Goal: Task Accomplishment & Management: Use online tool/utility

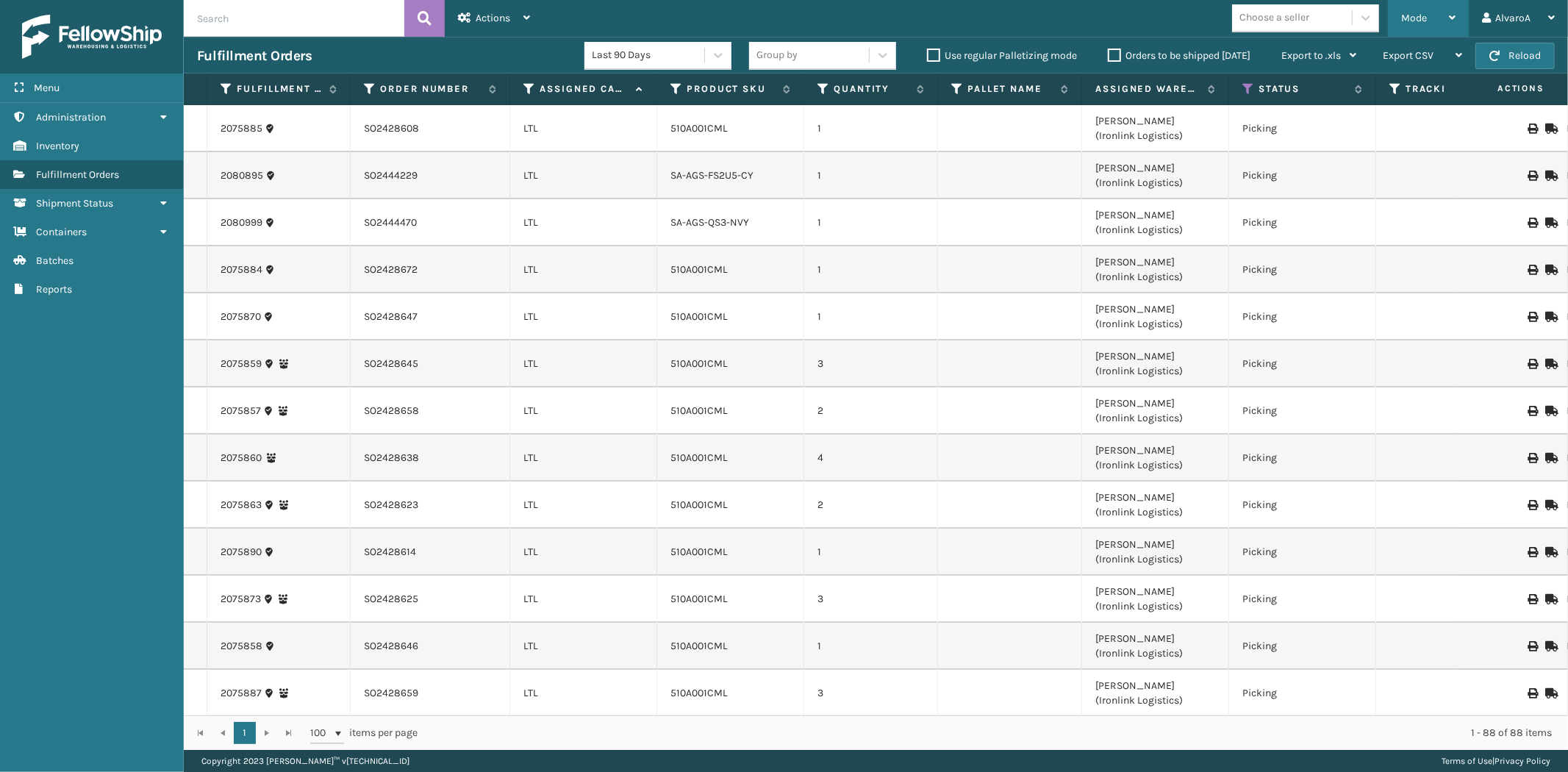
scroll to position [3166, 0]
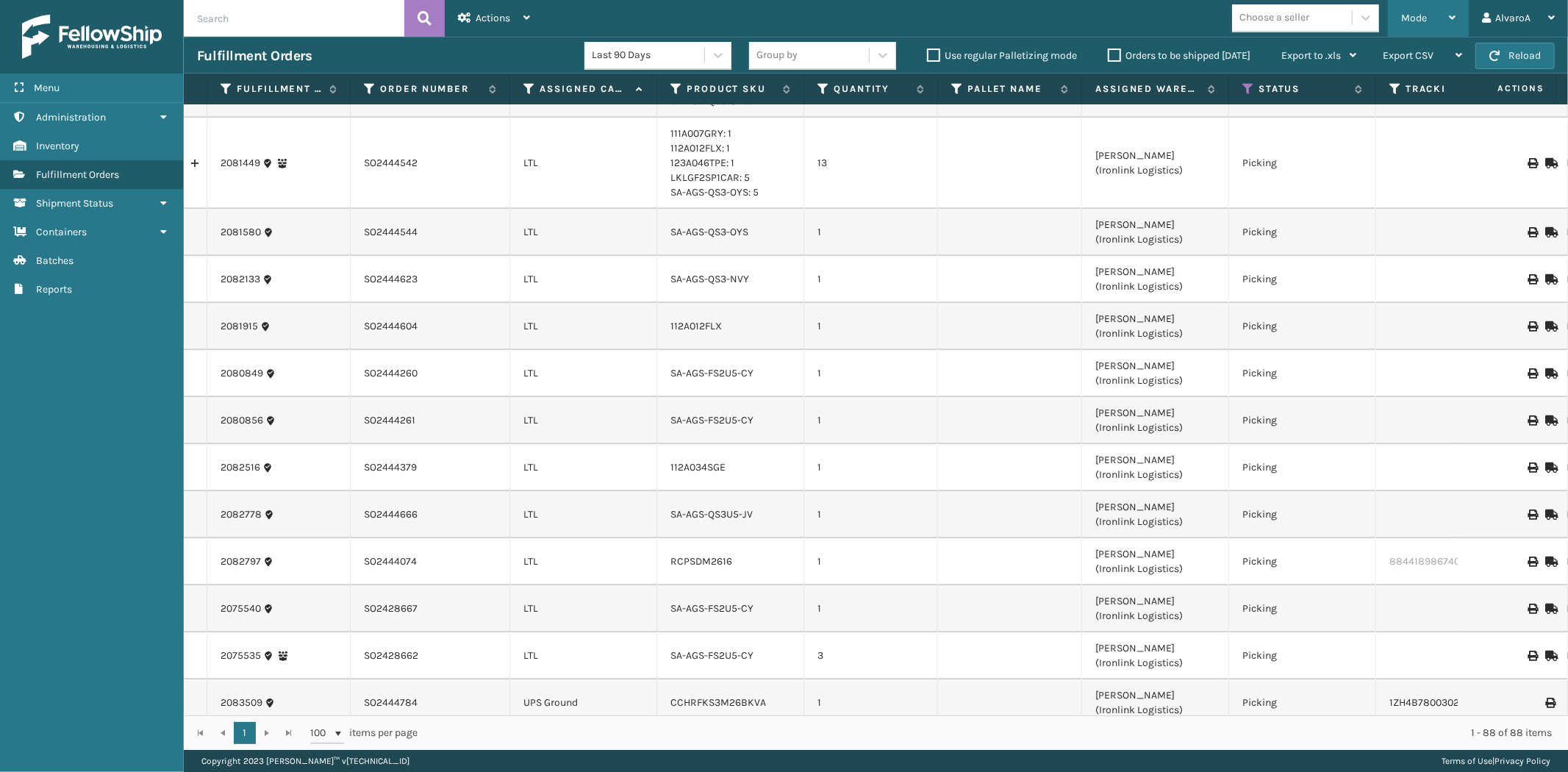
click at [1446, 9] on div "Mode" at bounding box center [1428, 18] width 55 height 37
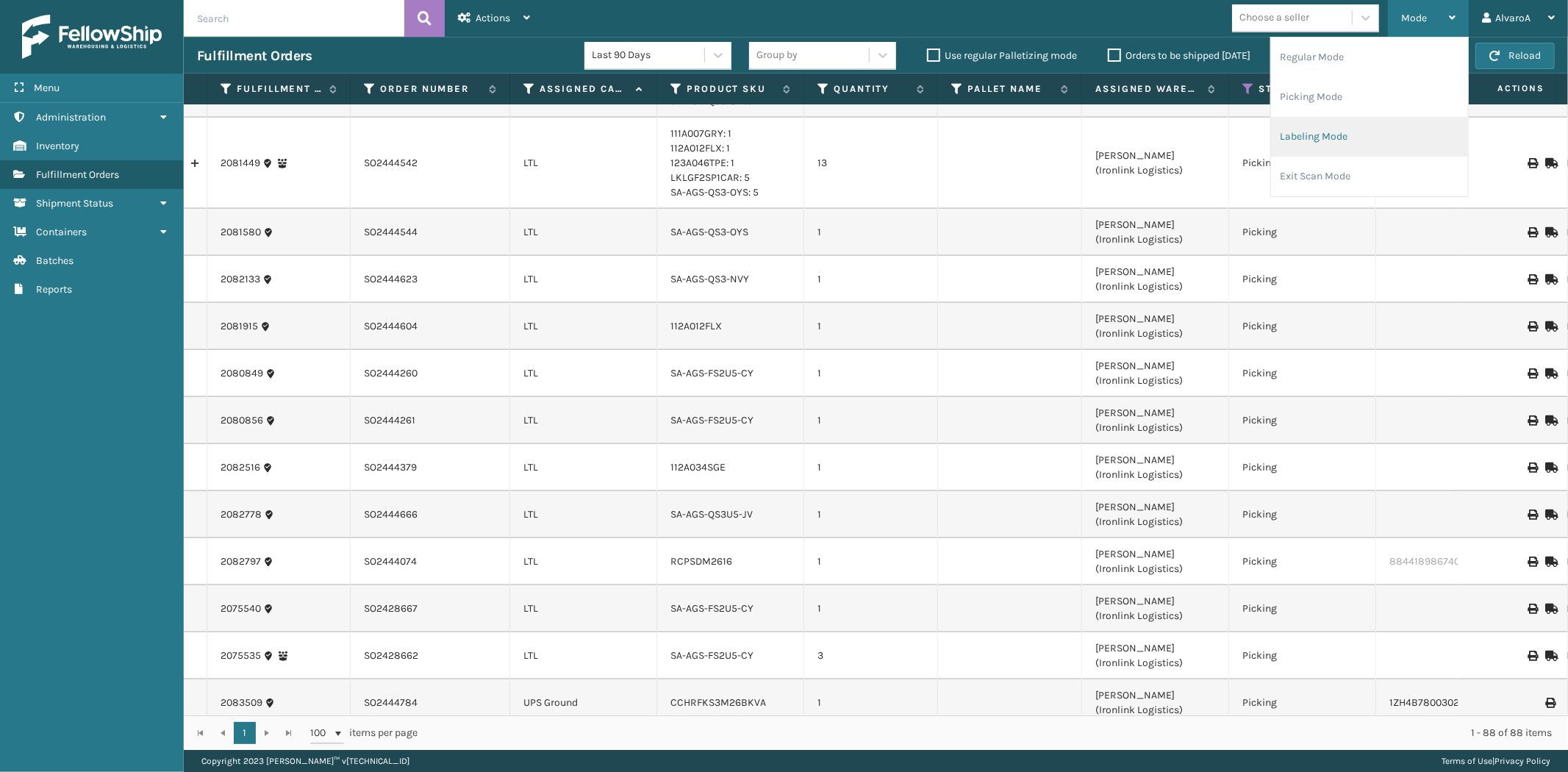
click at [1351, 132] on li "Labeling Mode" at bounding box center [1370, 136] width 197 height 39
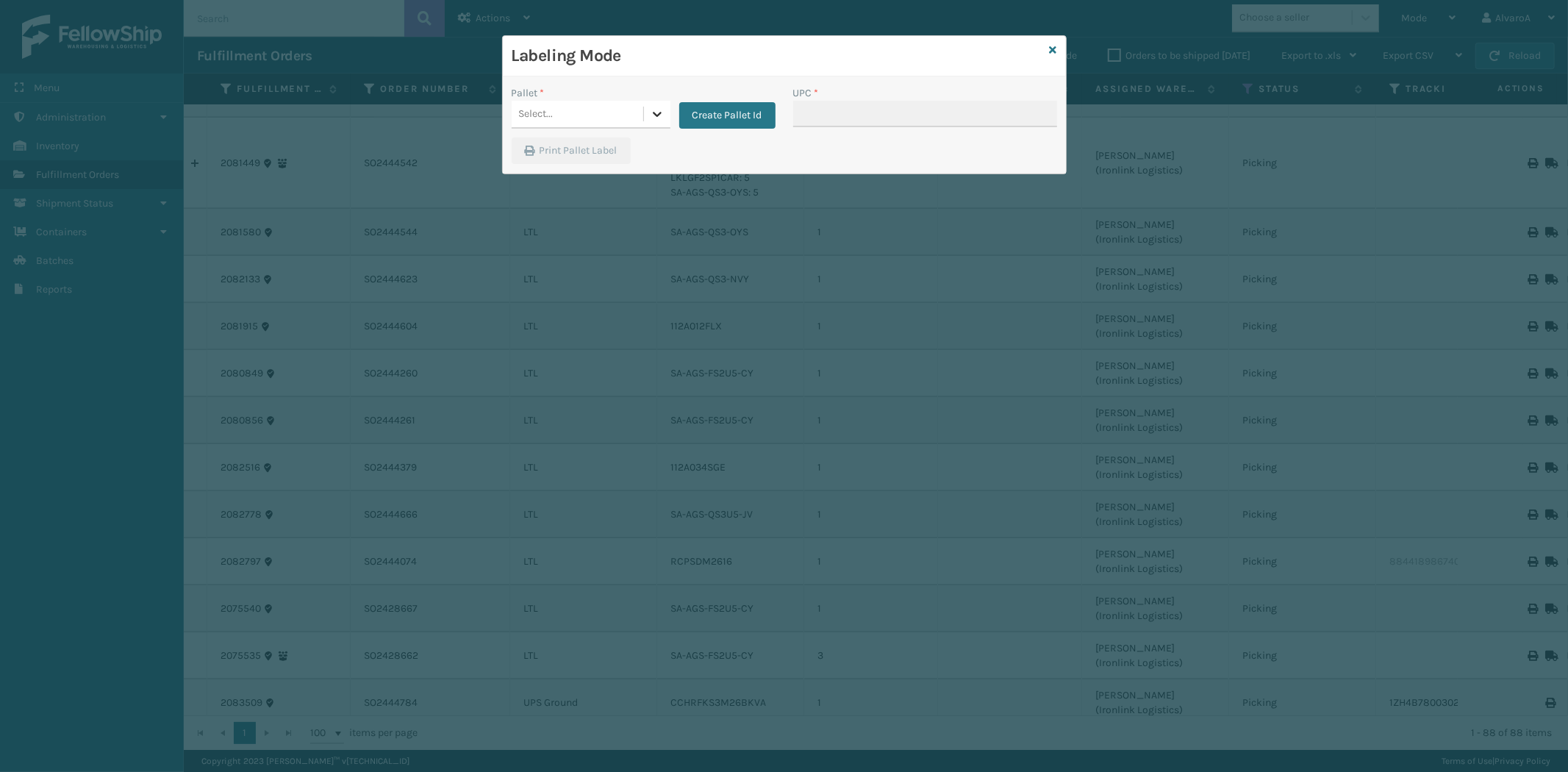
click at [648, 112] on div at bounding box center [657, 113] width 26 height 26
click at [769, 120] on button "Create Pallet Id" at bounding box center [726, 115] width 96 height 26
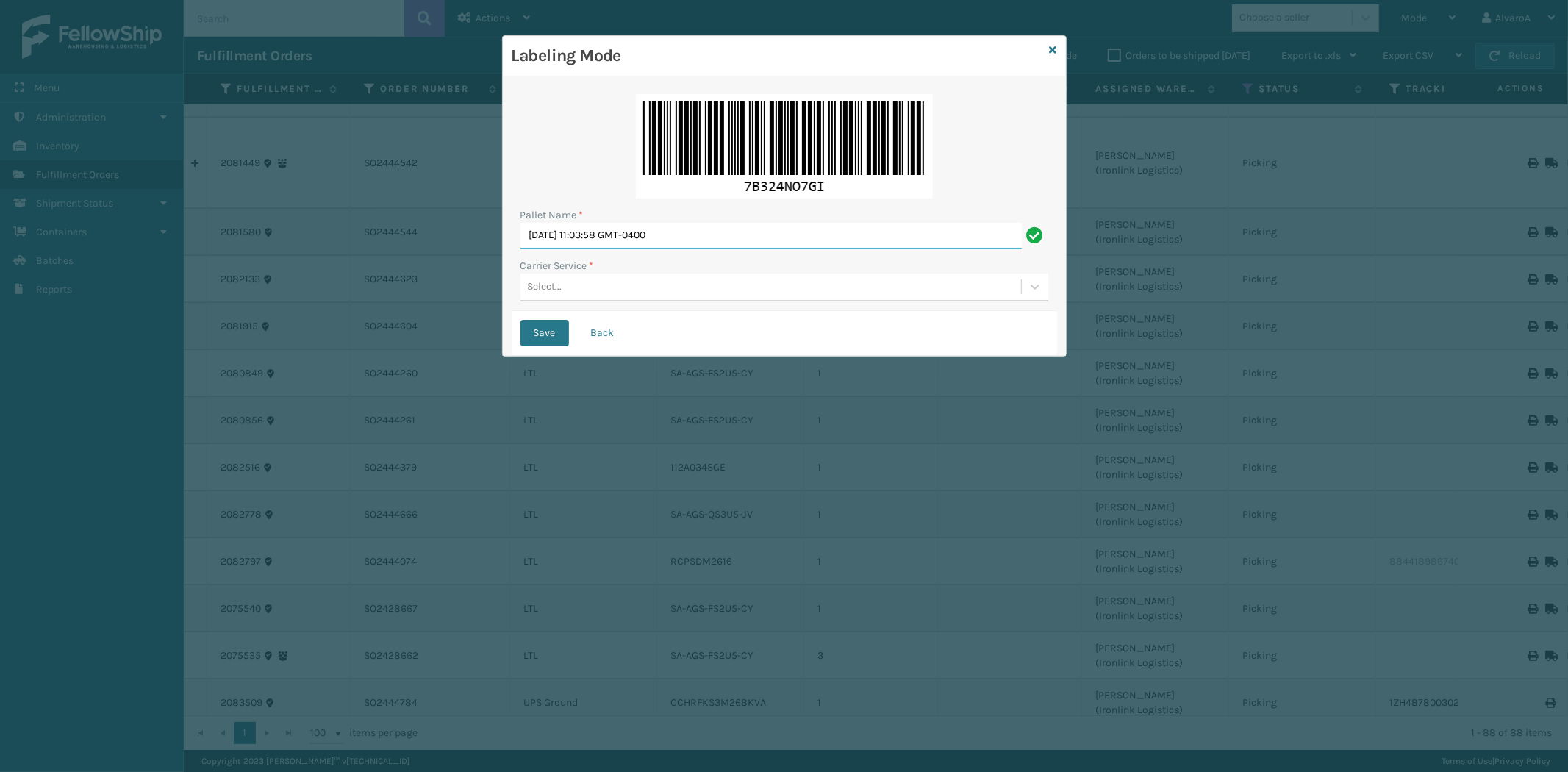
drag, startPoint x: 738, startPoint y: 224, endPoint x: 331, endPoint y: 272, distance: 409.8
click at [331, 272] on div "Labeling Mode Pallet Name * [DATE] 11:03:58 GMT-0400 Carrier Service * Select..…" at bounding box center [784, 386] width 1568 height 772
type input "LPN 508567"
click at [566, 290] on div "Select..." at bounding box center [771, 287] width 501 height 25
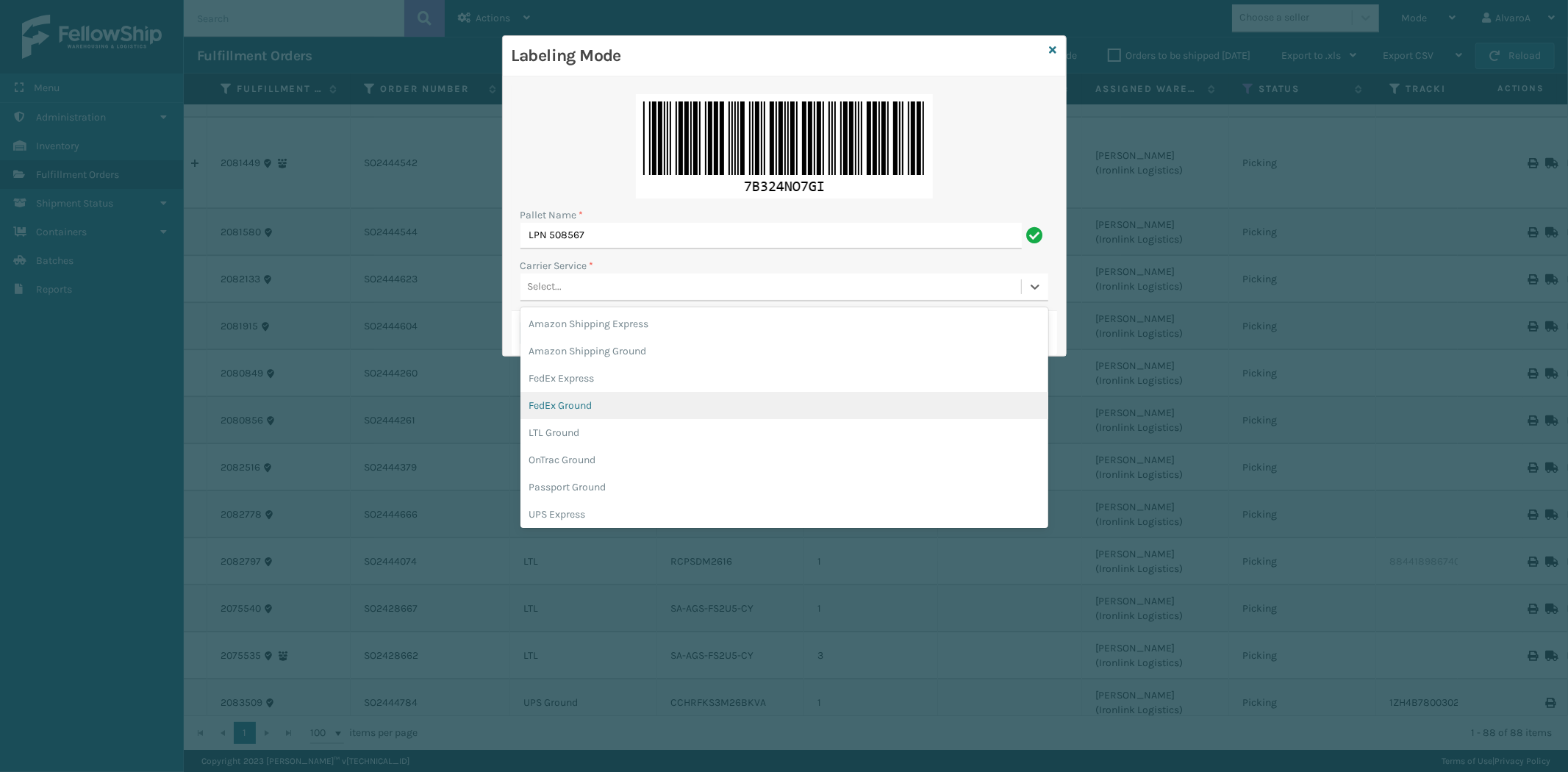
drag, startPoint x: 556, startPoint y: 403, endPoint x: 549, endPoint y: 370, distance: 33.7
click at [556, 401] on div "FedEx Ground" at bounding box center [785, 406] width 528 height 27
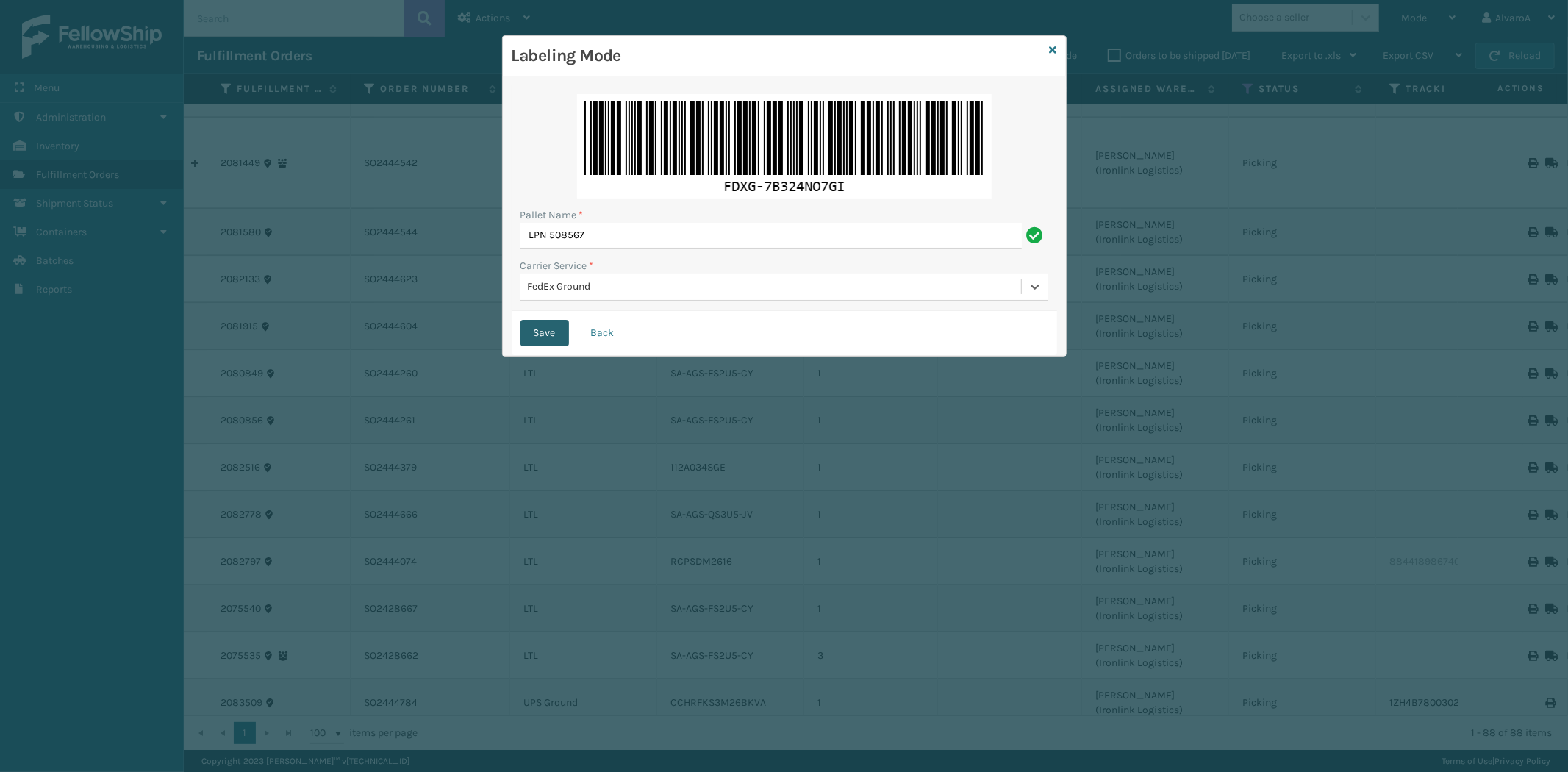
click at [531, 328] on button "Save" at bounding box center [545, 333] width 48 height 26
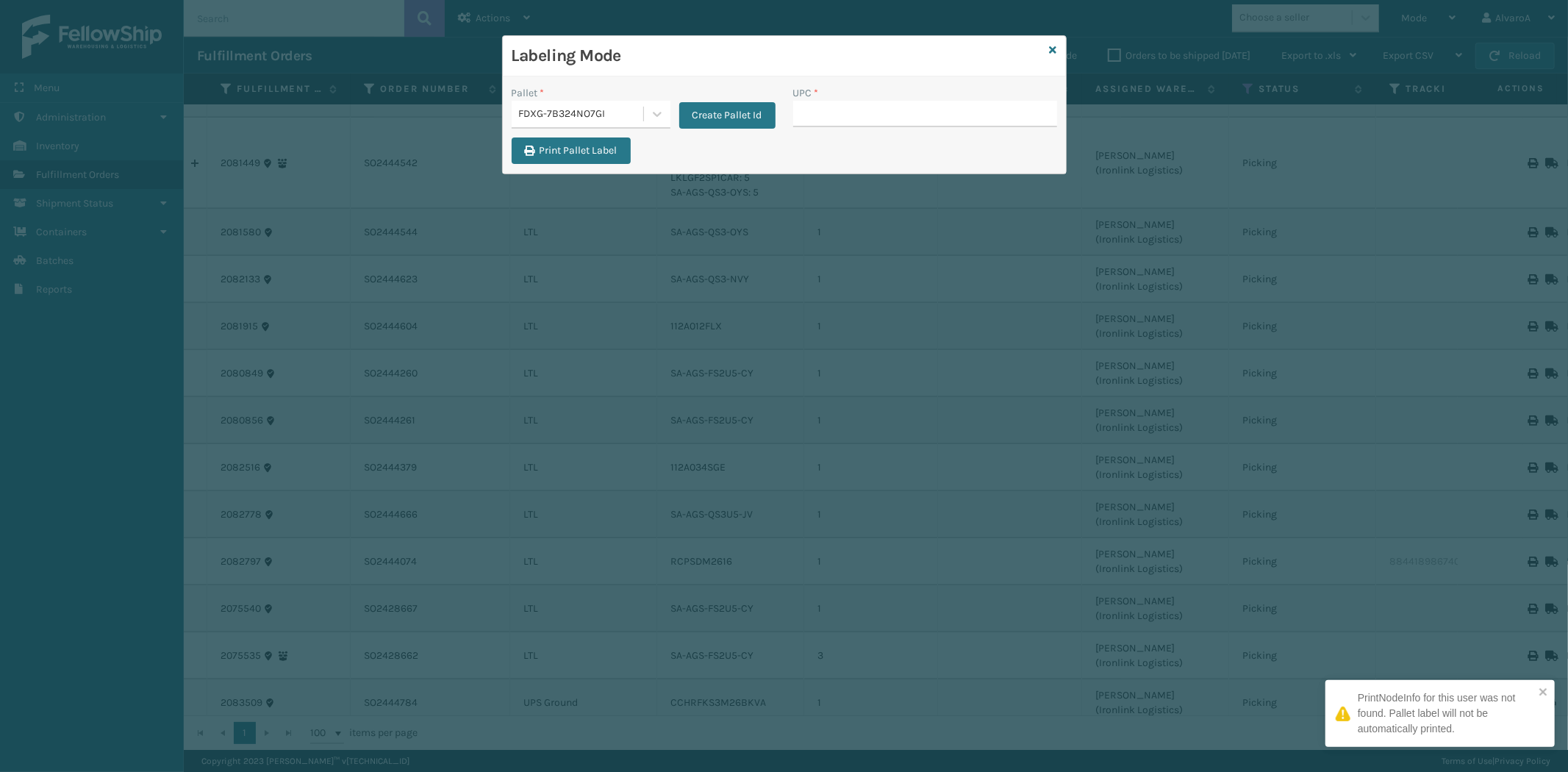
click at [861, 107] on input "UPC *" at bounding box center [925, 113] width 264 height 26
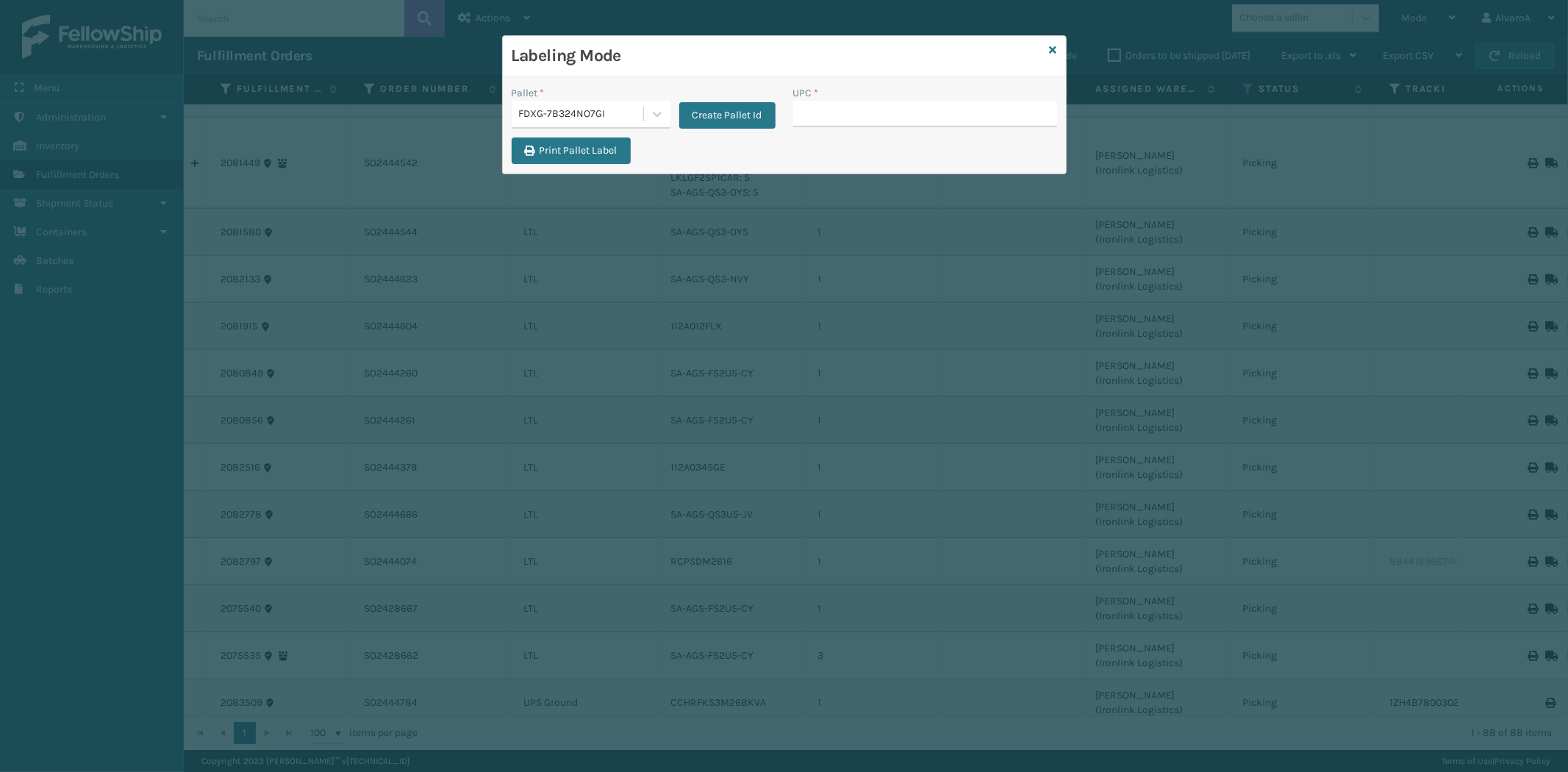
drag, startPoint x: 1051, startPoint y: 48, endPoint x: 802, endPoint y: 101, distance: 254.6
click at [1050, 50] on icon at bounding box center [1054, 49] width 7 height 10
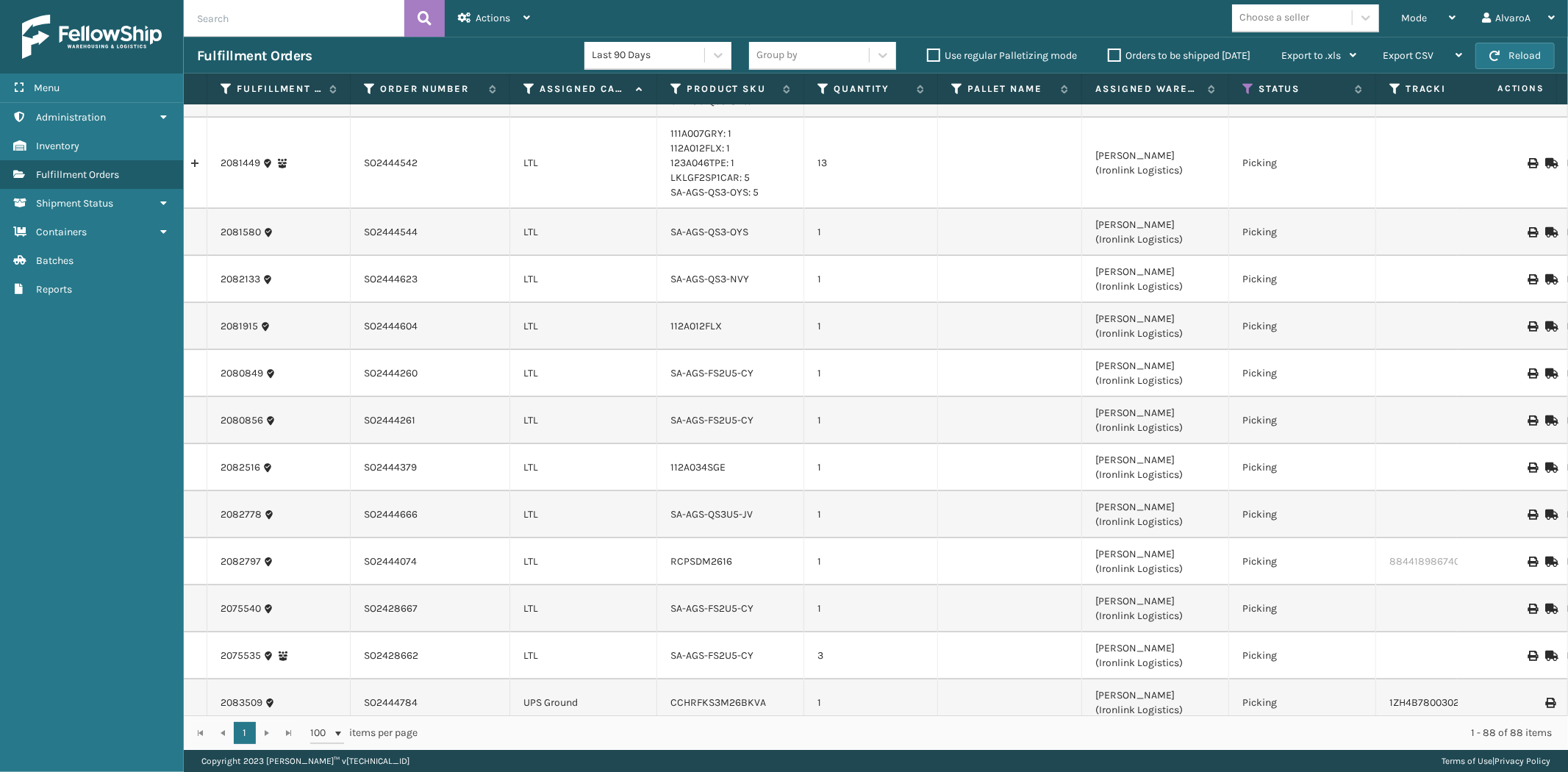
click at [932, 55] on label "Use regular Palletizing mode" at bounding box center [1001, 56] width 150 height 13
click at [927, 55] on input "Use regular Palletizing mode" at bounding box center [927, 51] width 1 height 9
click at [1422, 17] on span "Mode" at bounding box center [1414, 18] width 26 height 13
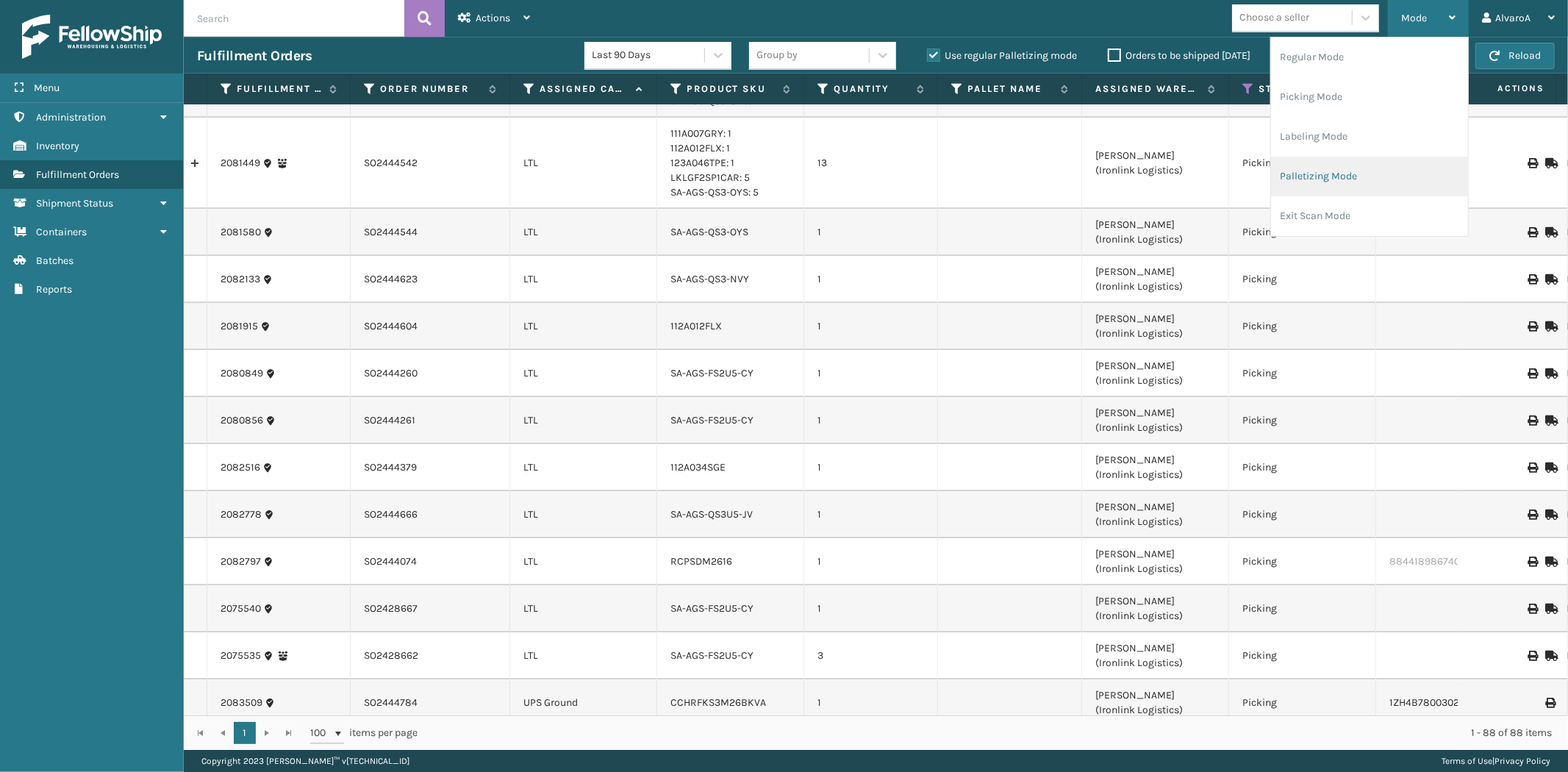
click at [1317, 184] on li "Palletizing Mode" at bounding box center [1370, 175] width 197 height 39
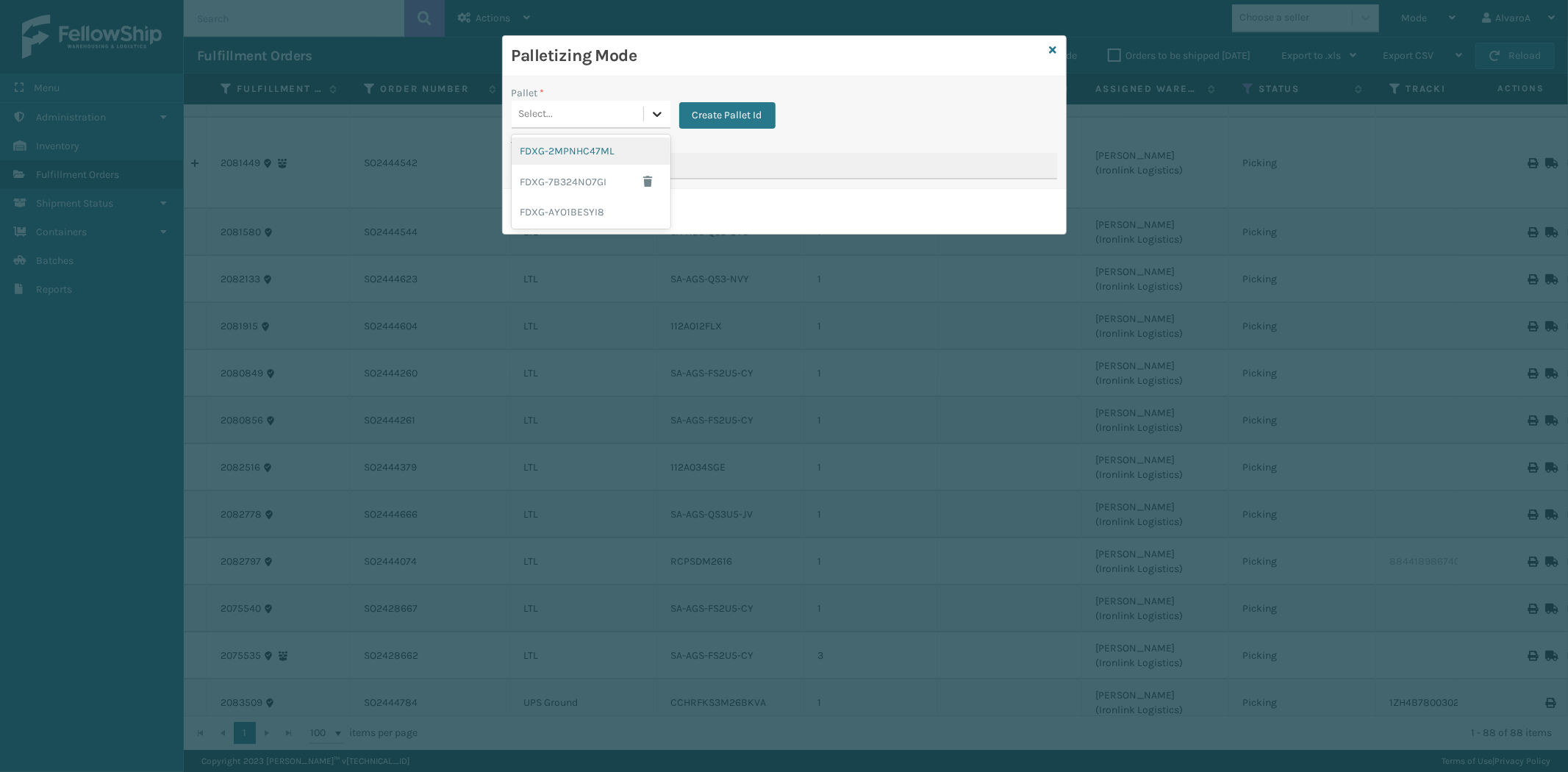
drag, startPoint x: 651, startPoint y: 113, endPoint x: 635, endPoint y: 167, distance: 56.3
click at [651, 114] on icon at bounding box center [657, 114] width 15 height 15
click at [652, 172] on button "button" at bounding box center [648, 182] width 26 height 22
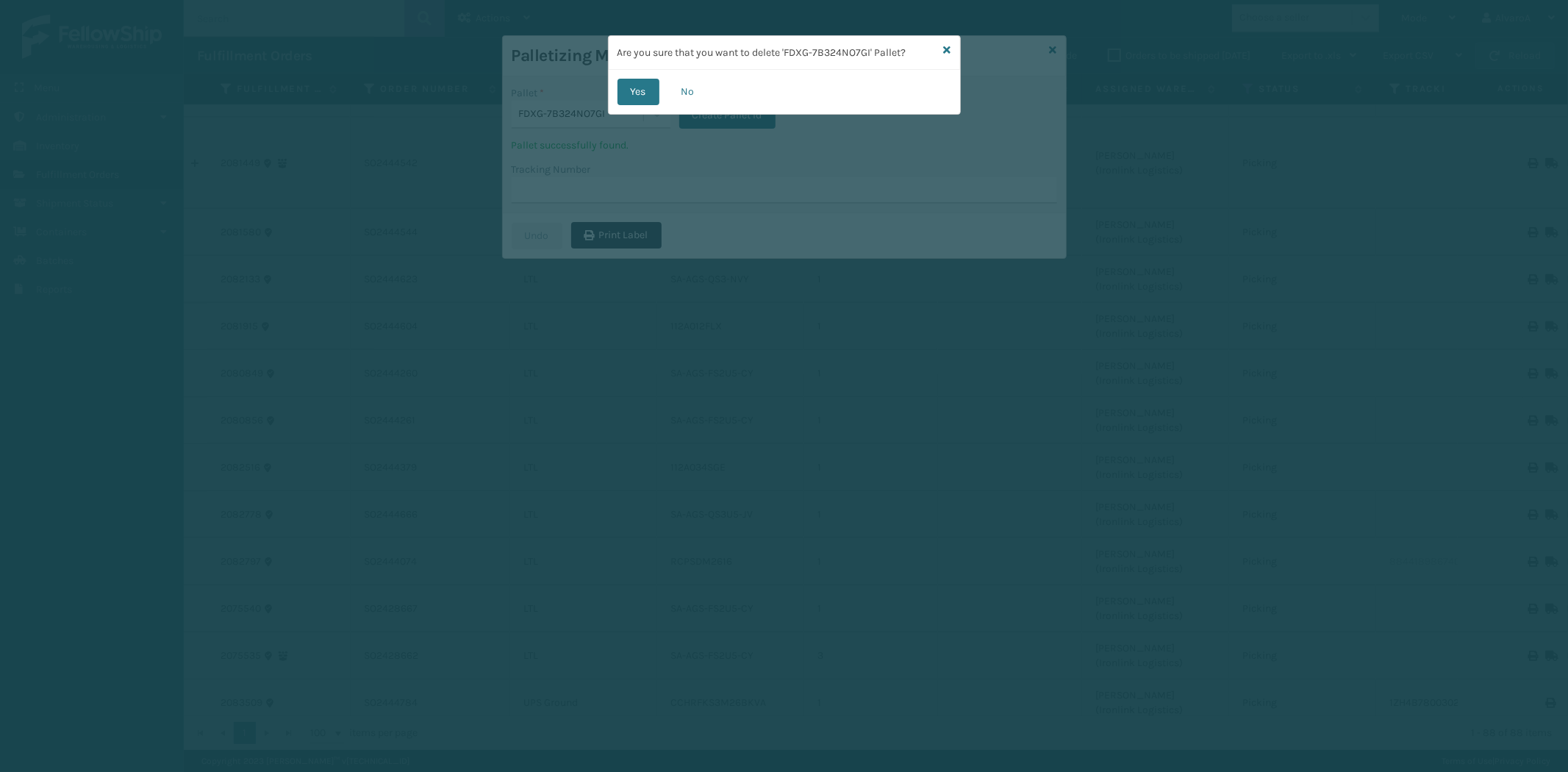
drag, startPoint x: 644, startPoint y: 94, endPoint x: 706, endPoint y: 92, distance: 62.0
click at [645, 96] on button "Yes" at bounding box center [639, 91] width 42 height 26
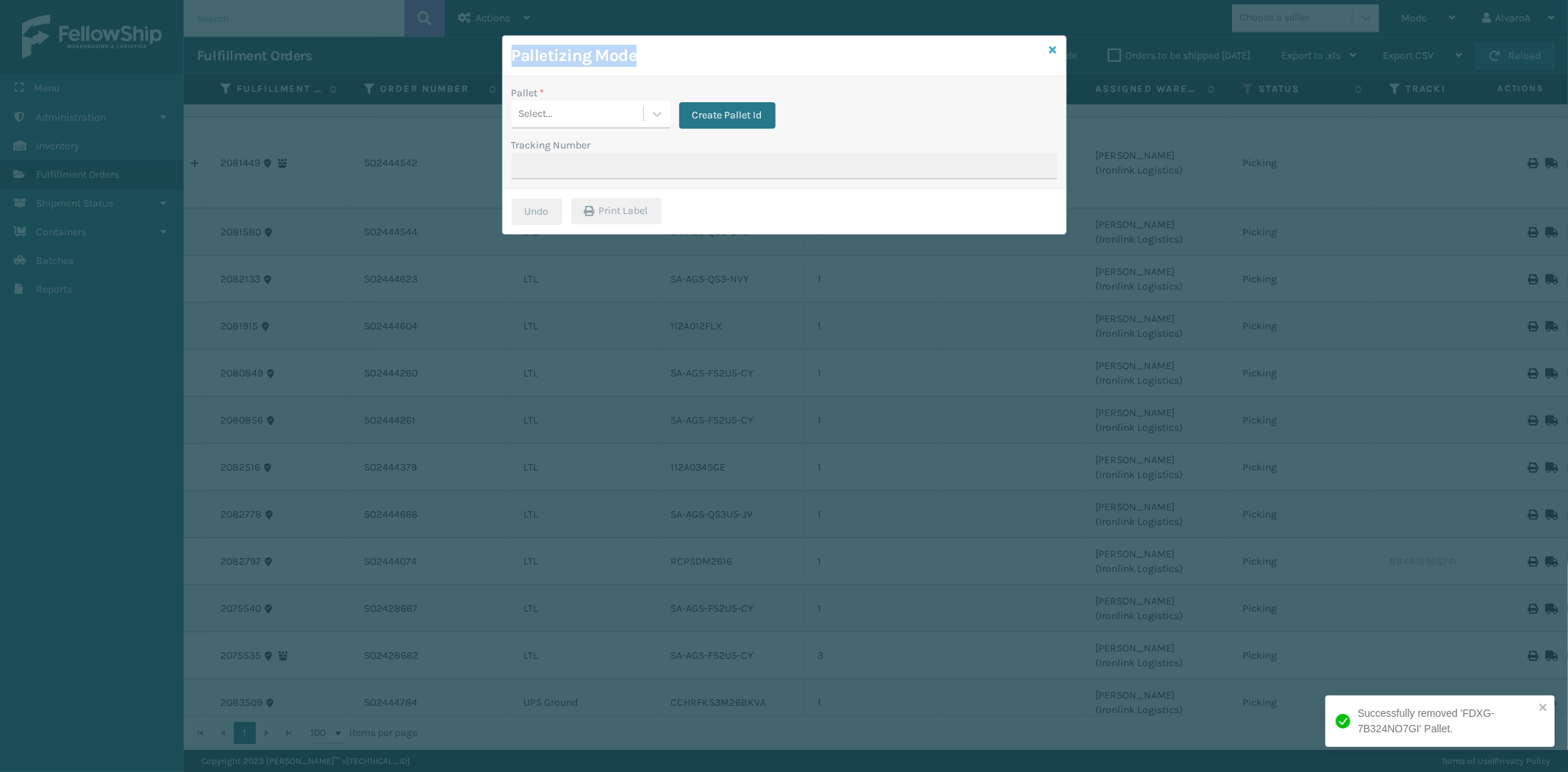
click at [1055, 45] on div "Palletizing Mode Pallet * Select... Create Pallet Id Tracking Number Undo Print…" at bounding box center [784, 135] width 565 height 199
click at [1054, 47] on icon at bounding box center [1054, 49] width 7 height 10
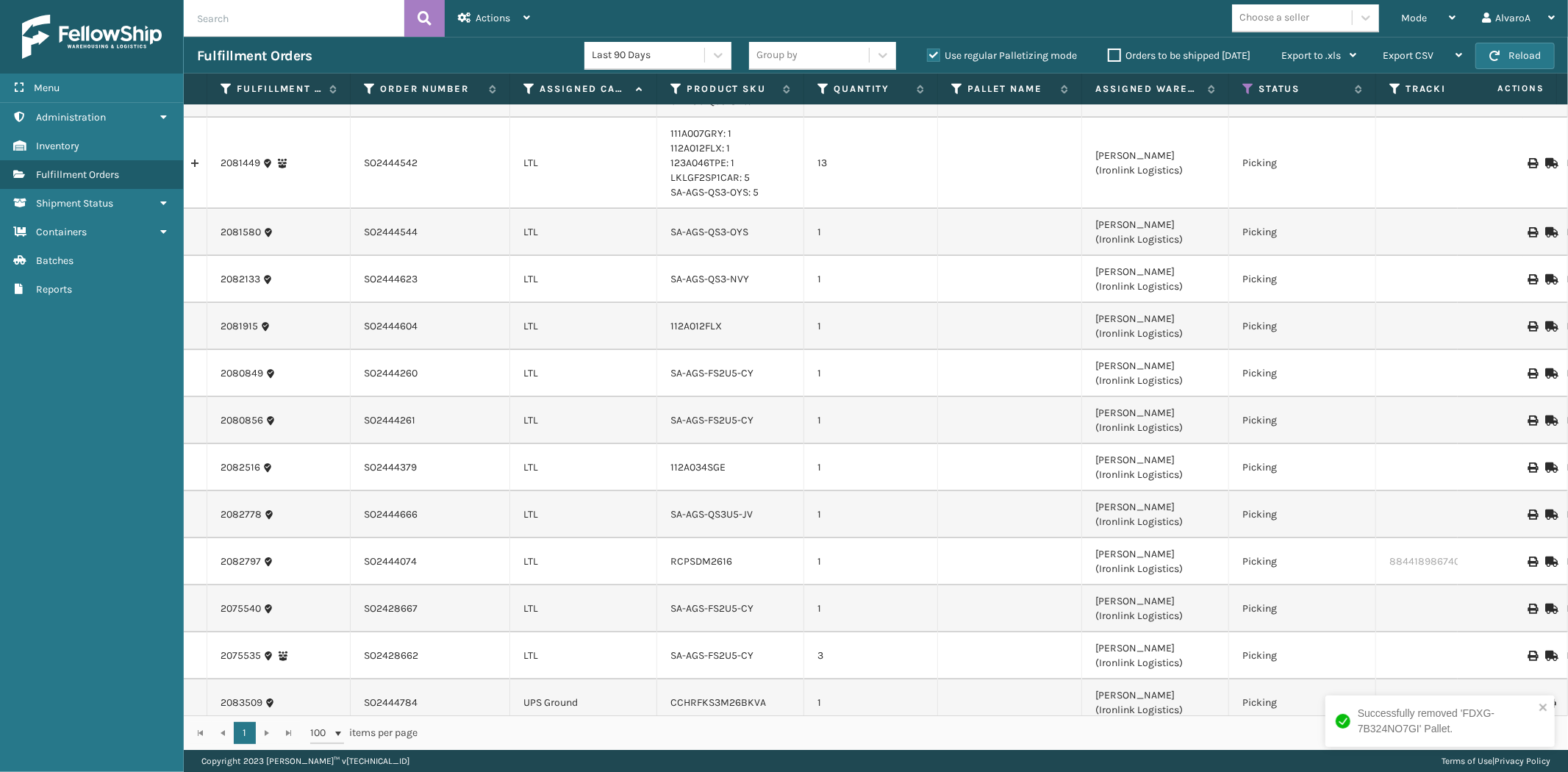
drag, startPoint x: 931, startPoint y: 55, endPoint x: 1055, endPoint y: 31, distance: 126.3
click at [930, 55] on label "Use regular Palletizing mode" at bounding box center [1001, 56] width 150 height 13
click at [927, 55] on input "Use regular Palletizing mode" at bounding box center [927, 51] width 1 height 9
checkbox input "false"
click at [1417, 18] on span "Mode" at bounding box center [1414, 18] width 26 height 13
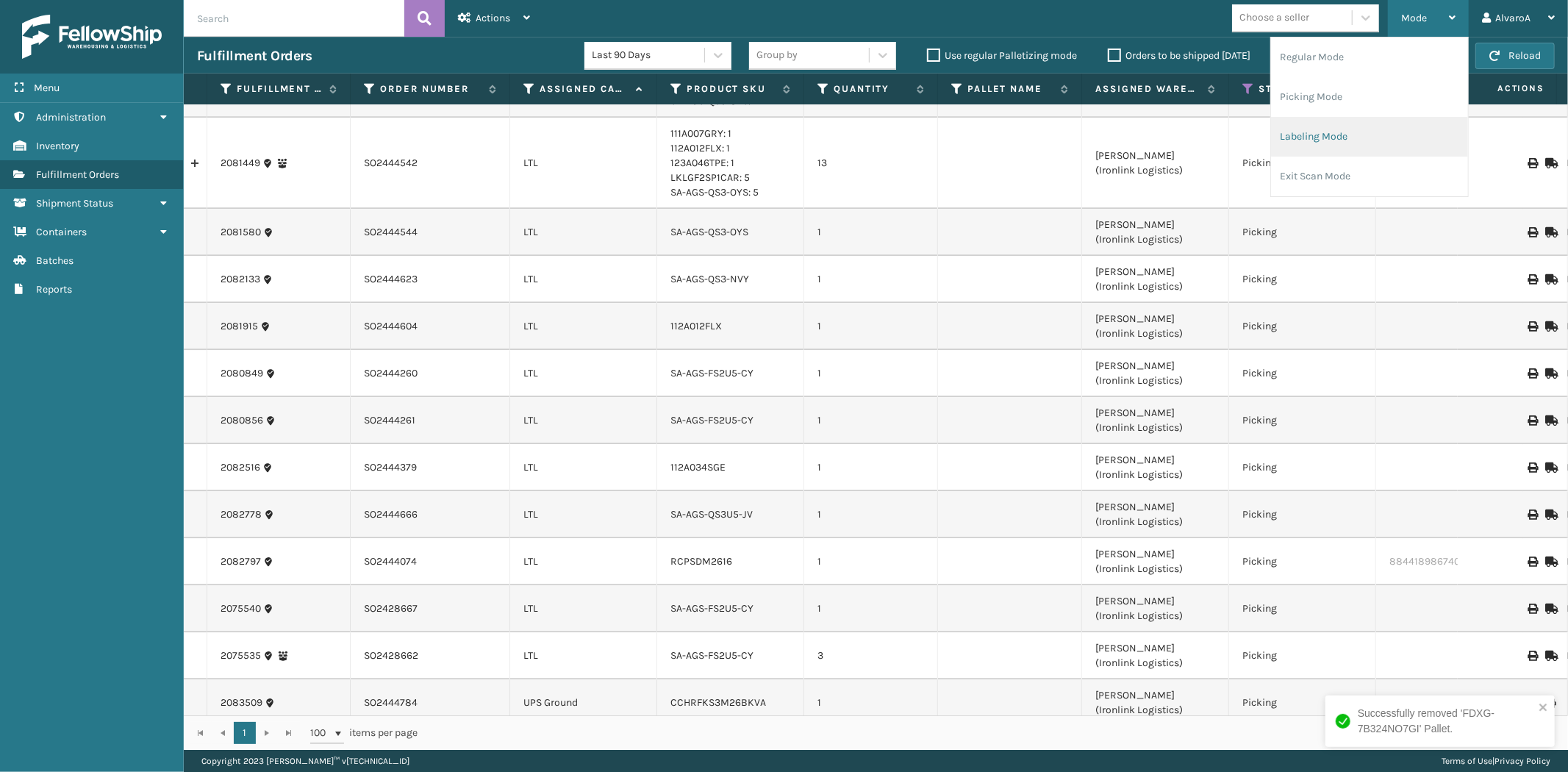
click at [1343, 128] on li "Labeling Mode" at bounding box center [1370, 136] width 197 height 39
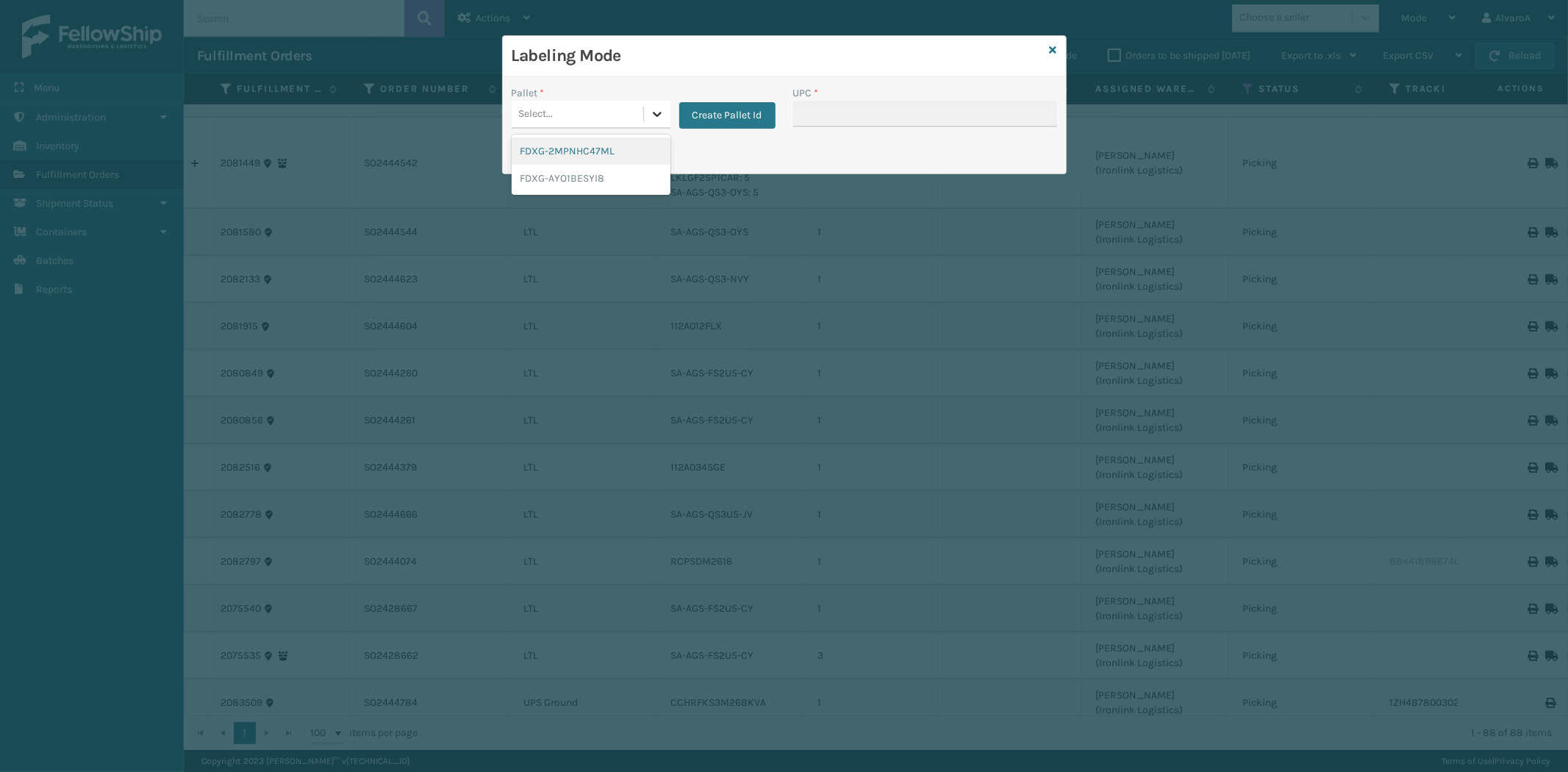
click at [656, 119] on icon at bounding box center [657, 114] width 15 height 15
drag, startPoint x: 778, startPoint y: 97, endPoint x: 724, endPoint y: 133, distance: 64.9
click at [775, 99] on div "Pallet * Select... Create Pallet Id" at bounding box center [643, 111] width 281 height 52
click at [731, 119] on button "Create Pallet Id" at bounding box center [726, 115] width 96 height 26
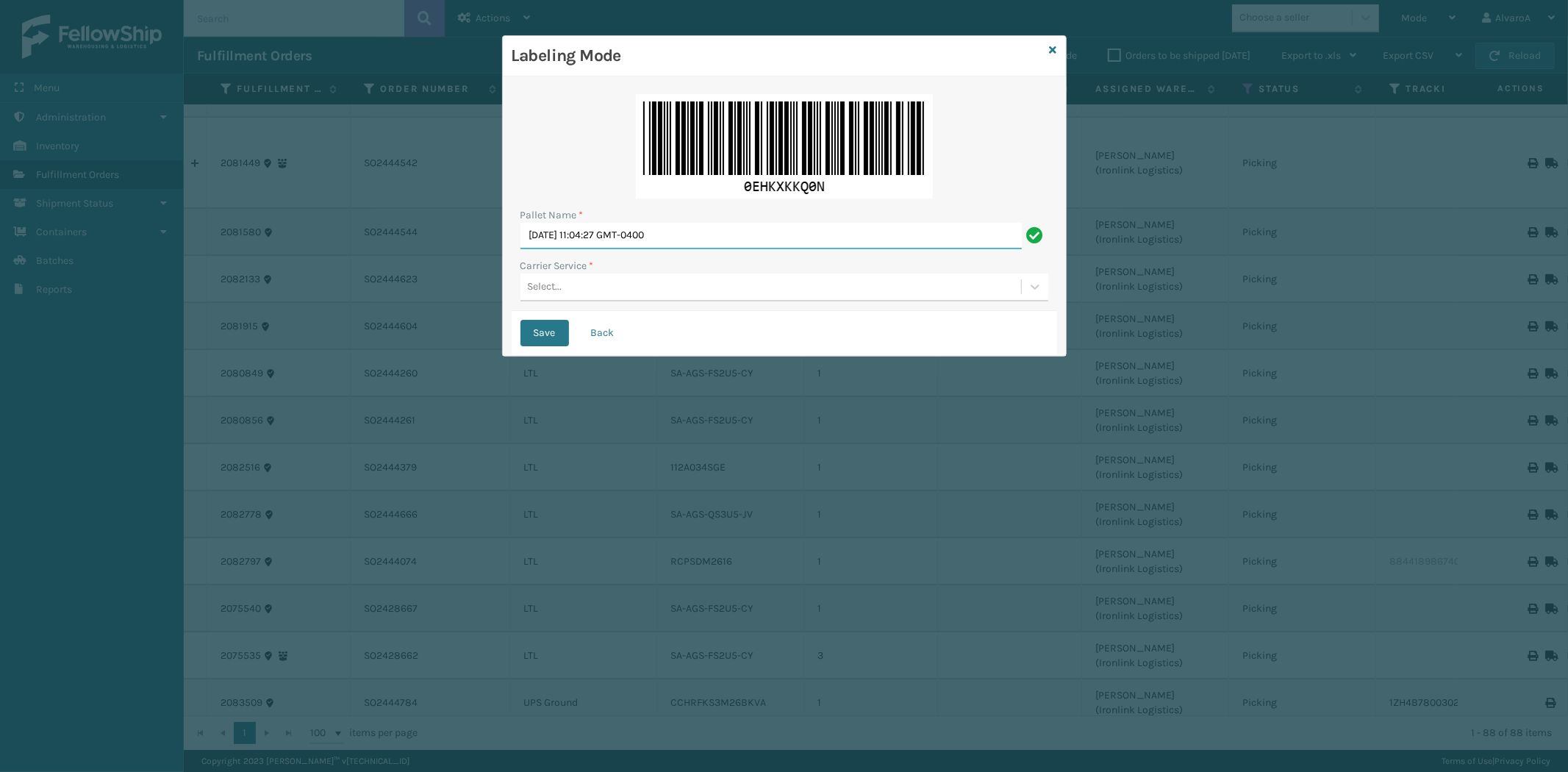
drag, startPoint x: 731, startPoint y: 231, endPoint x: 272, endPoint y: 317, distance: 467.0
click at [281, 313] on div "Labeling Mode Pallet Name * [DATE] 11:04:27 GMT-0400 Carrier Service * Select..…" at bounding box center [784, 386] width 1568 height 772
type input "LPN 508567"
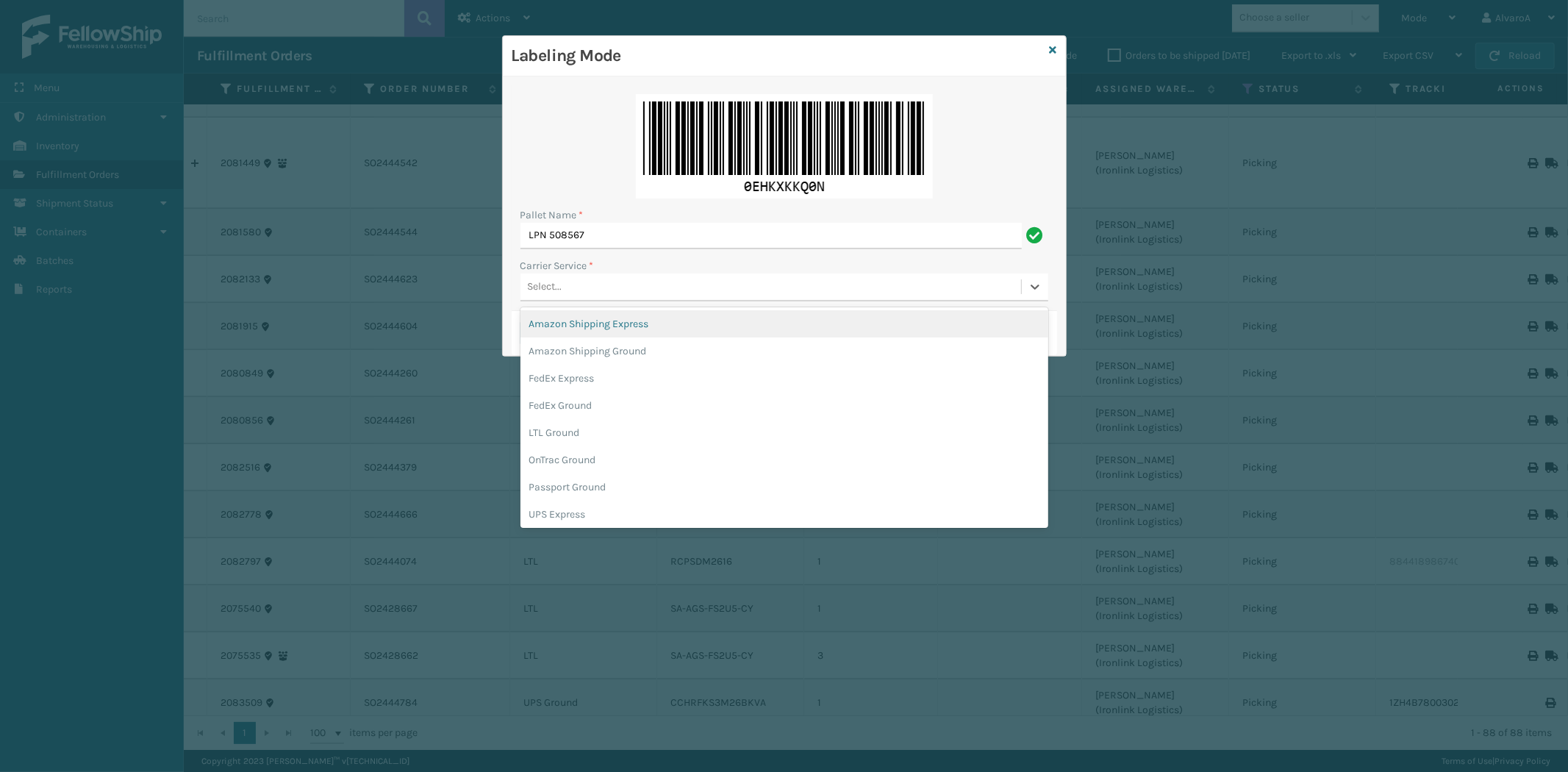
click at [551, 280] on div "Select..." at bounding box center [546, 287] width 35 height 16
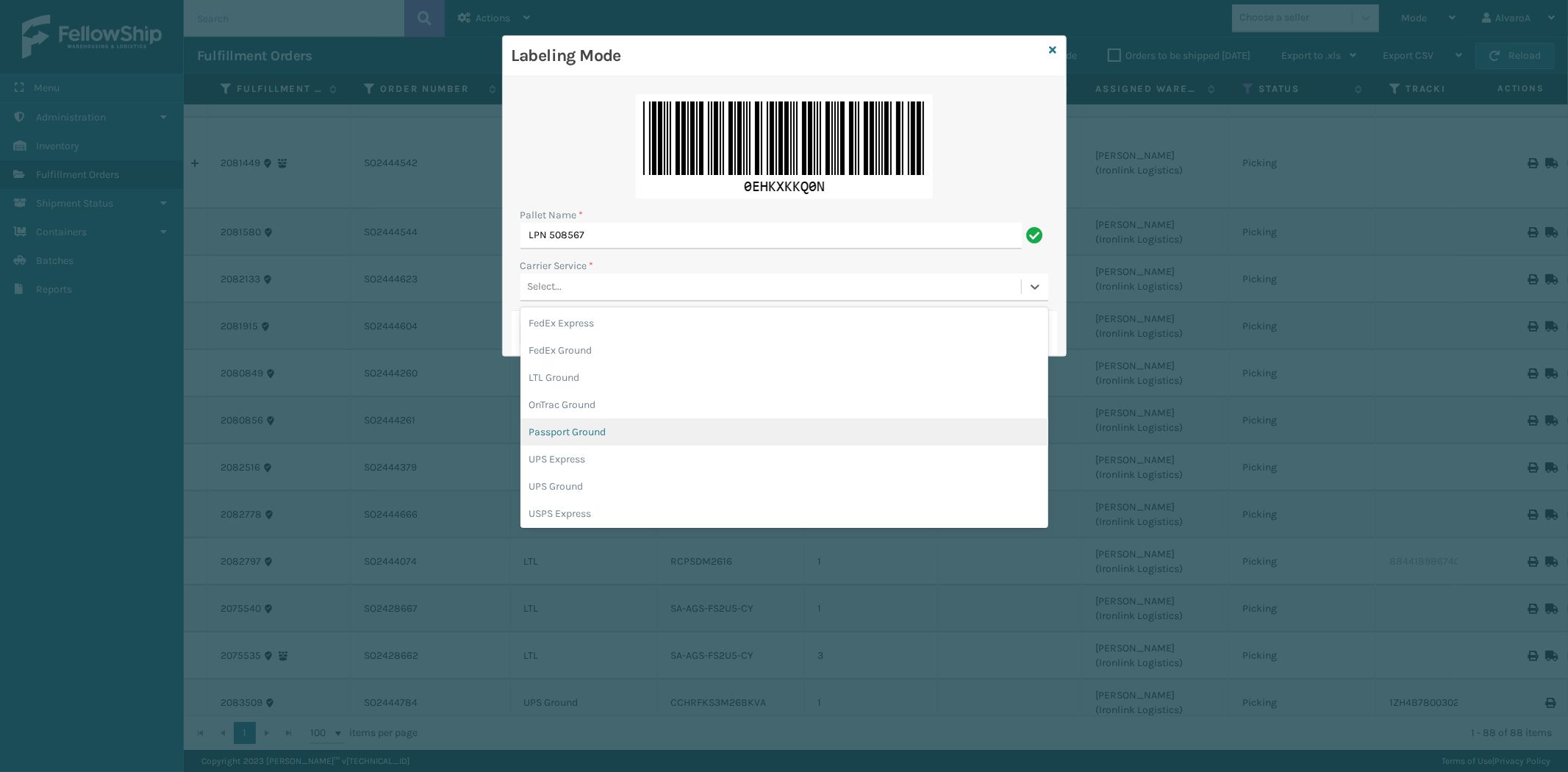
scroll to position [81, 0]
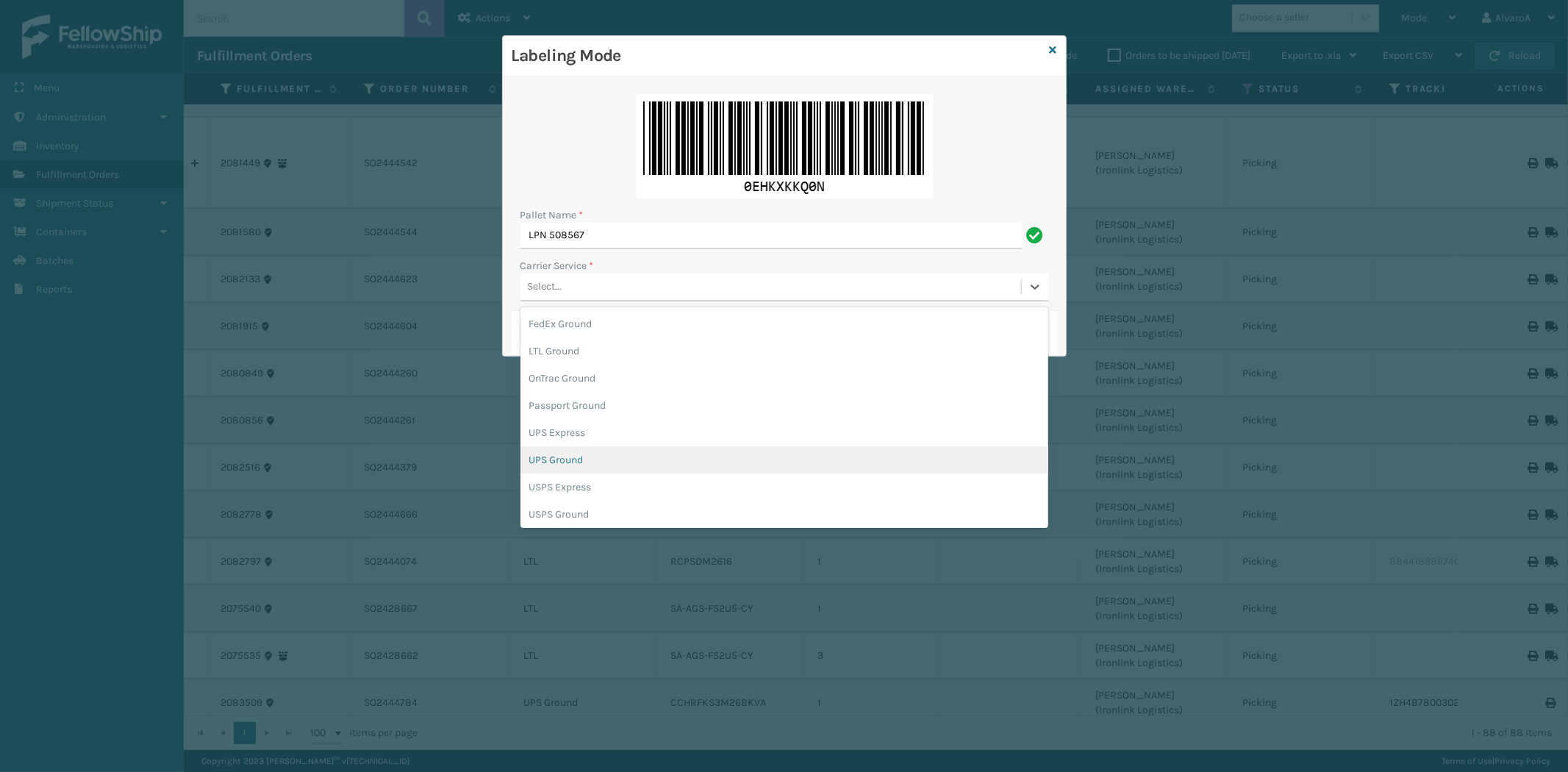
click at [568, 461] on div "UPS Ground" at bounding box center [785, 460] width 528 height 27
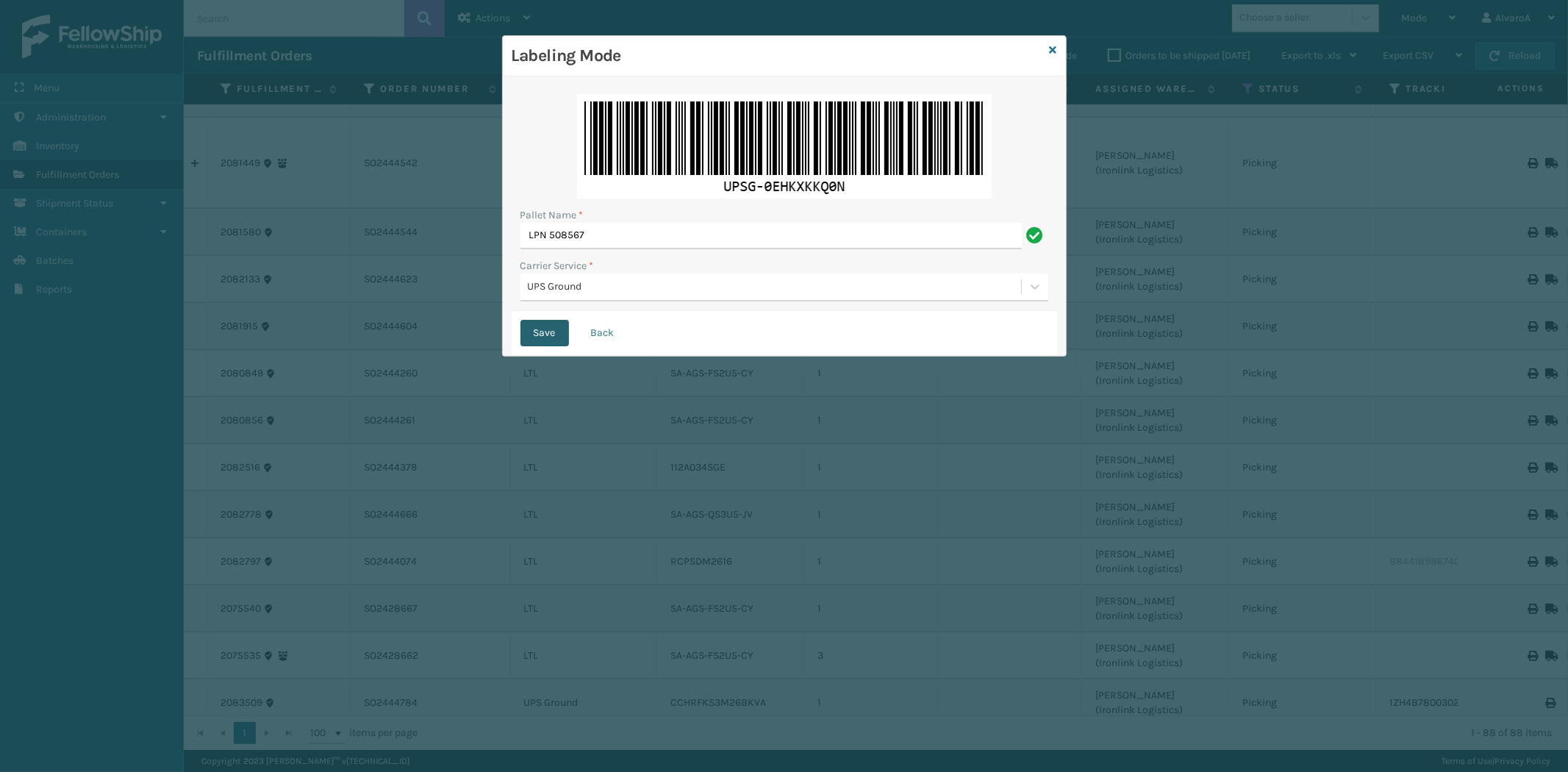
click at [552, 334] on button "Save" at bounding box center [545, 333] width 48 height 26
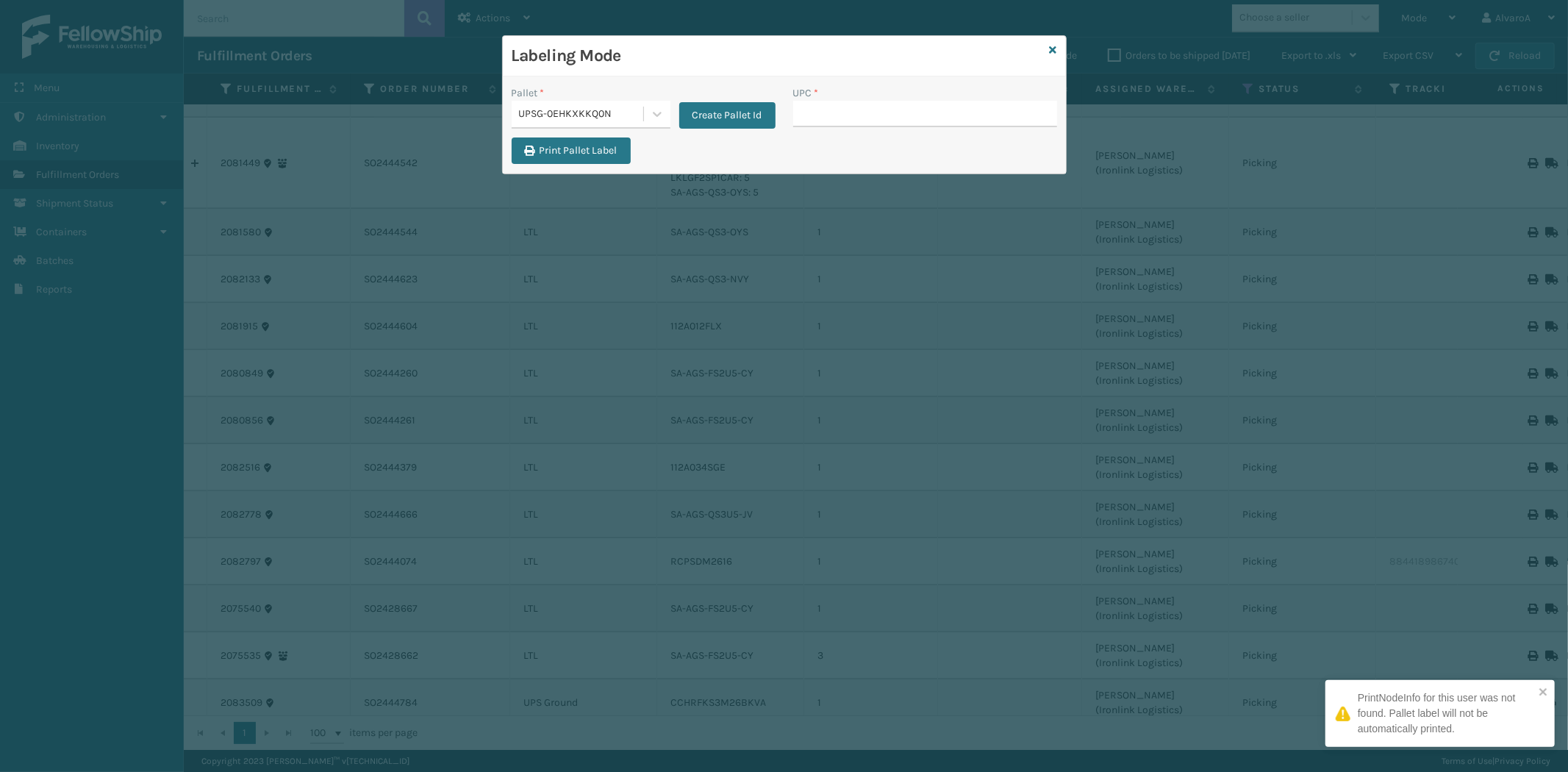
click at [867, 111] on input "UPC *" at bounding box center [925, 113] width 264 height 26
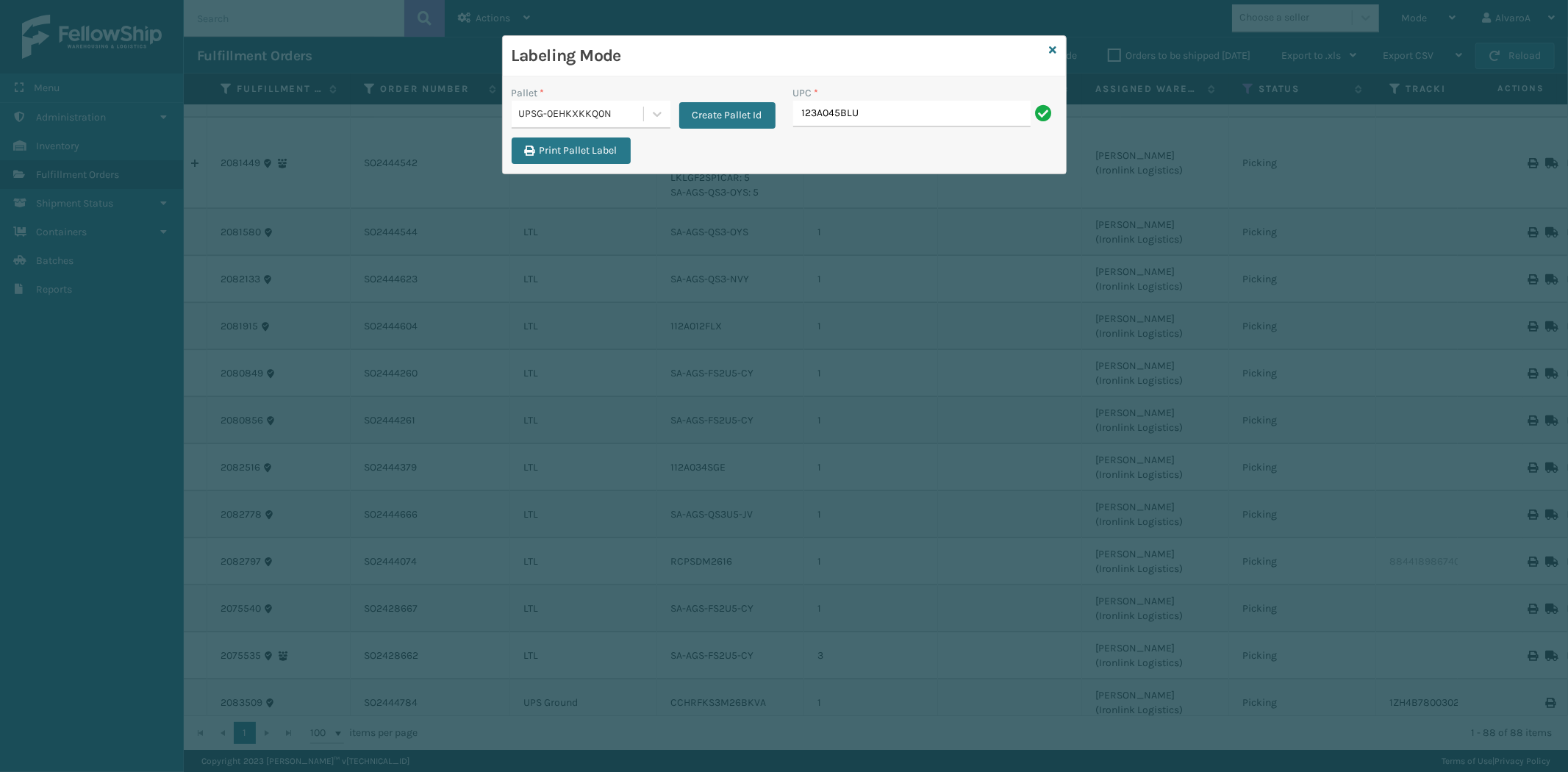
type input "123A045BLU"
type input "CCHRFKS1BGEVA"
type input "CCHRFKS2M26DGRA"
type input "CCHRFKS3M26BKVA"
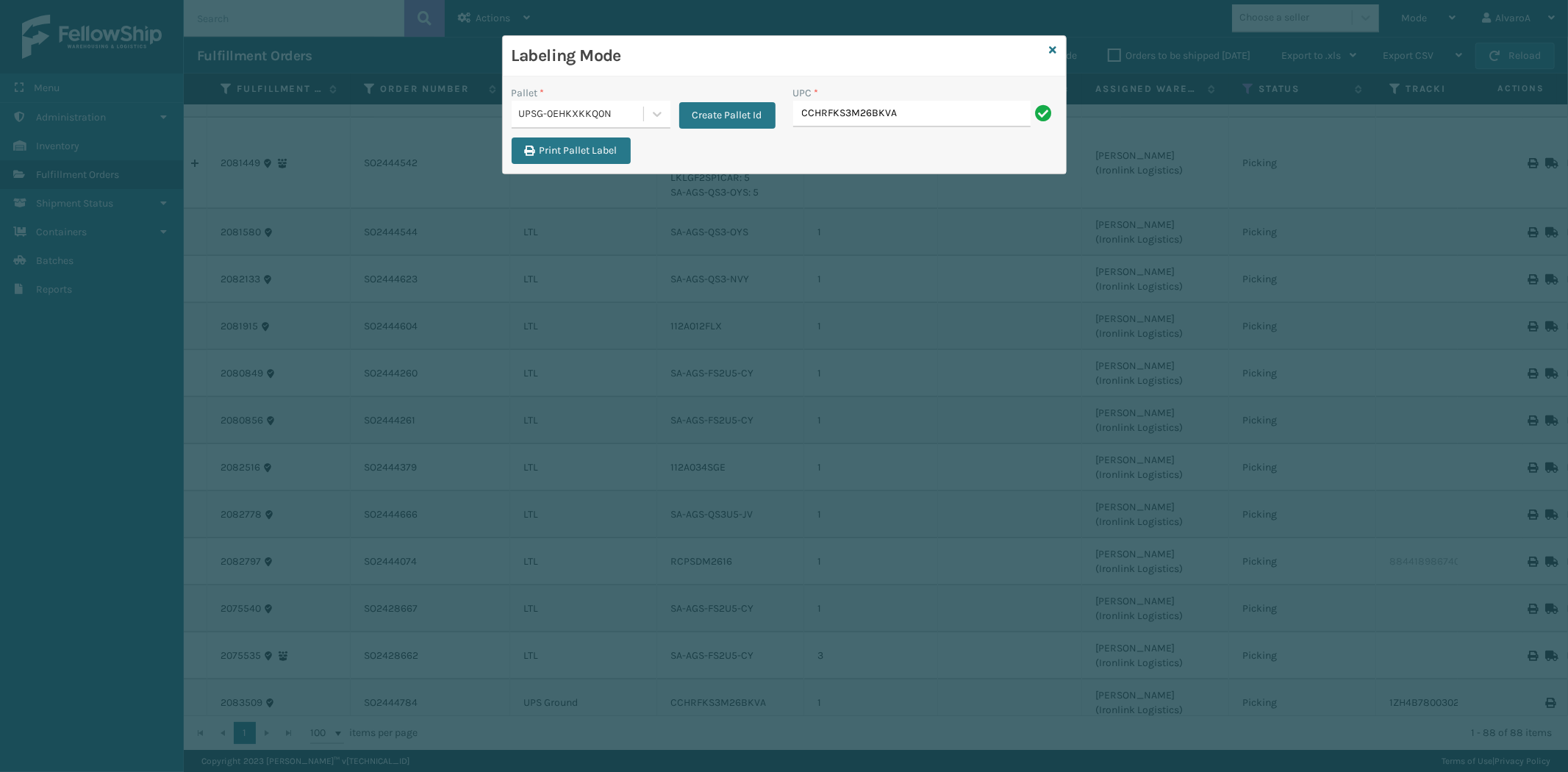
type input "CCHRFKS3M26BKVA"
type input "CCHRFKS3M26DGRA"
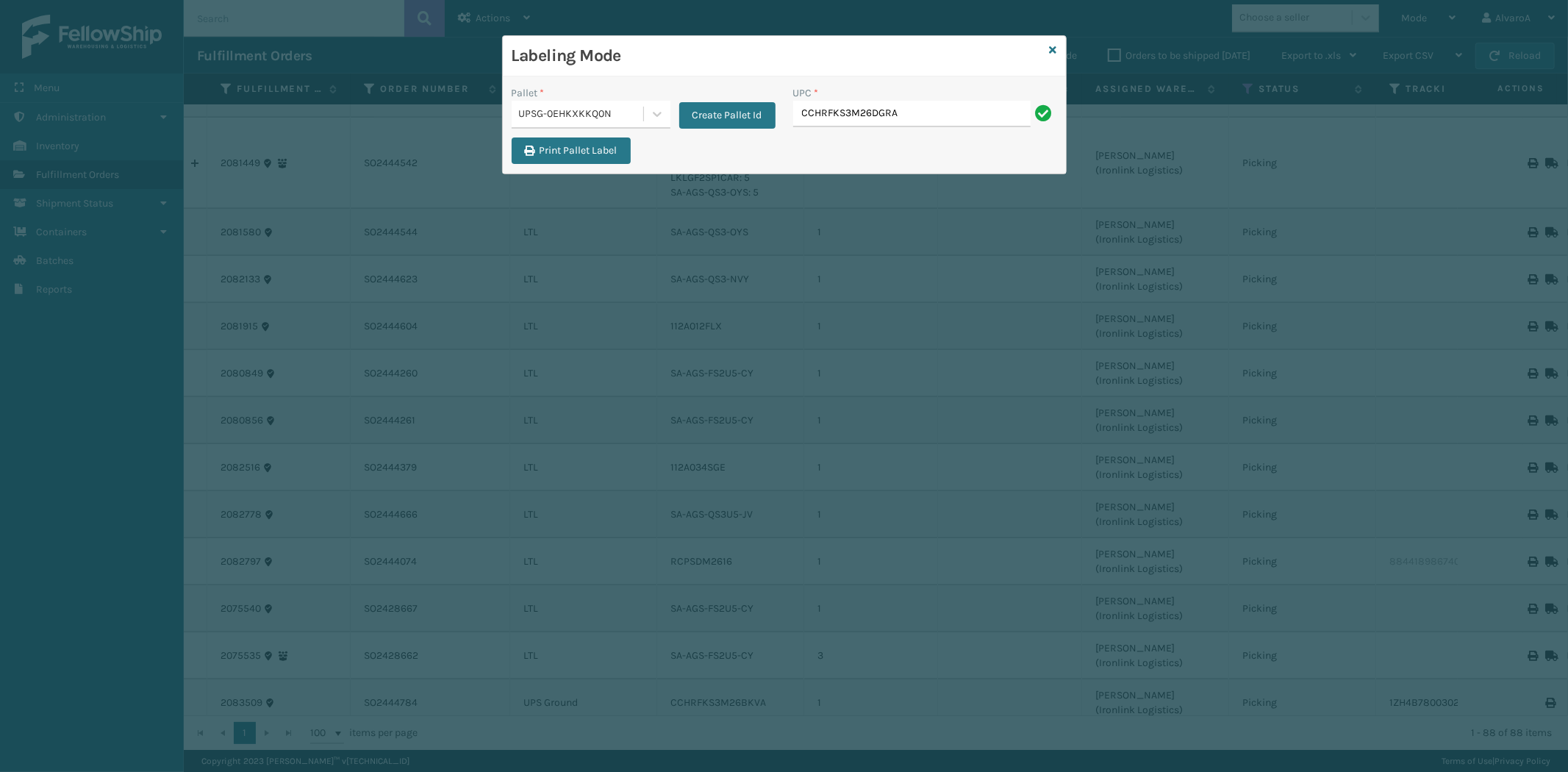
type input "CCHRFKS3M26DGRA"
type input "LKLGF2SP1GU3051"
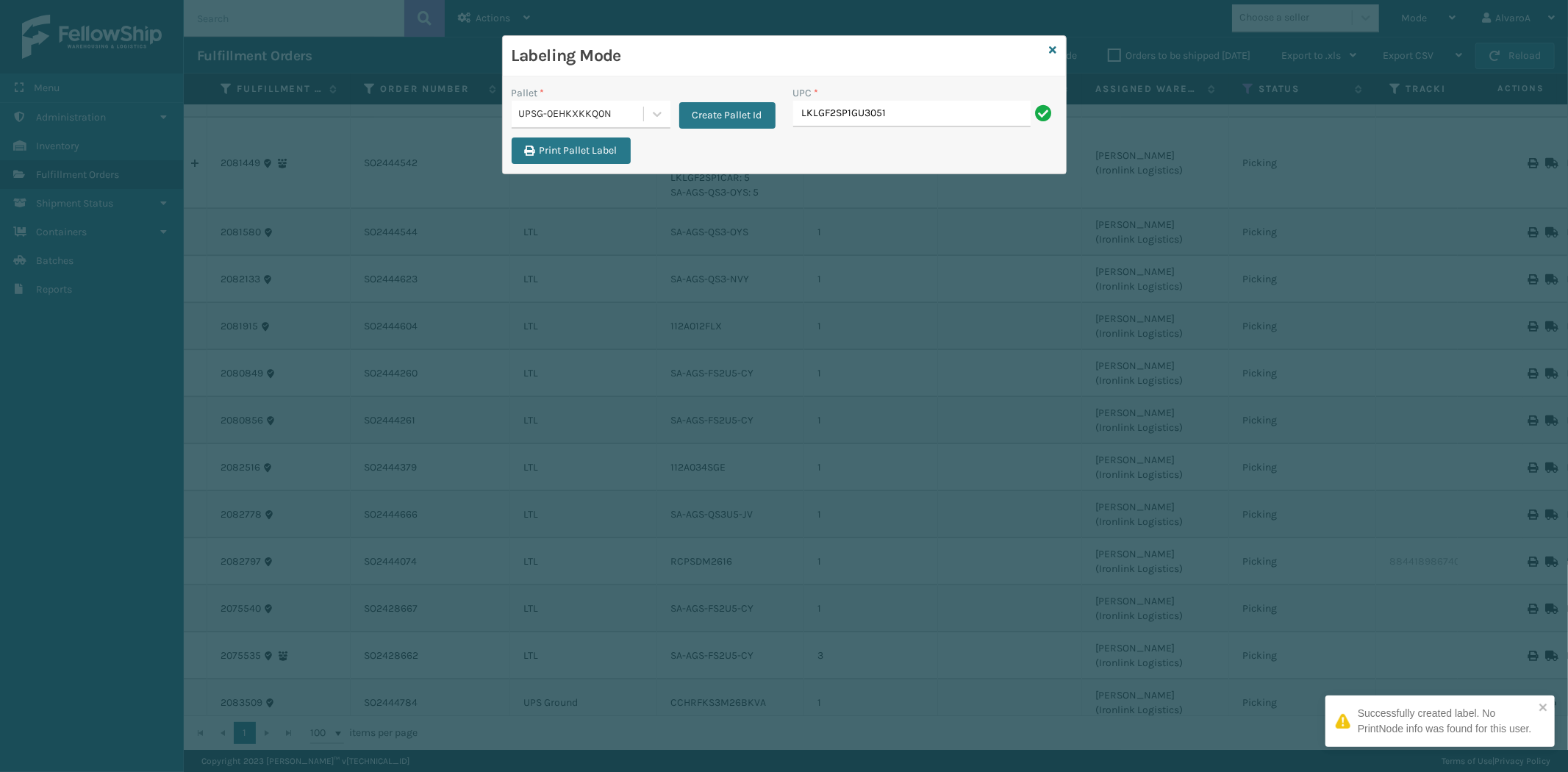
type input "LKLGF2SP1GU3051"
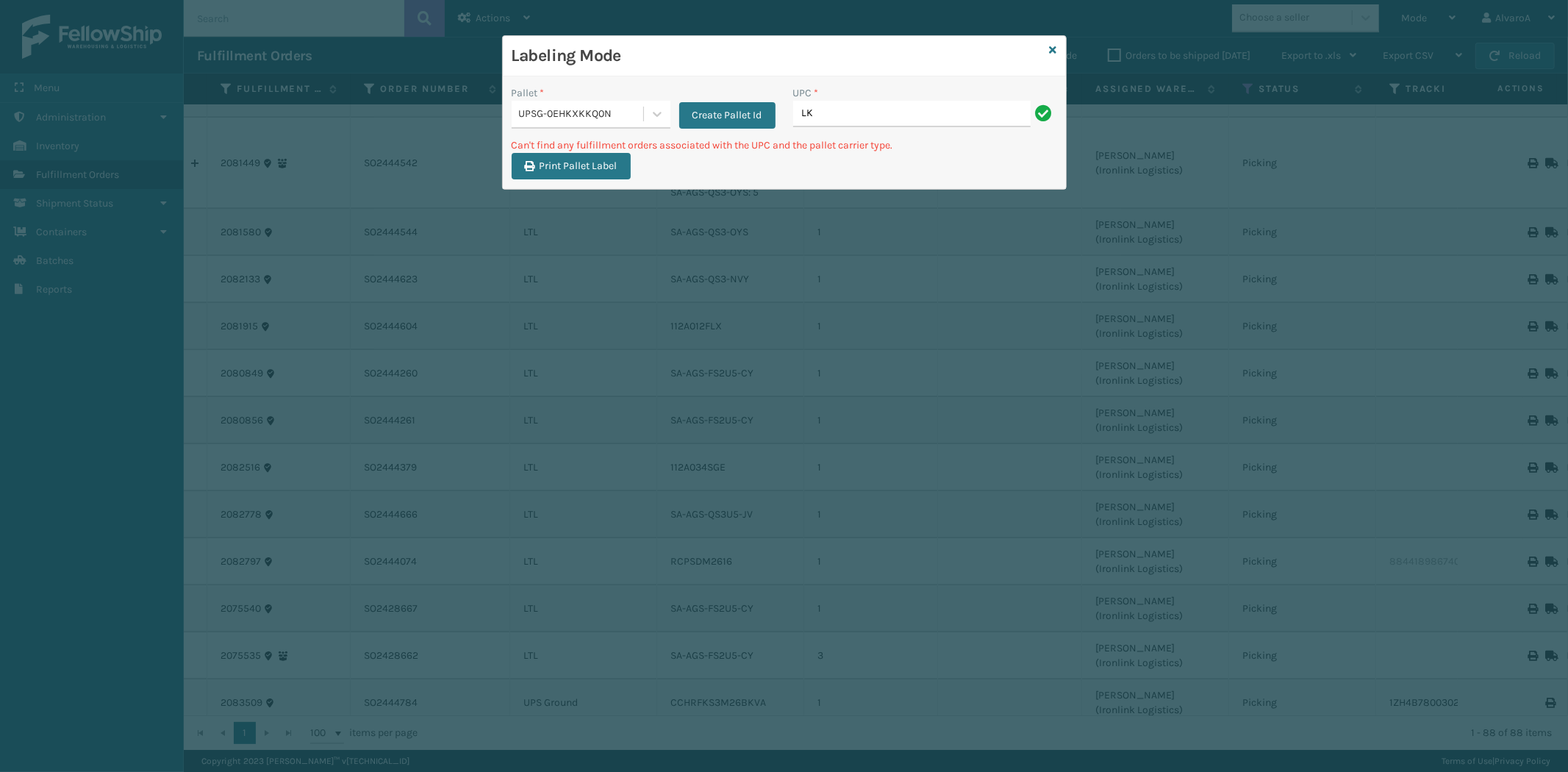
type input "L"
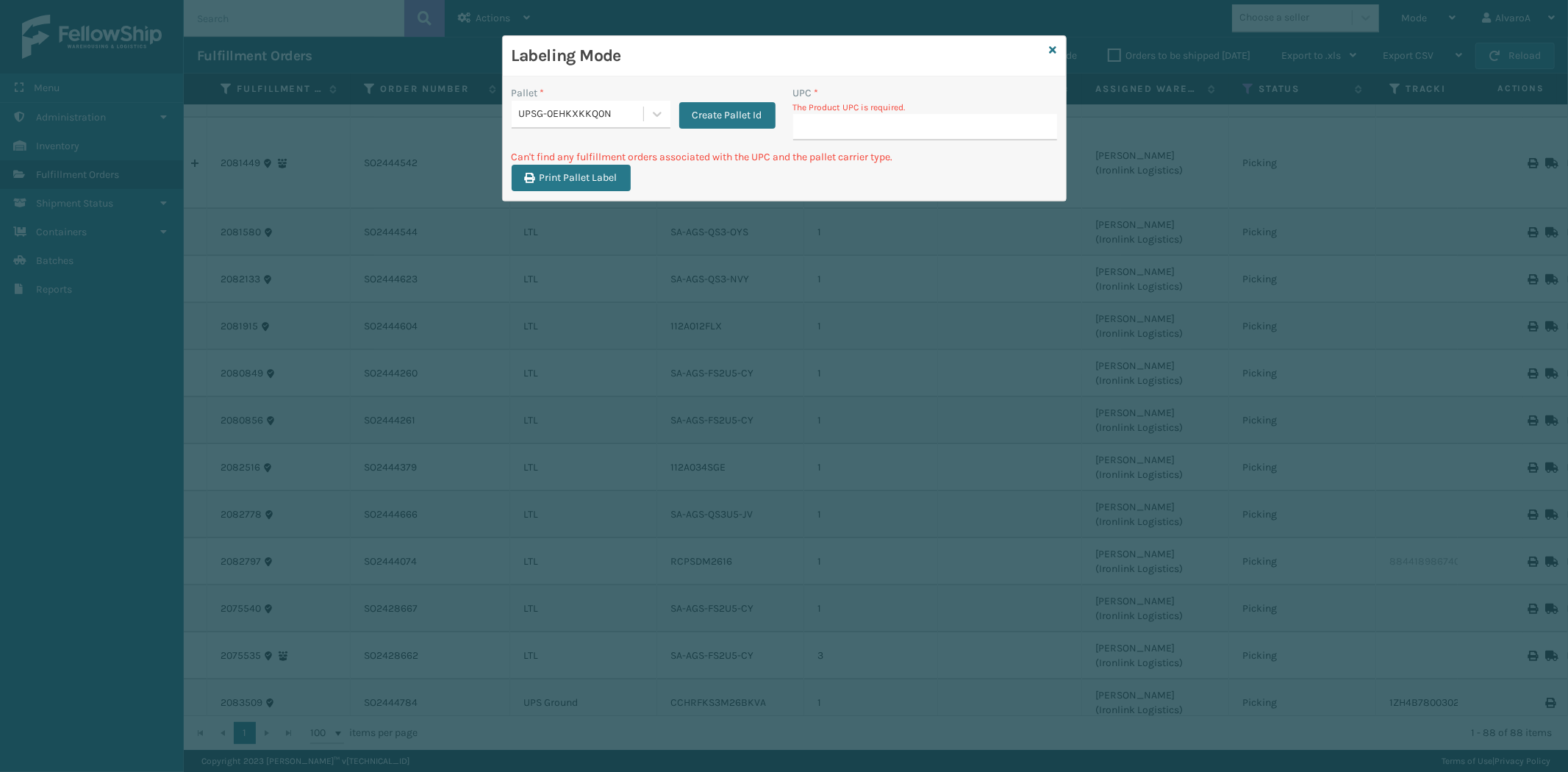
click at [1048, 47] on div "Labeling Mode" at bounding box center [784, 56] width 563 height 40
click at [1054, 46] on icon at bounding box center [1054, 49] width 7 height 10
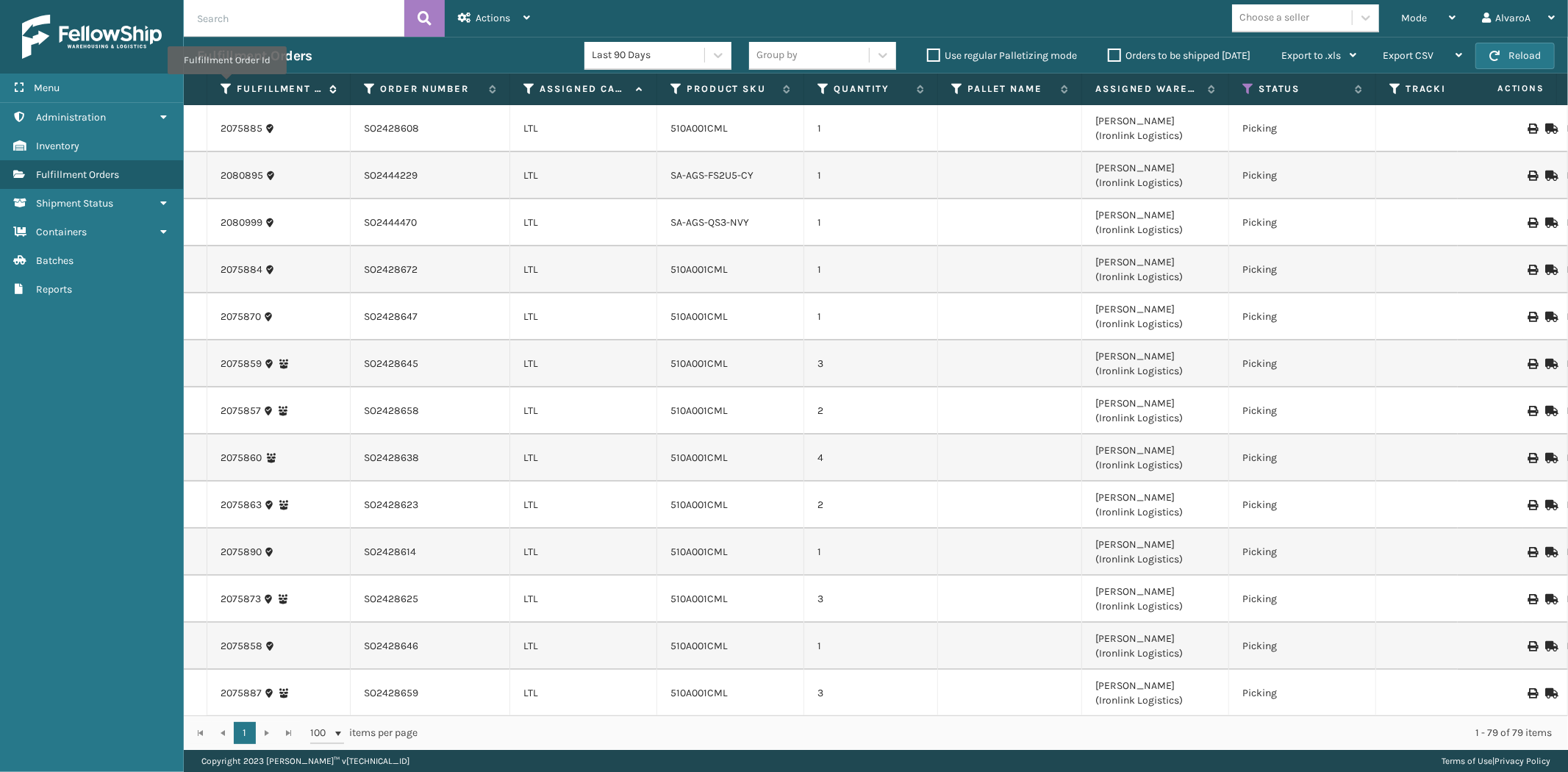
drag, startPoint x: 227, startPoint y: 85, endPoint x: 282, endPoint y: 94, distance: 55.7
click at [227, 86] on icon at bounding box center [226, 89] width 12 height 13
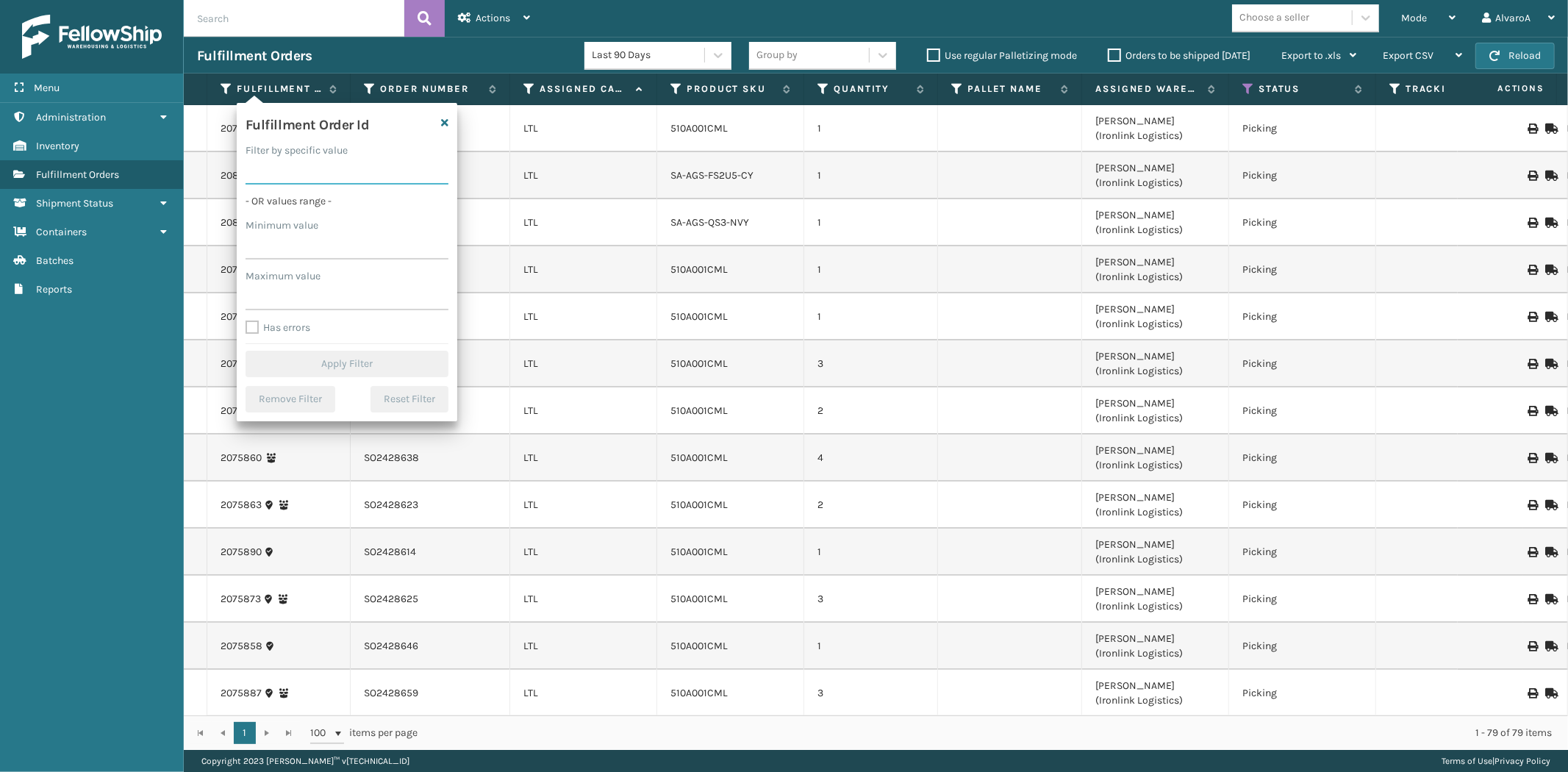
click at [417, 169] on input "Filter by specific value" at bounding box center [347, 171] width 203 height 26
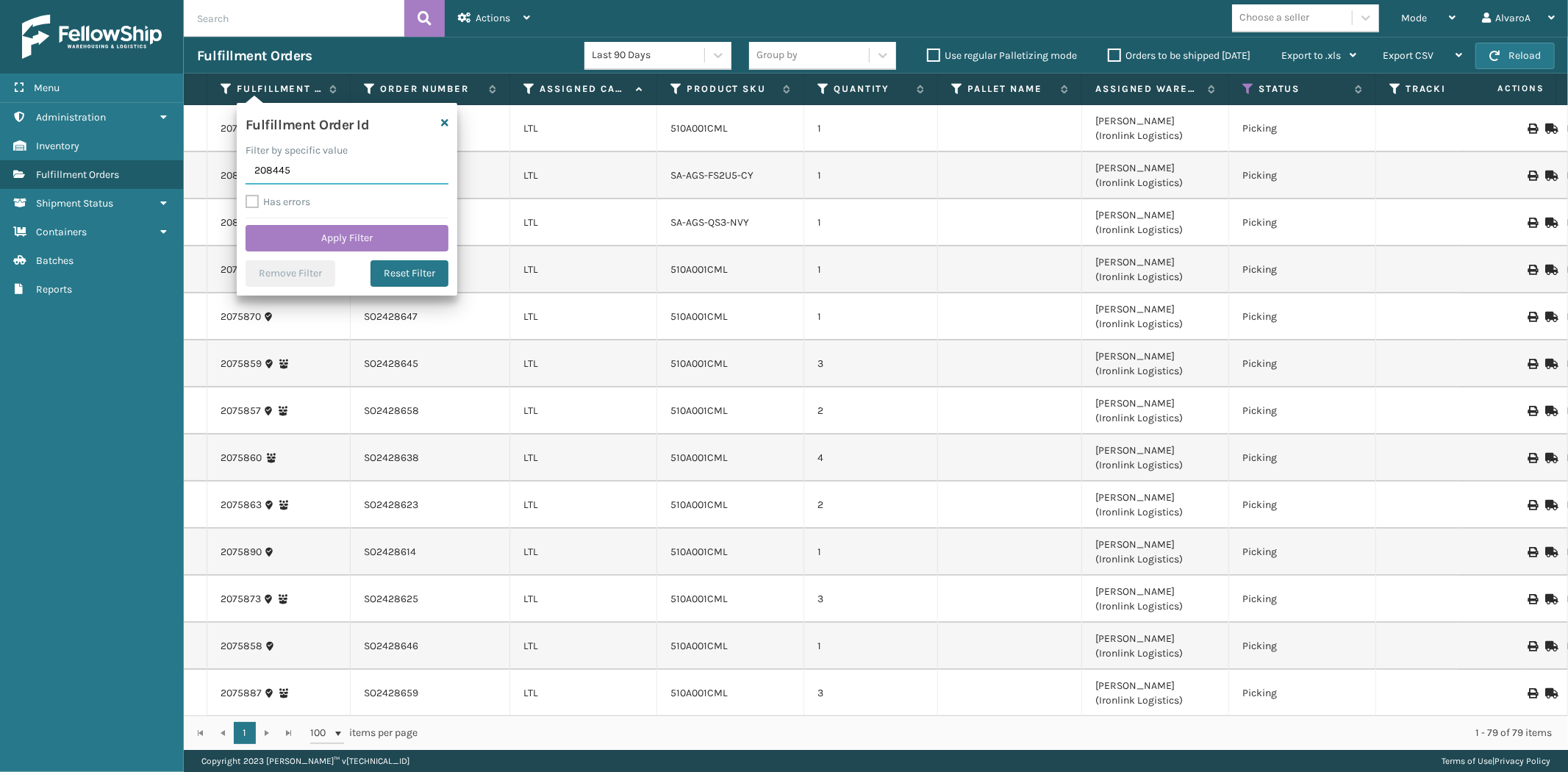
type input "2084455"
click button "Apply Filter" at bounding box center [347, 238] width 203 height 26
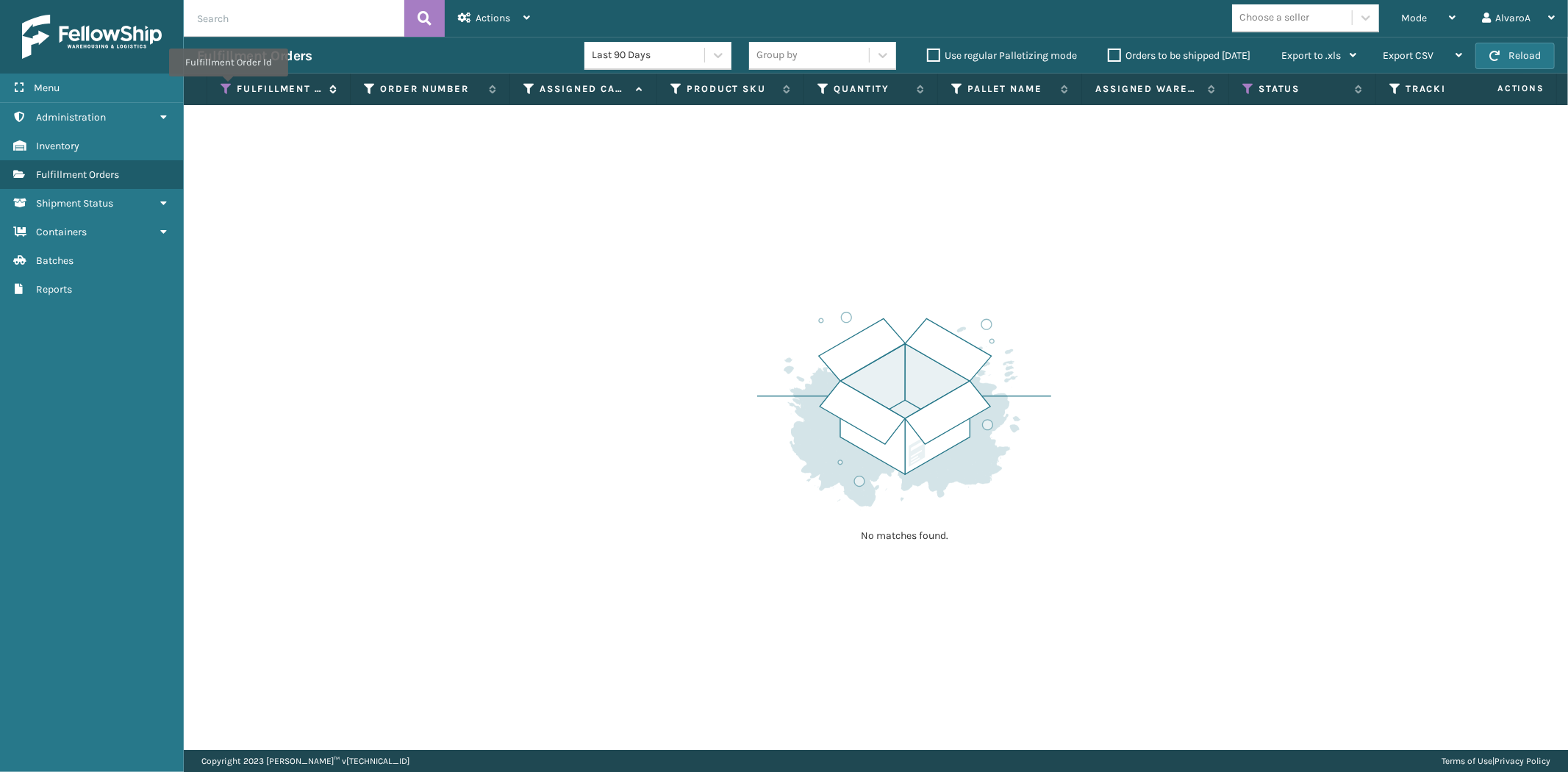
click at [228, 87] on icon at bounding box center [226, 89] width 12 height 13
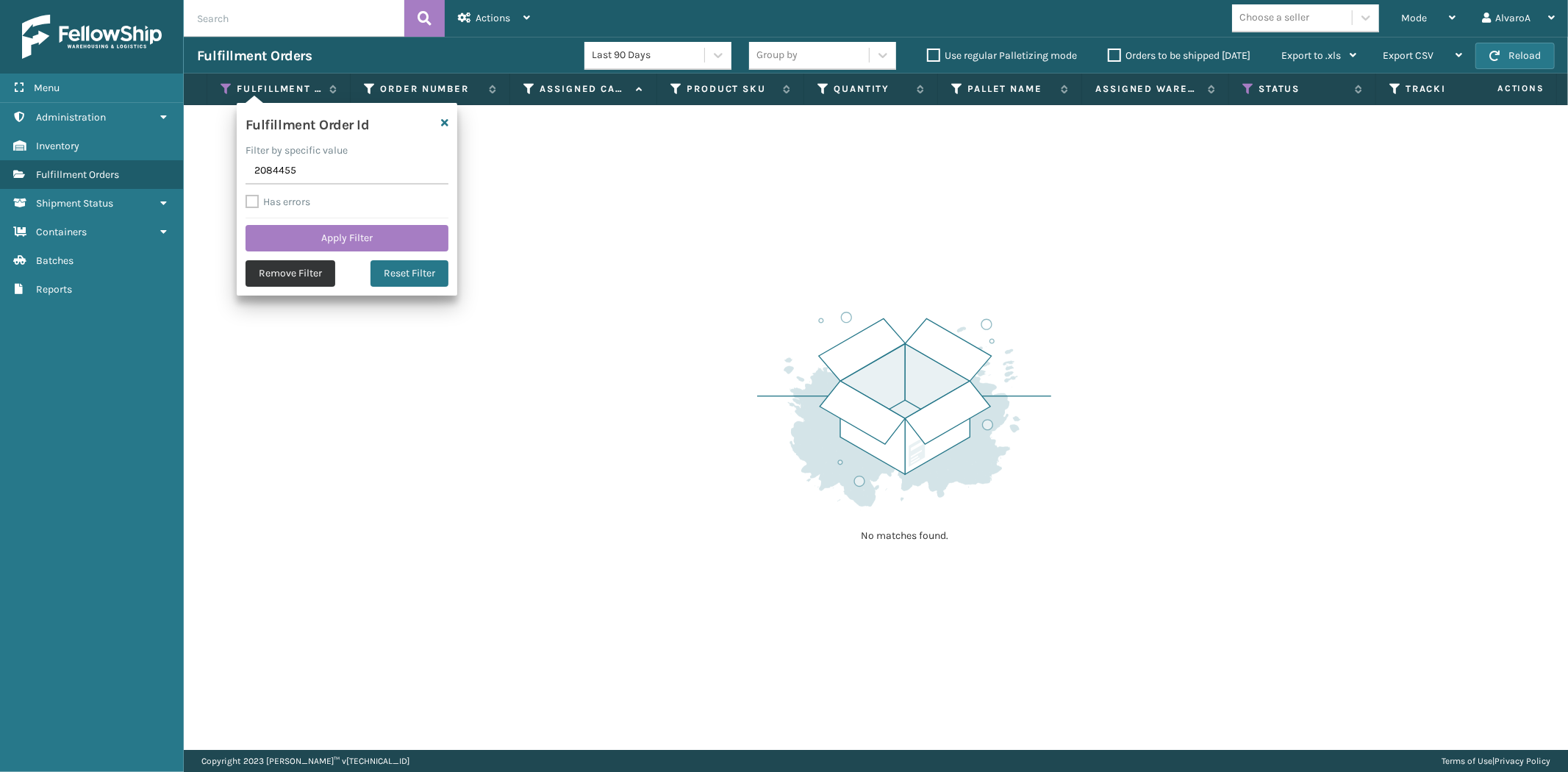
click at [268, 272] on button "Remove Filter" at bounding box center [291, 273] width 90 height 26
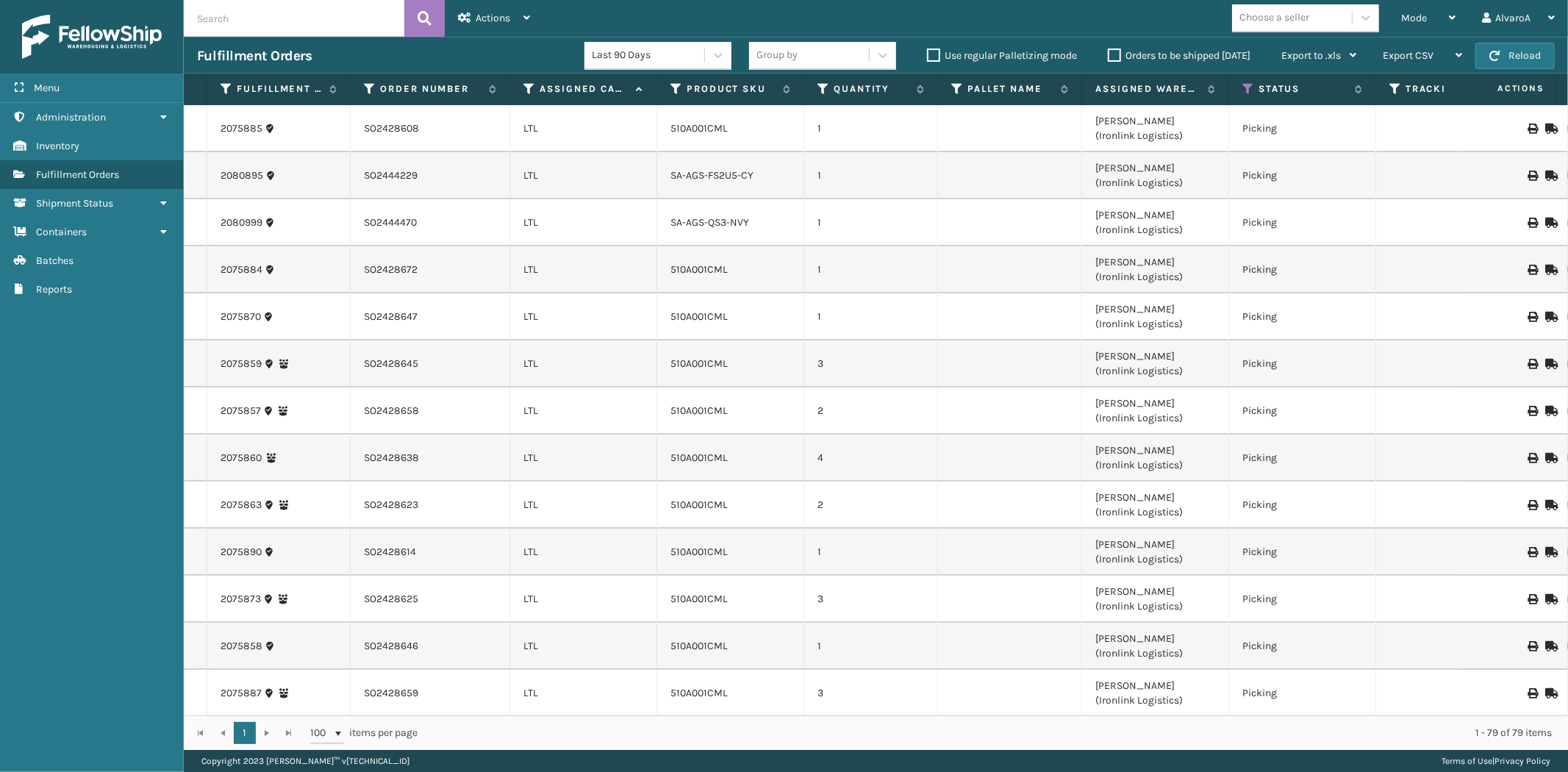
click at [270, 16] on input "text" at bounding box center [293, 18] width 220 height 37
type input "2084455"
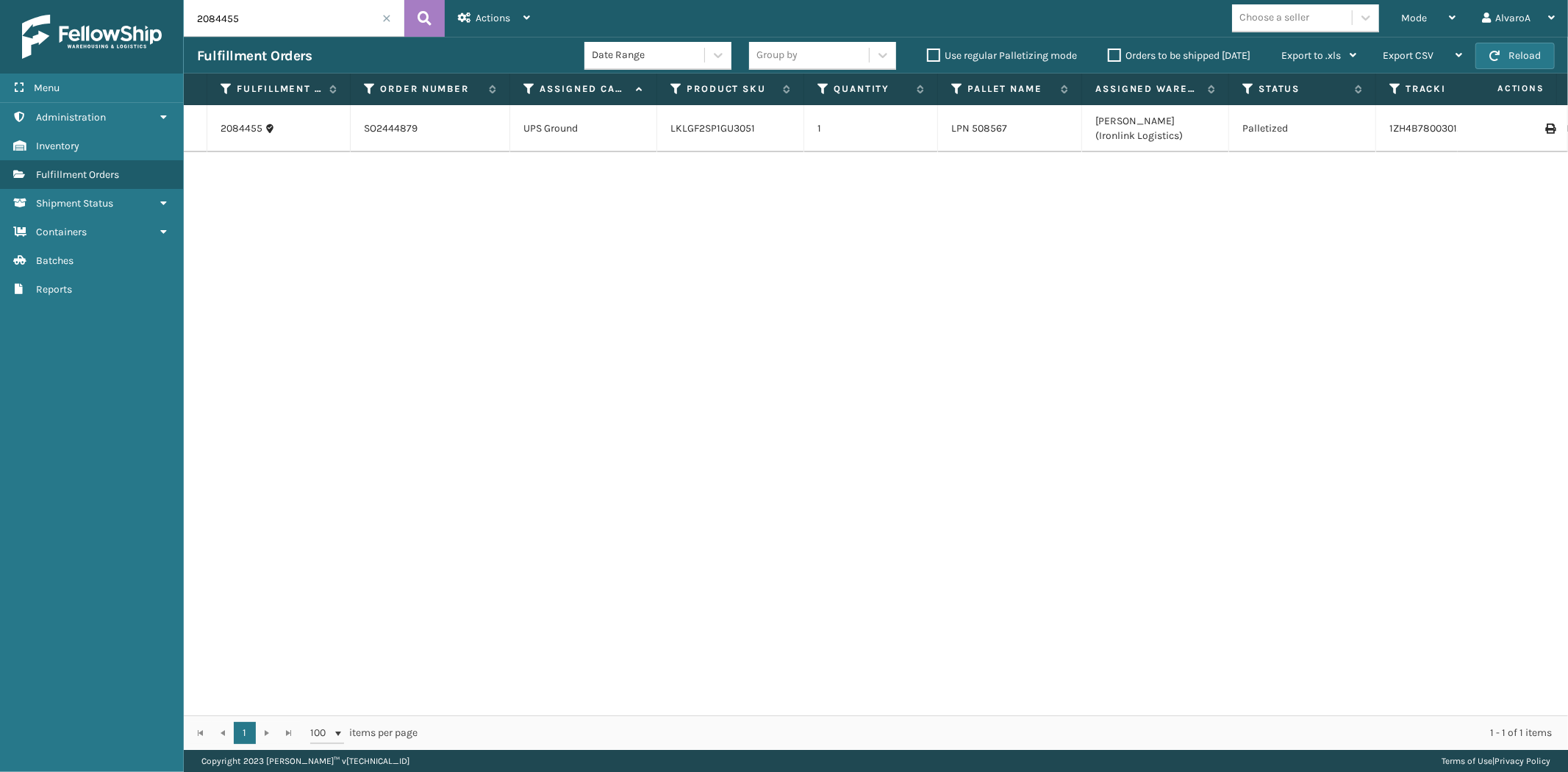
click at [383, 15] on span at bounding box center [387, 18] width 9 height 9
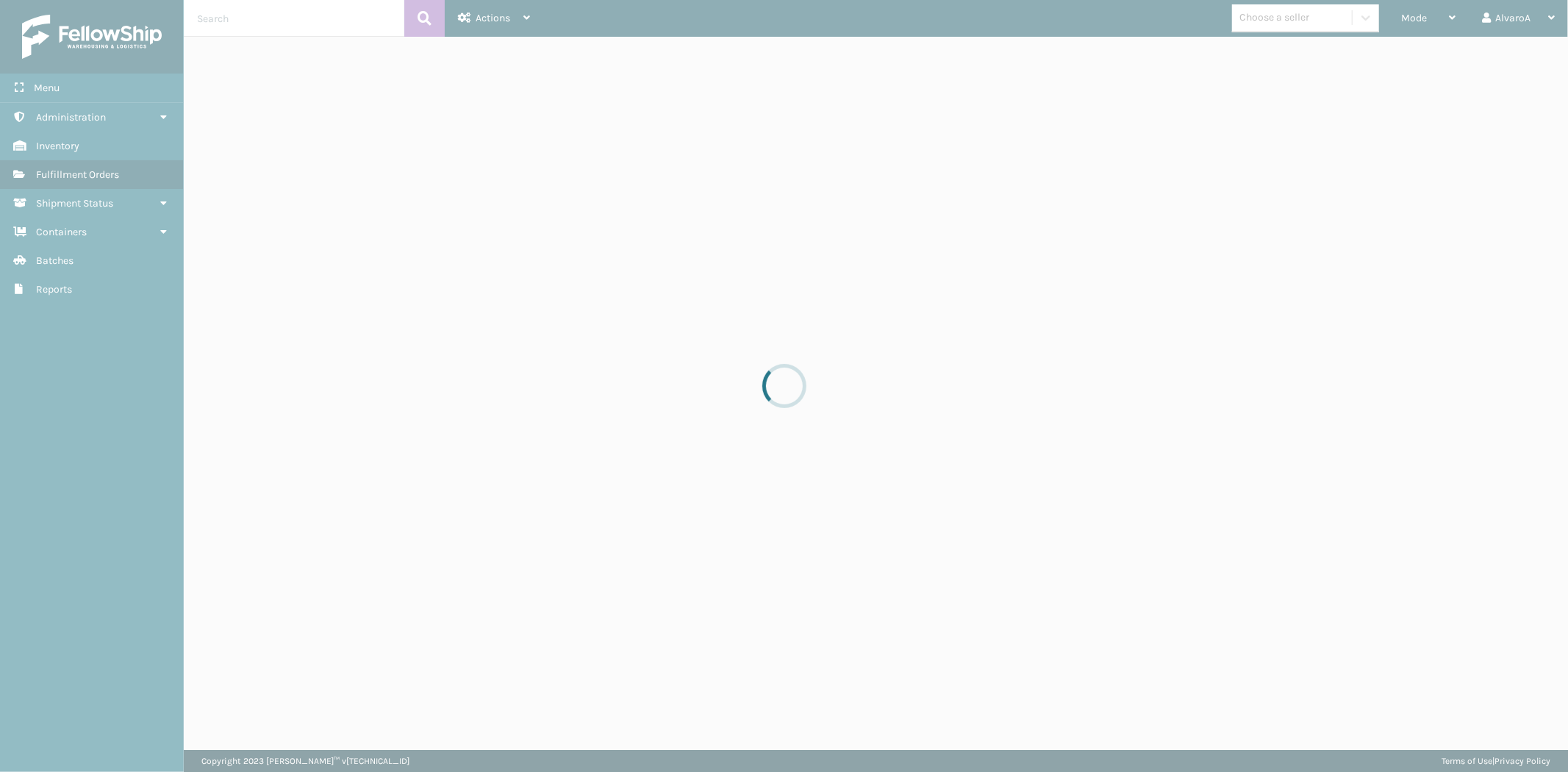
click at [280, 18] on div at bounding box center [784, 386] width 1568 height 772
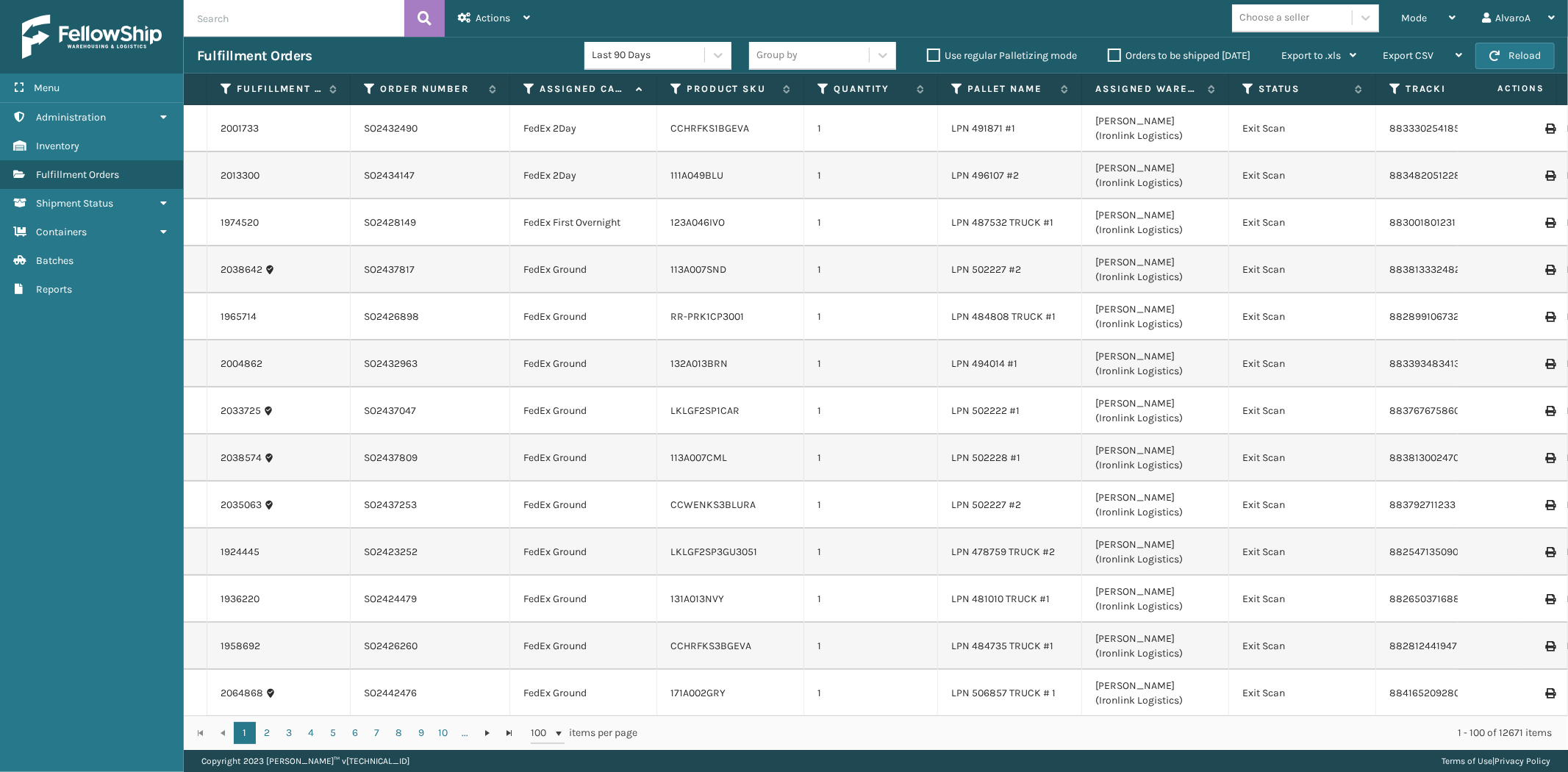
click at [280, 18] on input "text" at bounding box center [293, 18] width 220 height 37
type input "2083837"
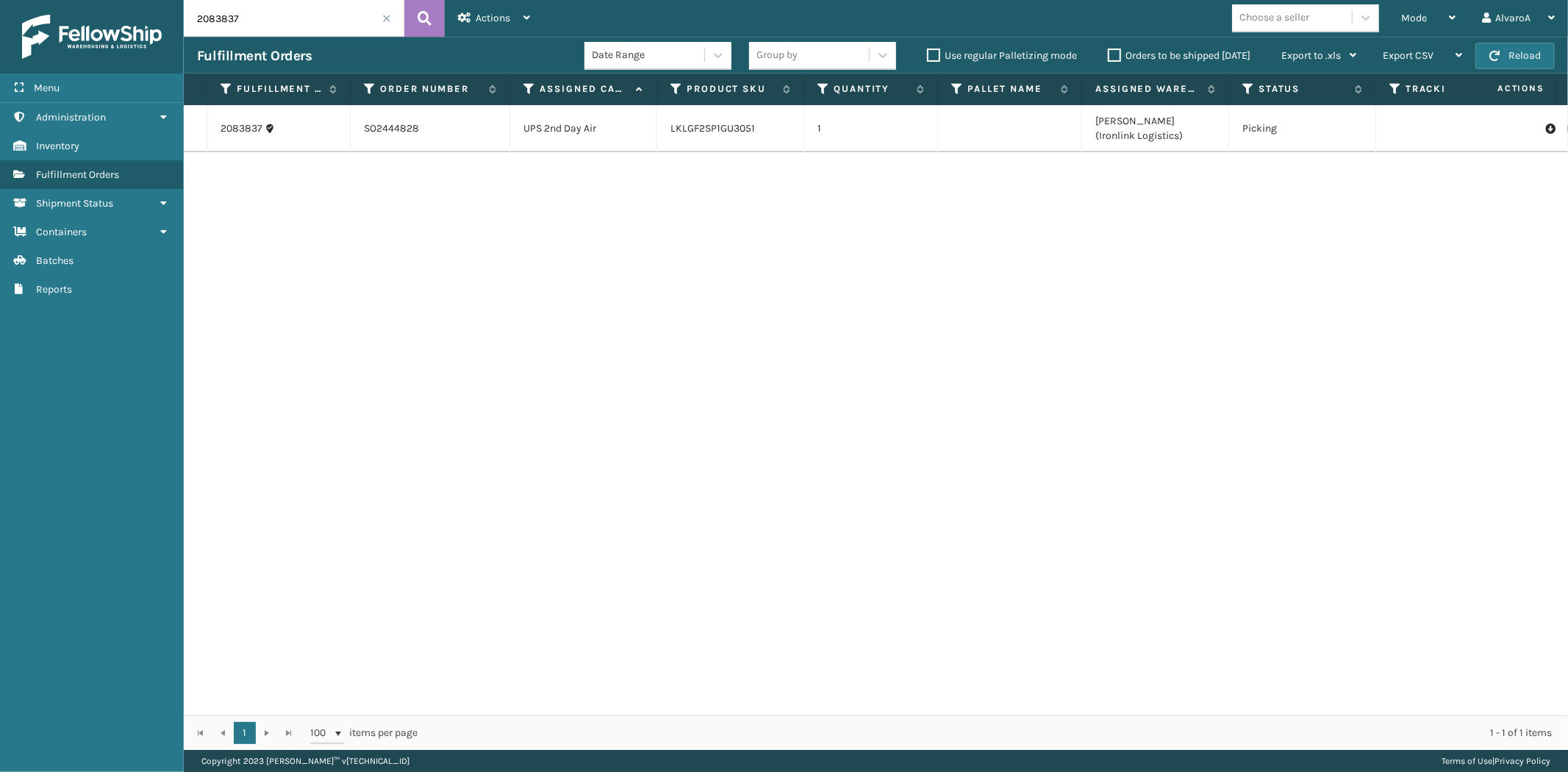
drag, startPoint x: 389, startPoint y: 16, endPoint x: 389, endPoint y: 0, distance: 16.0
click at [389, 9] on div "2083837" at bounding box center [293, 18] width 220 height 37
click at [387, 17] on span at bounding box center [387, 18] width 9 height 9
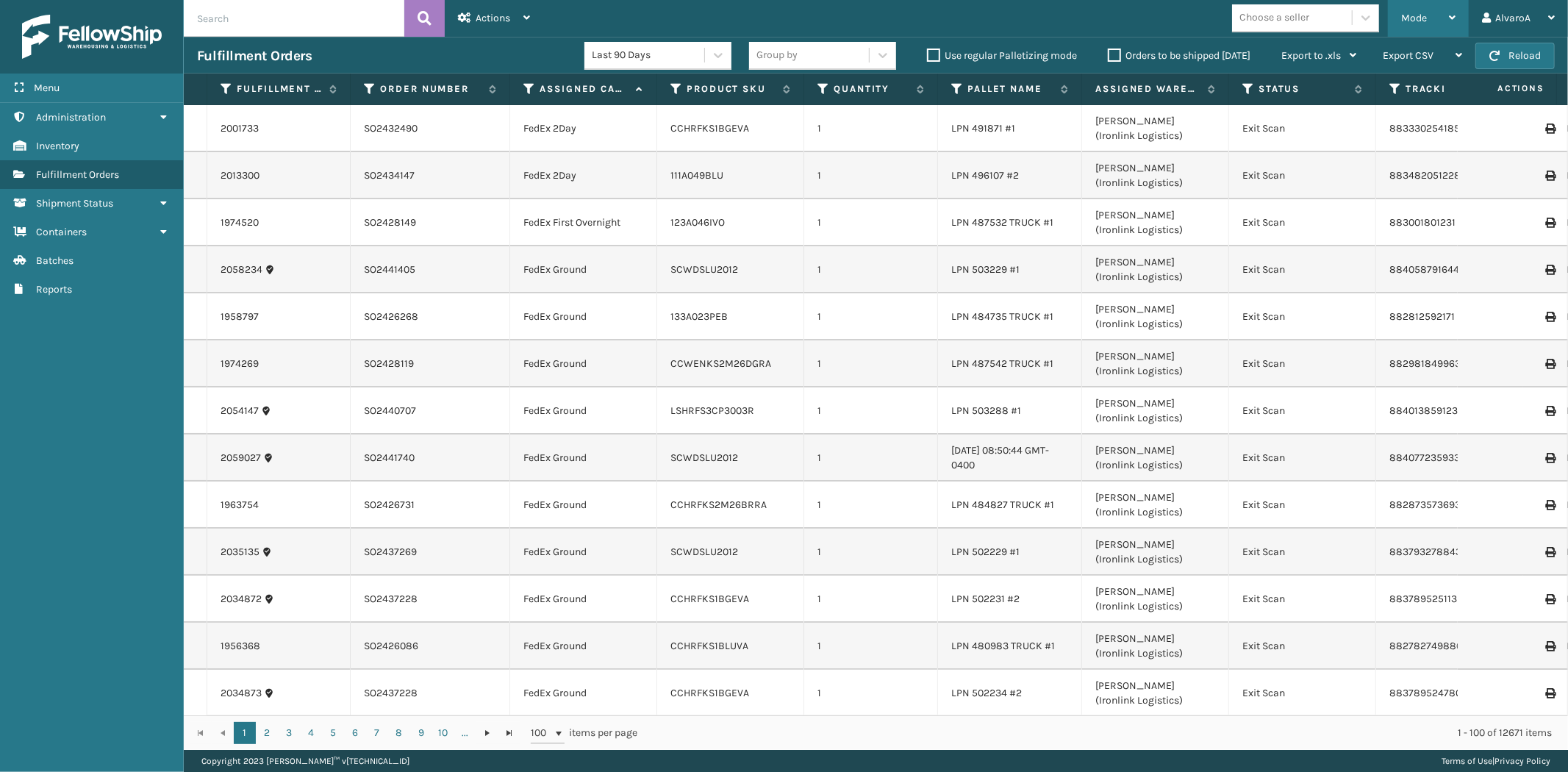
click at [1423, 7] on div "Mode" at bounding box center [1428, 18] width 55 height 37
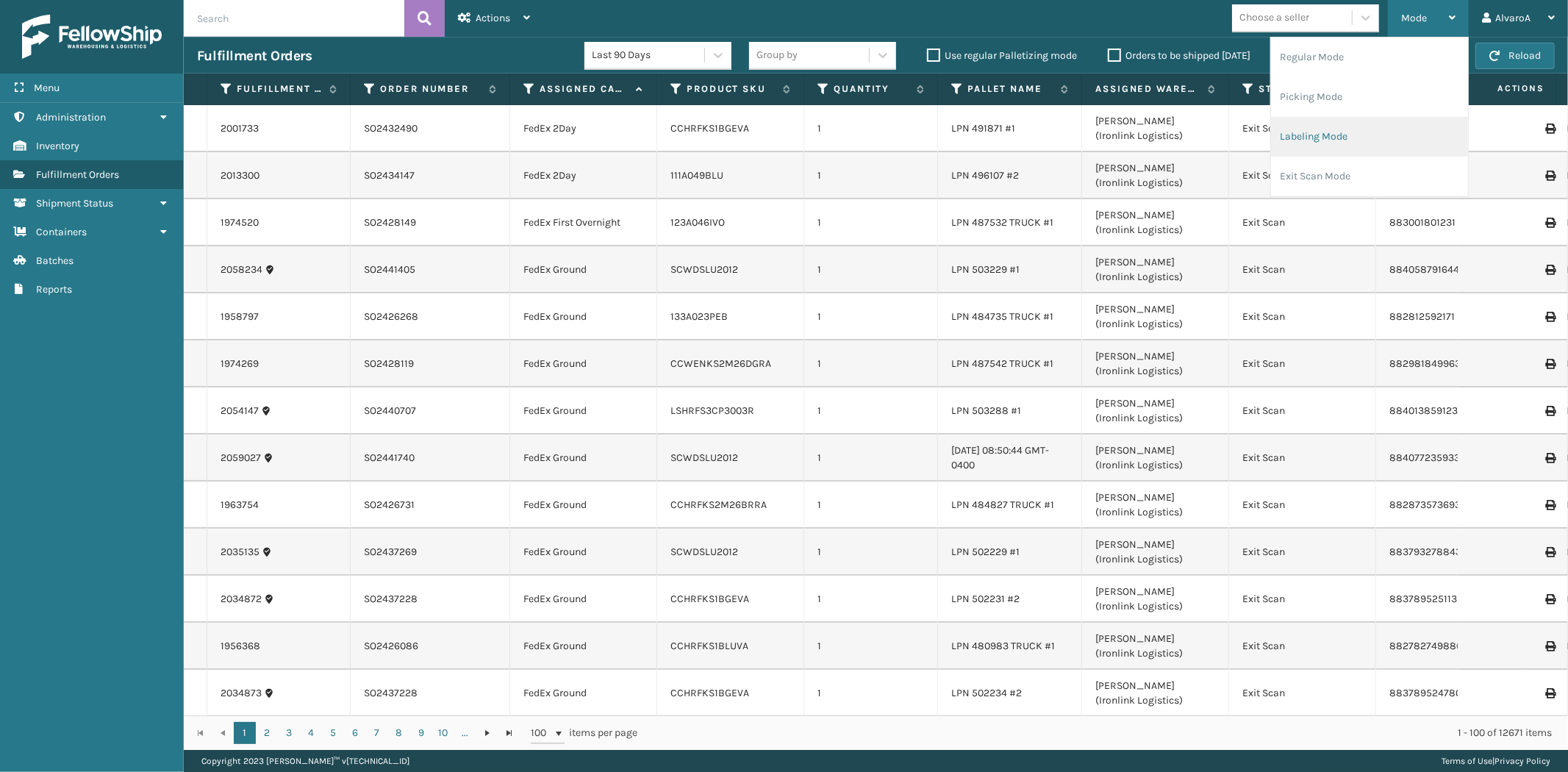
click at [1305, 123] on li "Labeling Mode" at bounding box center [1370, 136] width 197 height 39
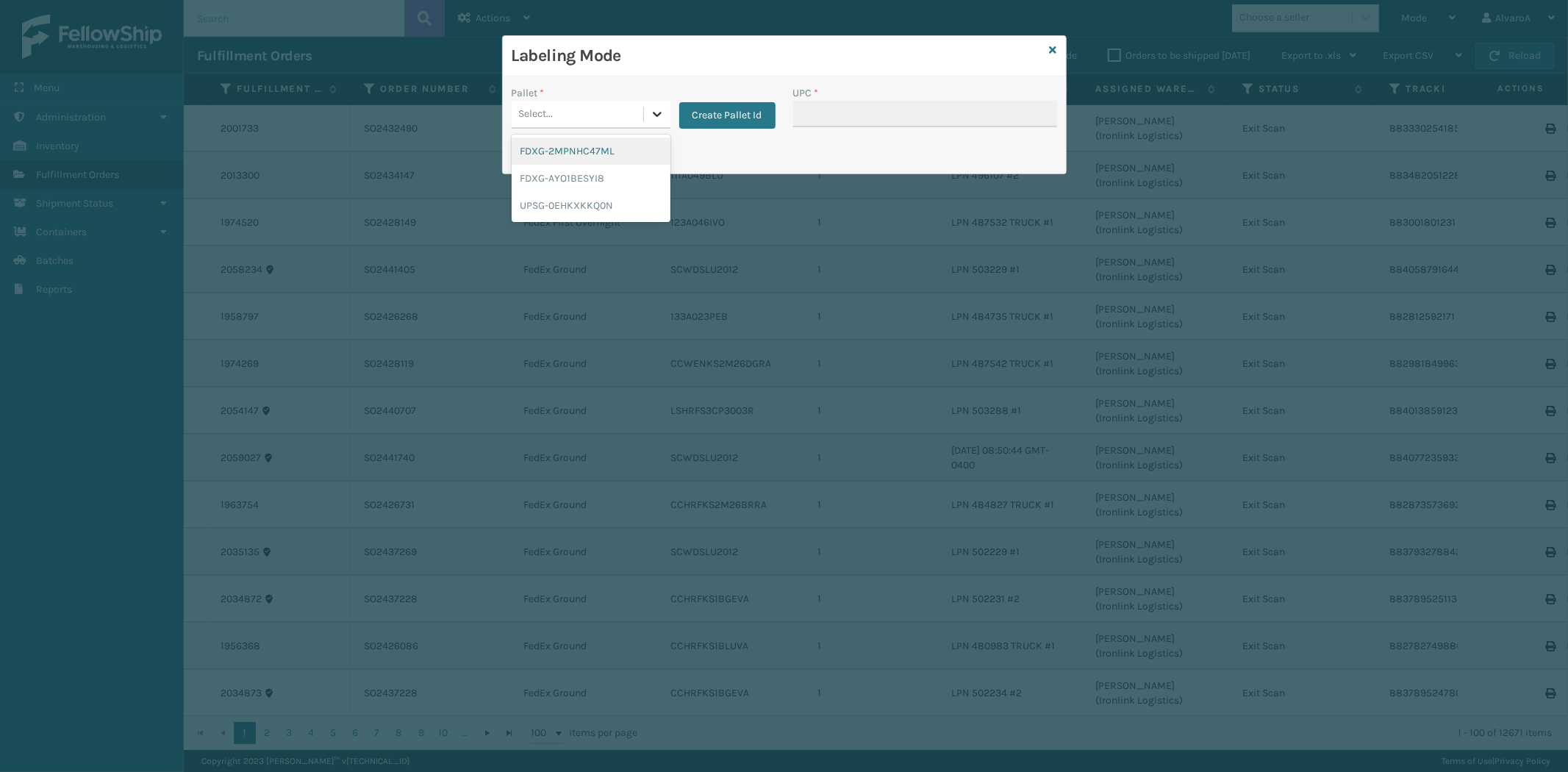
click at [652, 119] on icon at bounding box center [657, 114] width 15 height 15
click at [589, 197] on div "UPSG-0EHKXKKQ0N" at bounding box center [591, 206] width 159 height 27
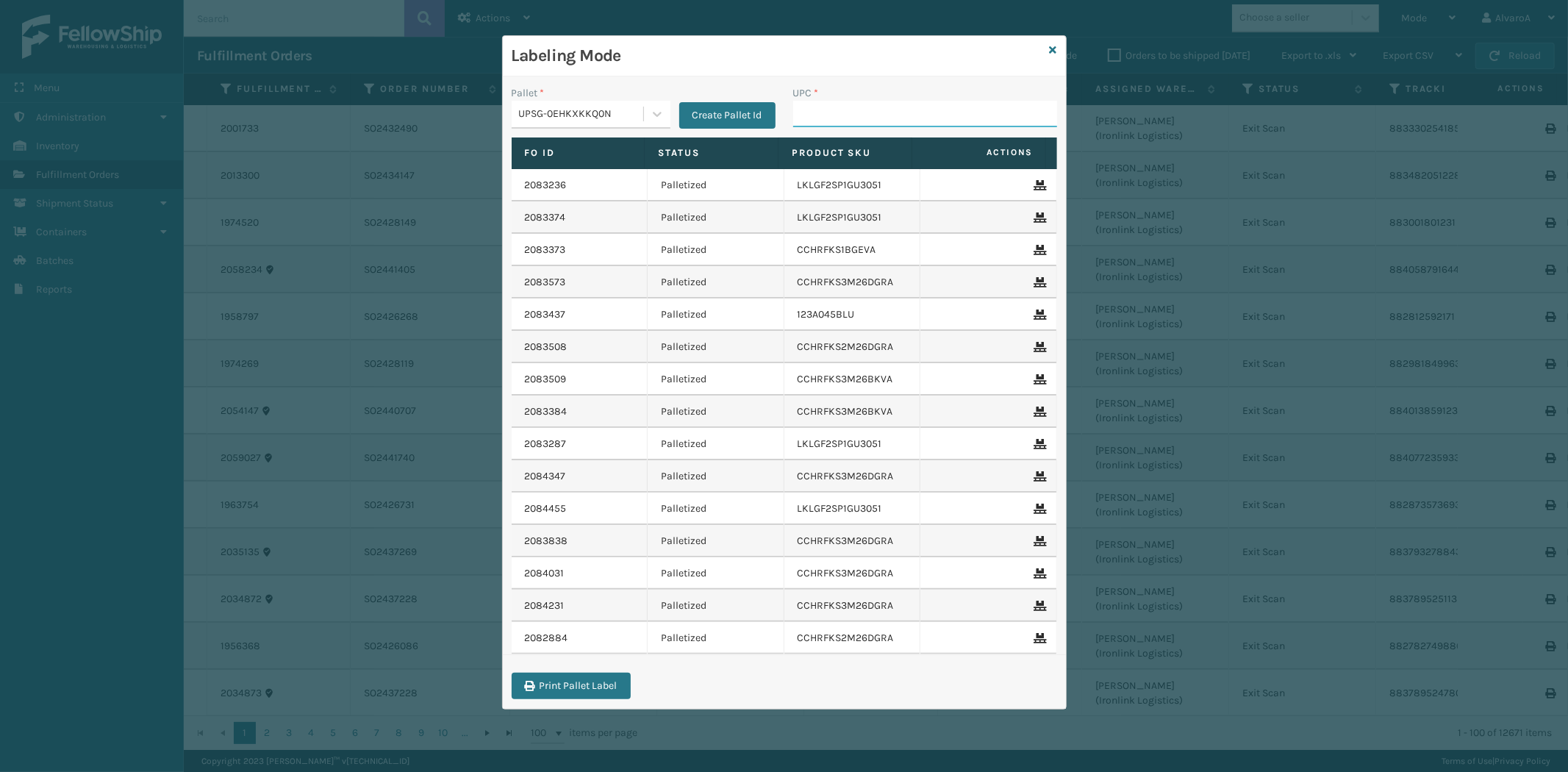
click at [813, 113] on input "UPC *" at bounding box center [925, 113] width 264 height 26
type input "LKLGF2SP3OLV-C"
click at [1047, 54] on div "Labeling Mode" at bounding box center [784, 56] width 563 height 40
click at [1052, 52] on icon at bounding box center [1054, 49] width 7 height 10
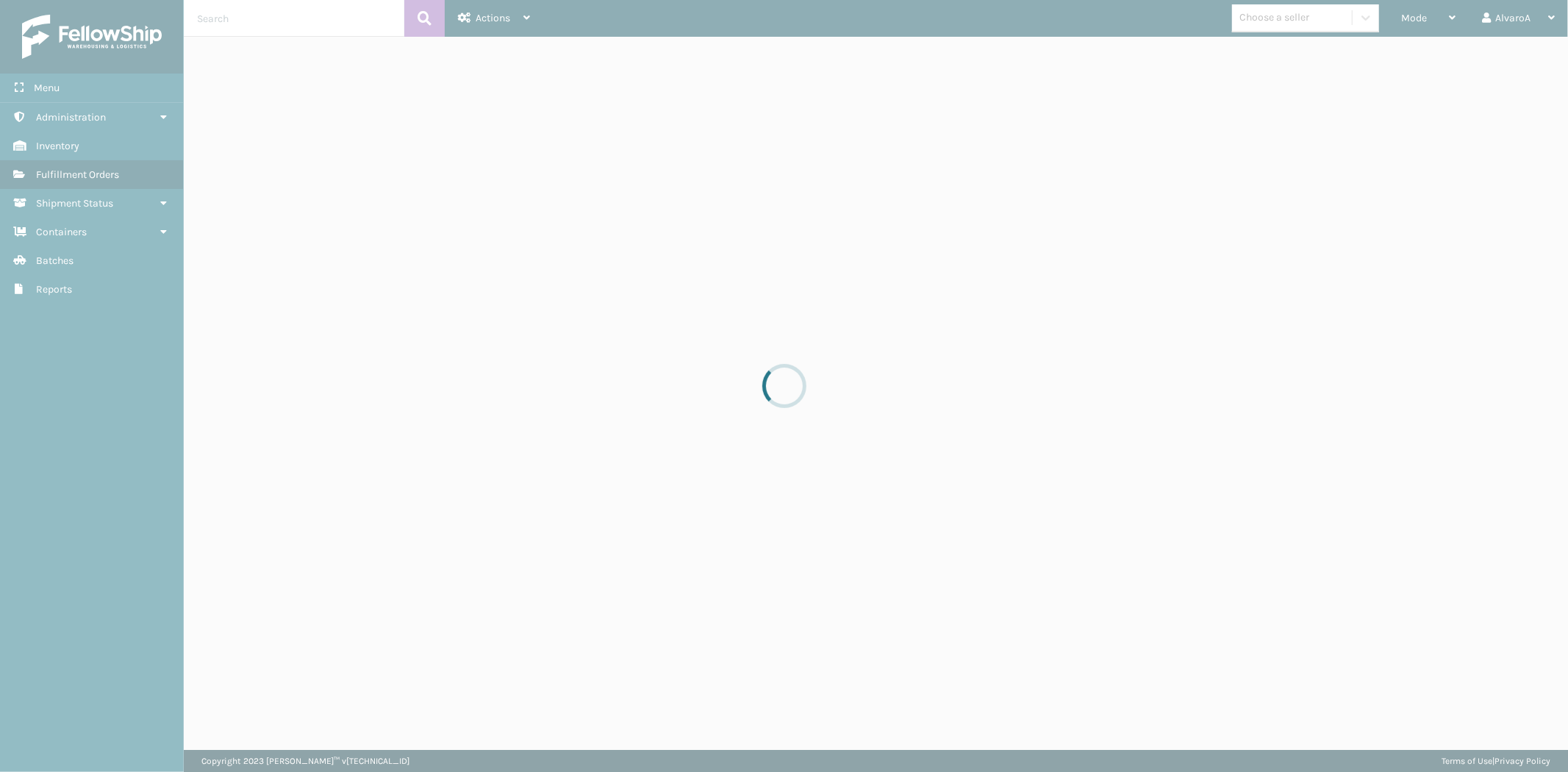
click at [1426, 30] on div at bounding box center [784, 386] width 1568 height 772
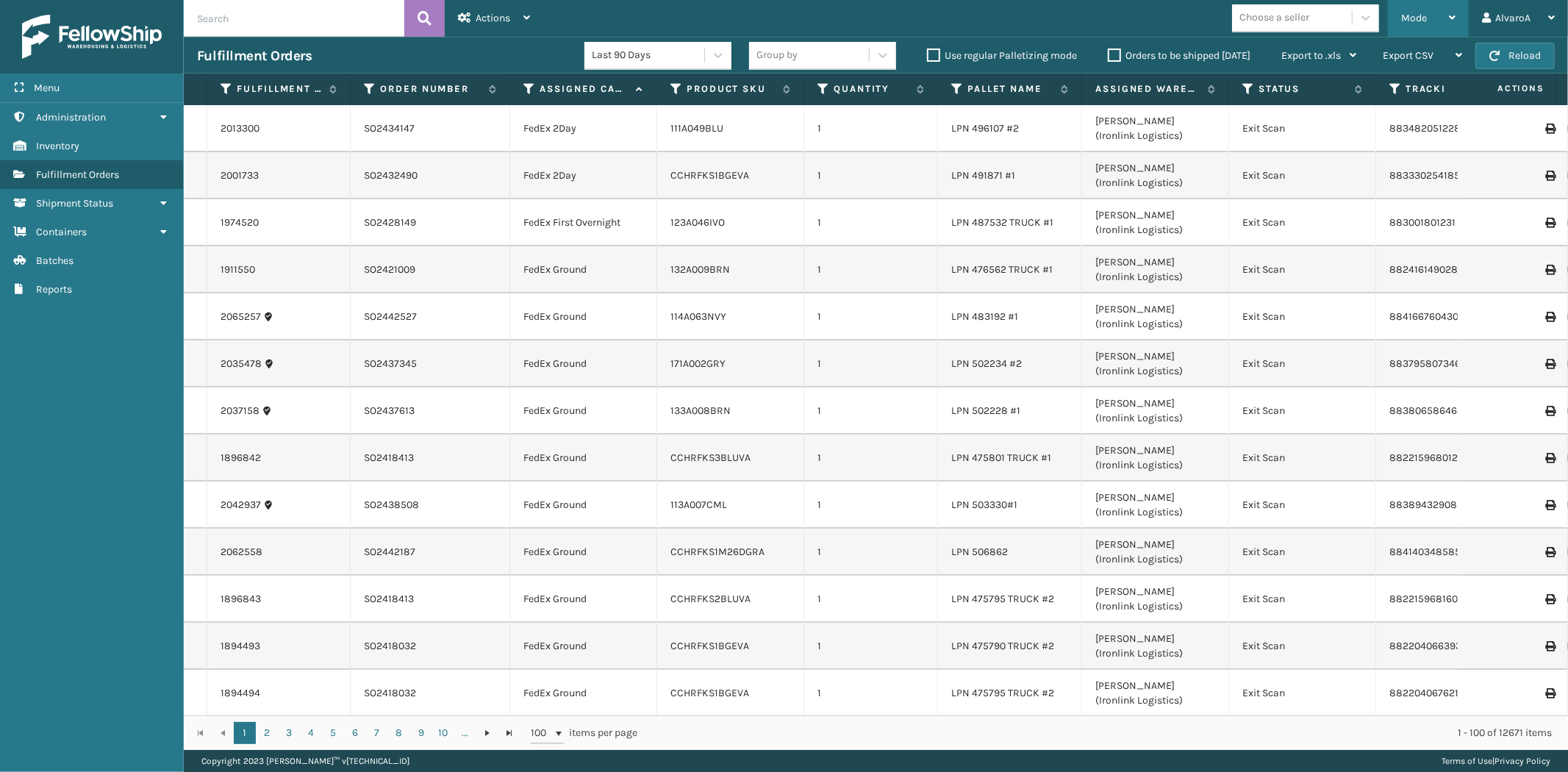
click at [1402, 26] on div "Mode" at bounding box center [1428, 18] width 55 height 37
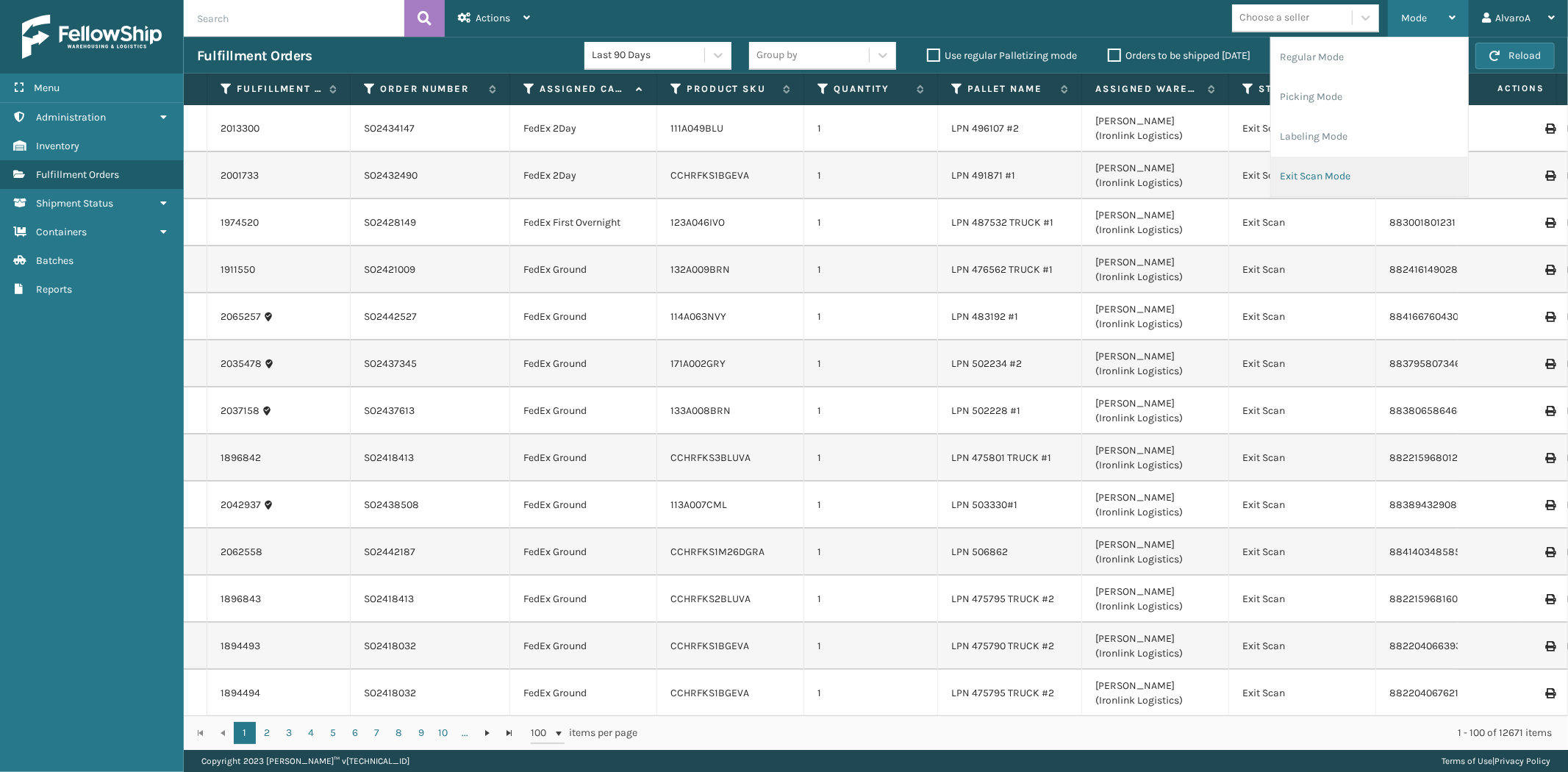
click at [1324, 185] on li "Exit Scan Mode" at bounding box center [1370, 175] width 197 height 39
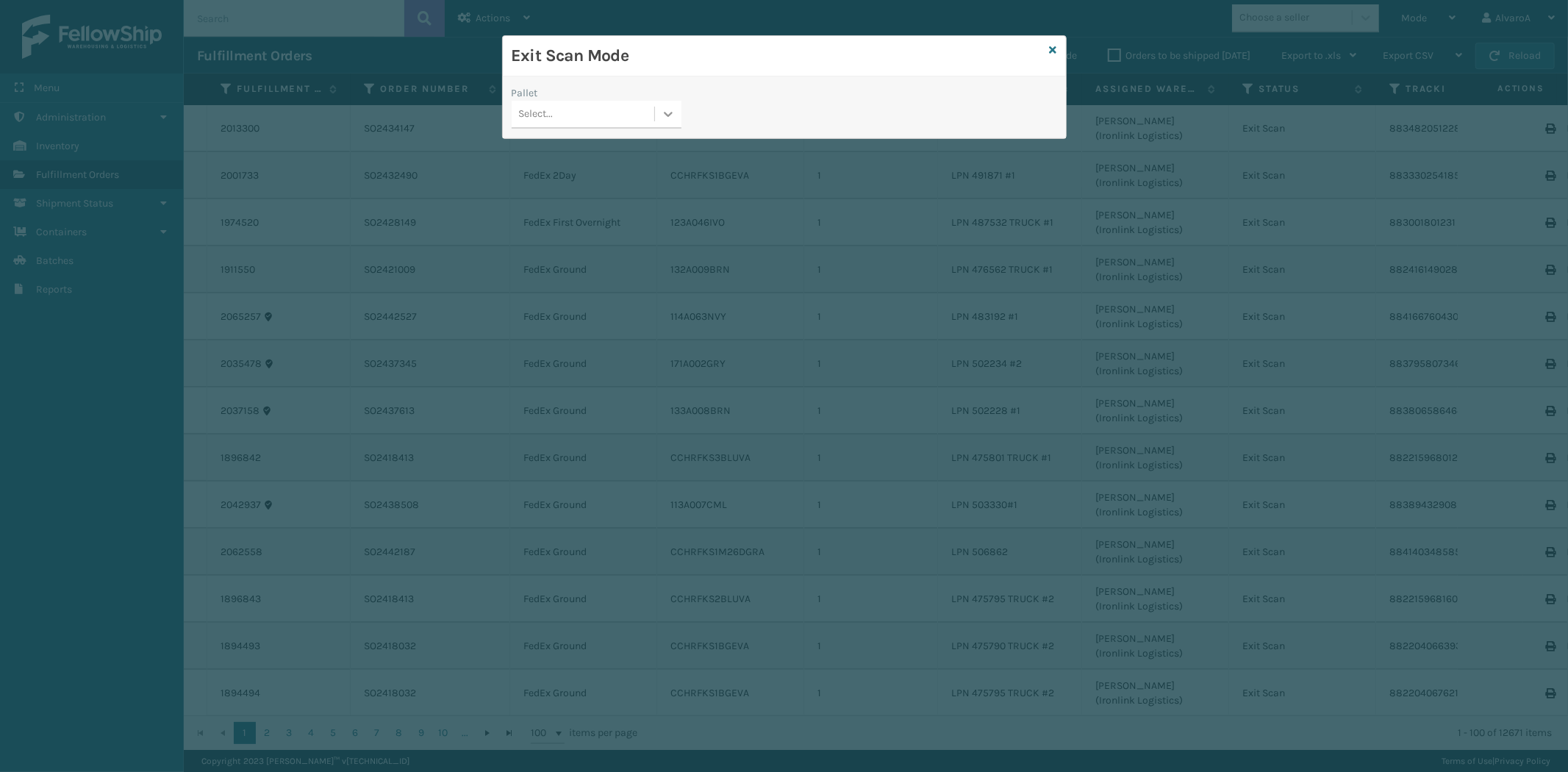
click at [666, 114] on icon at bounding box center [668, 114] width 15 height 15
click at [588, 214] on div "UPSG-0EHKXKKQ0N" at bounding box center [597, 206] width 170 height 27
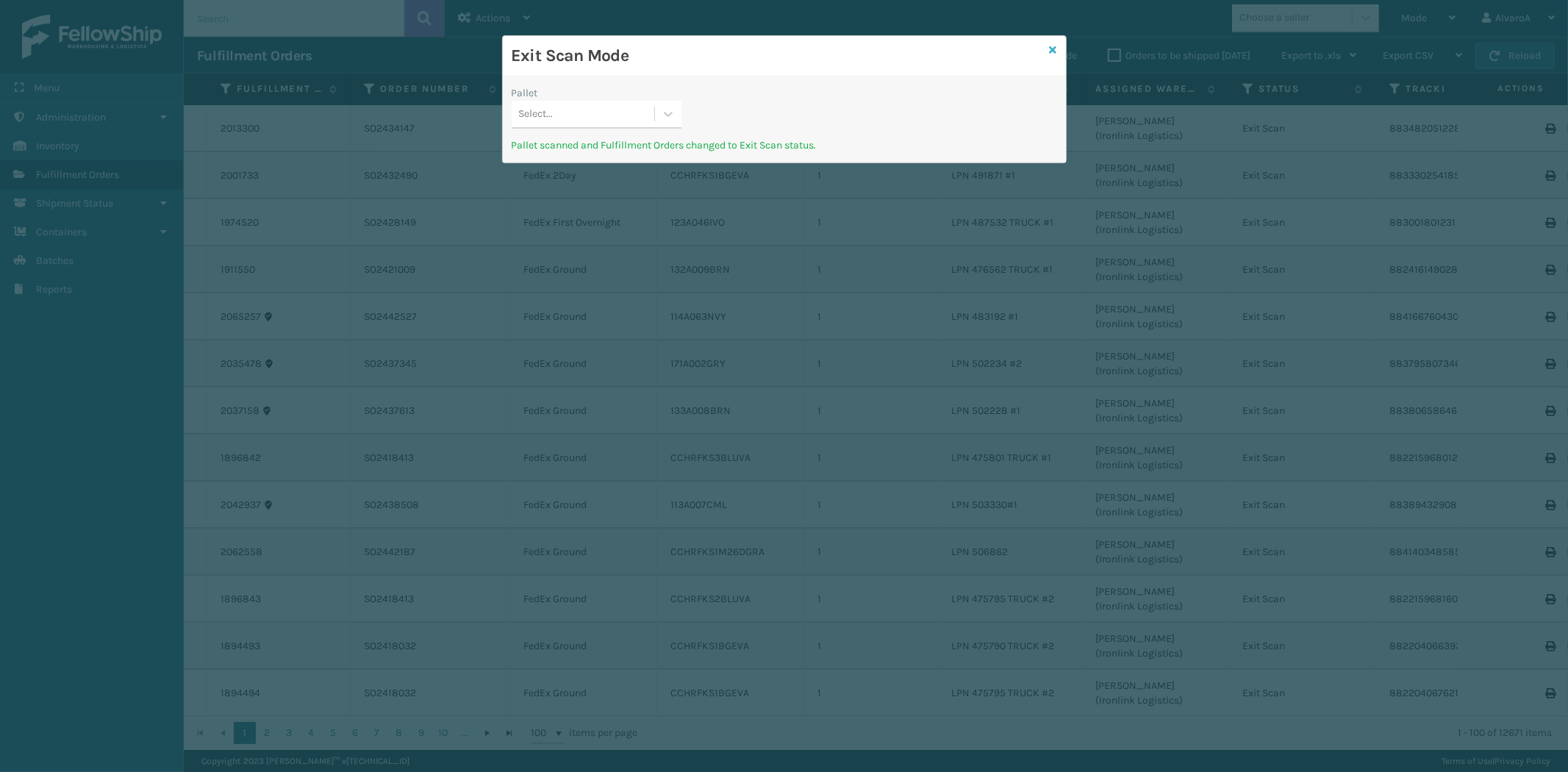
click at [1054, 48] on icon at bounding box center [1054, 49] width 7 height 10
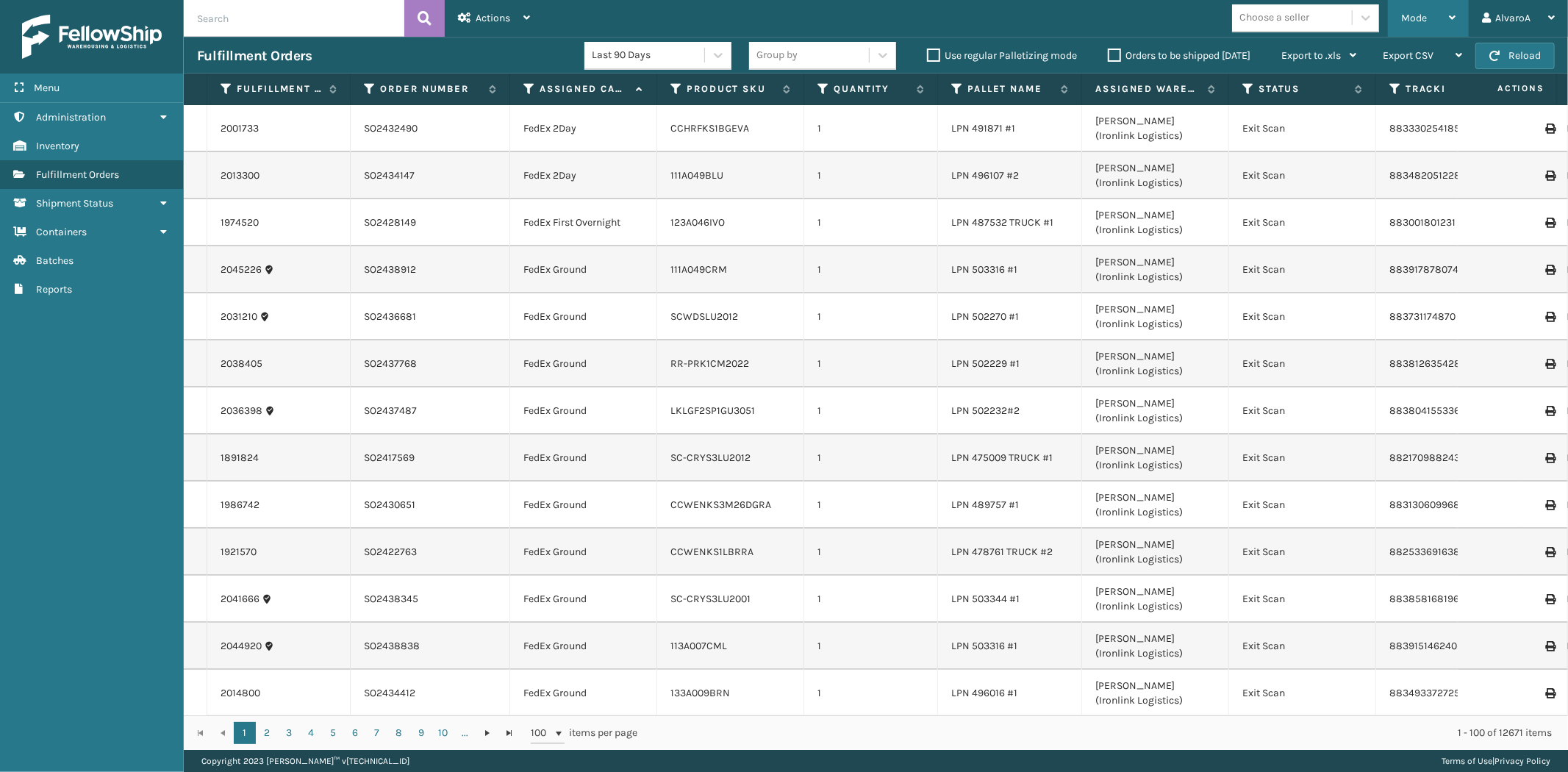
click at [1426, 17] on span "Mode" at bounding box center [1414, 18] width 26 height 13
click at [1244, 83] on icon at bounding box center [1247, 89] width 12 height 13
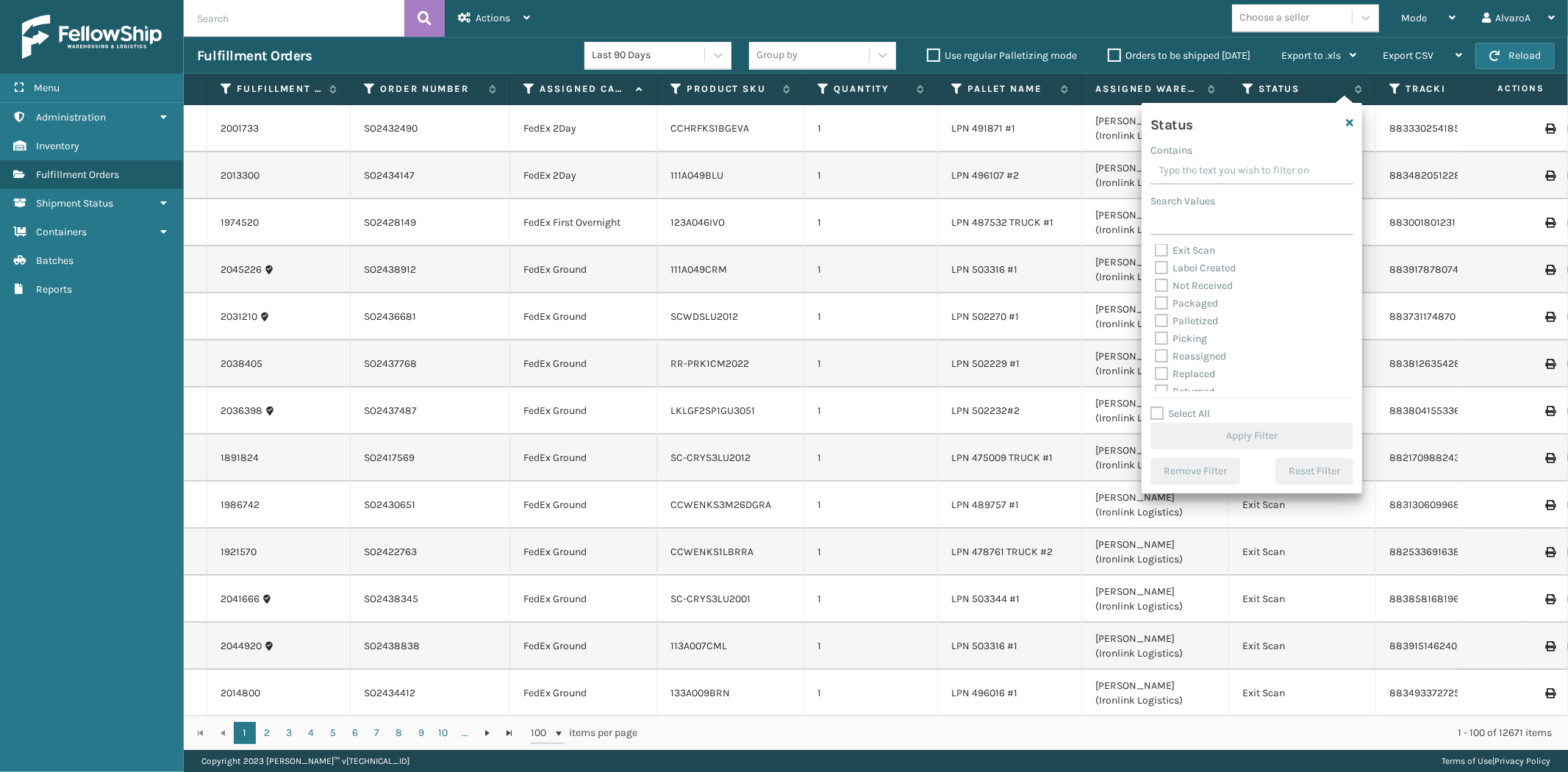
scroll to position [81, 0]
click at [1162, 310] on label "Picking" at bounding box center [1181, 312] width 52 height 13
click at [1156, 310] on input "Picking" at bounding box center [1155, 308] width 1 height 9
checkbox input "true"
click at [1181, 424] on button "Apply Filter" at bounding box center [1252, 436] width 203 height 26
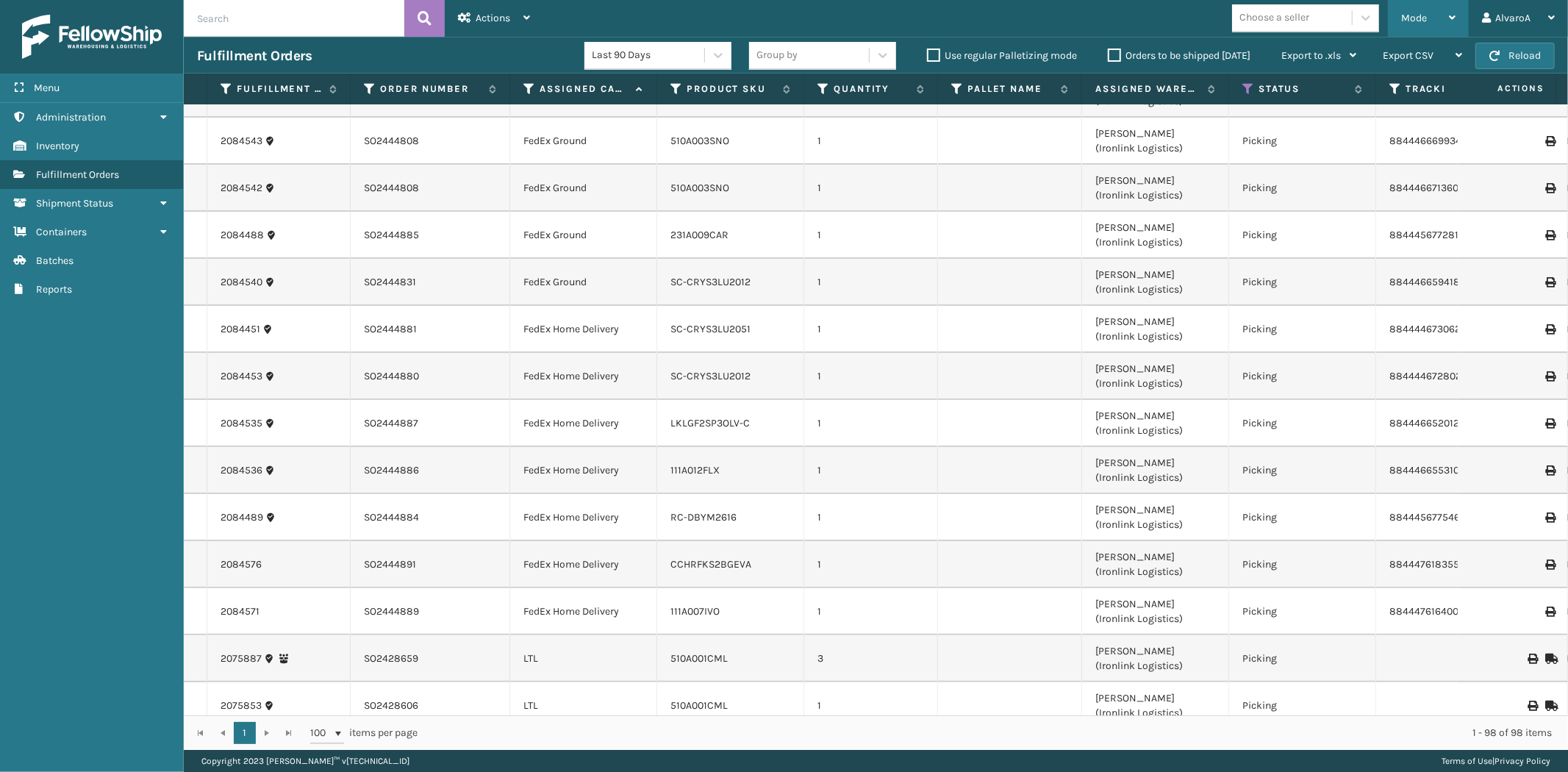
click at [1404, 25] on div "Mode" at bounding box center [1428, 18] width 55 height 37
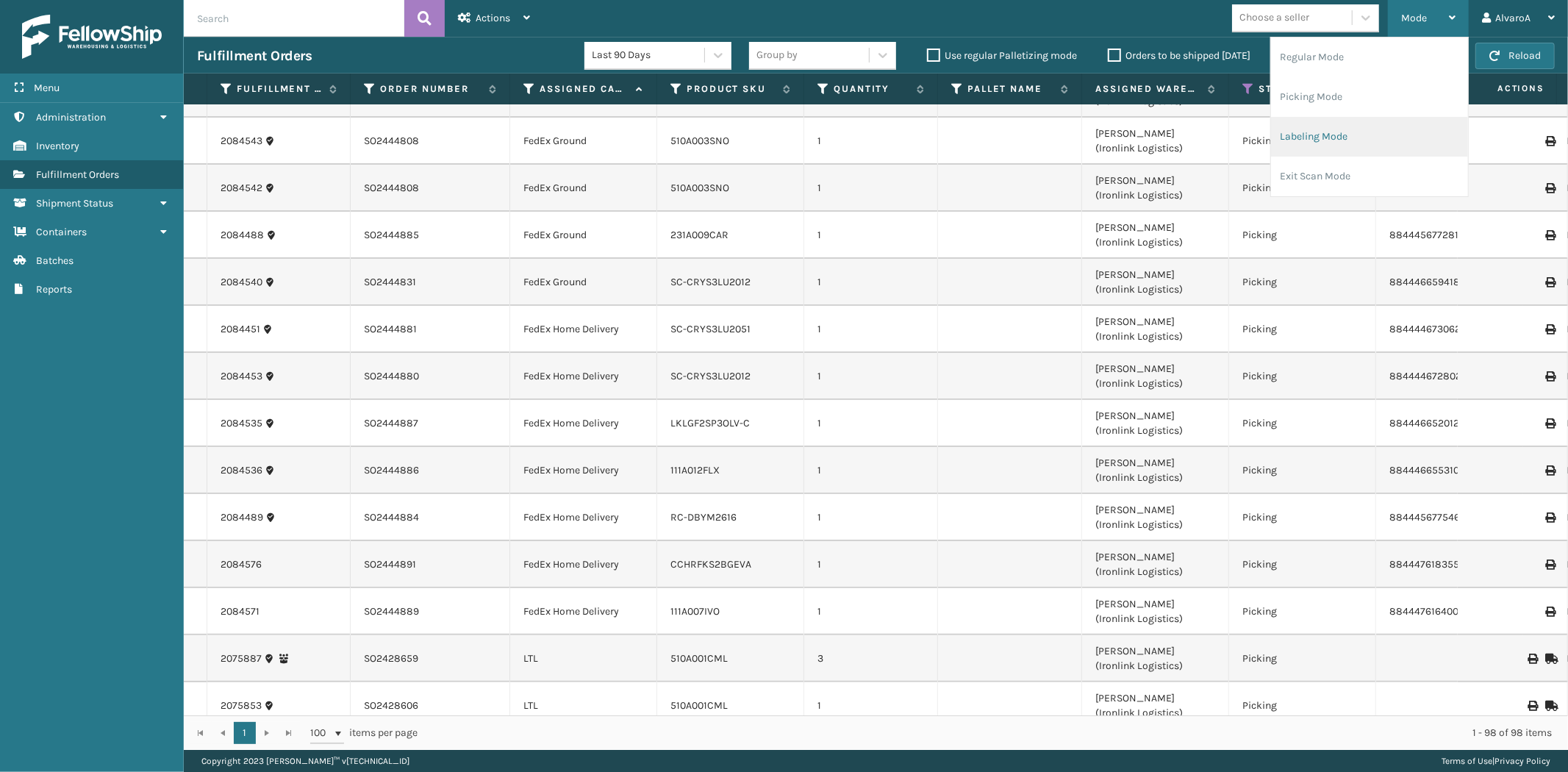
click at [1318, 135] on li "Labeling Mode" at bounding box center [1370, 136] width 197 height 39
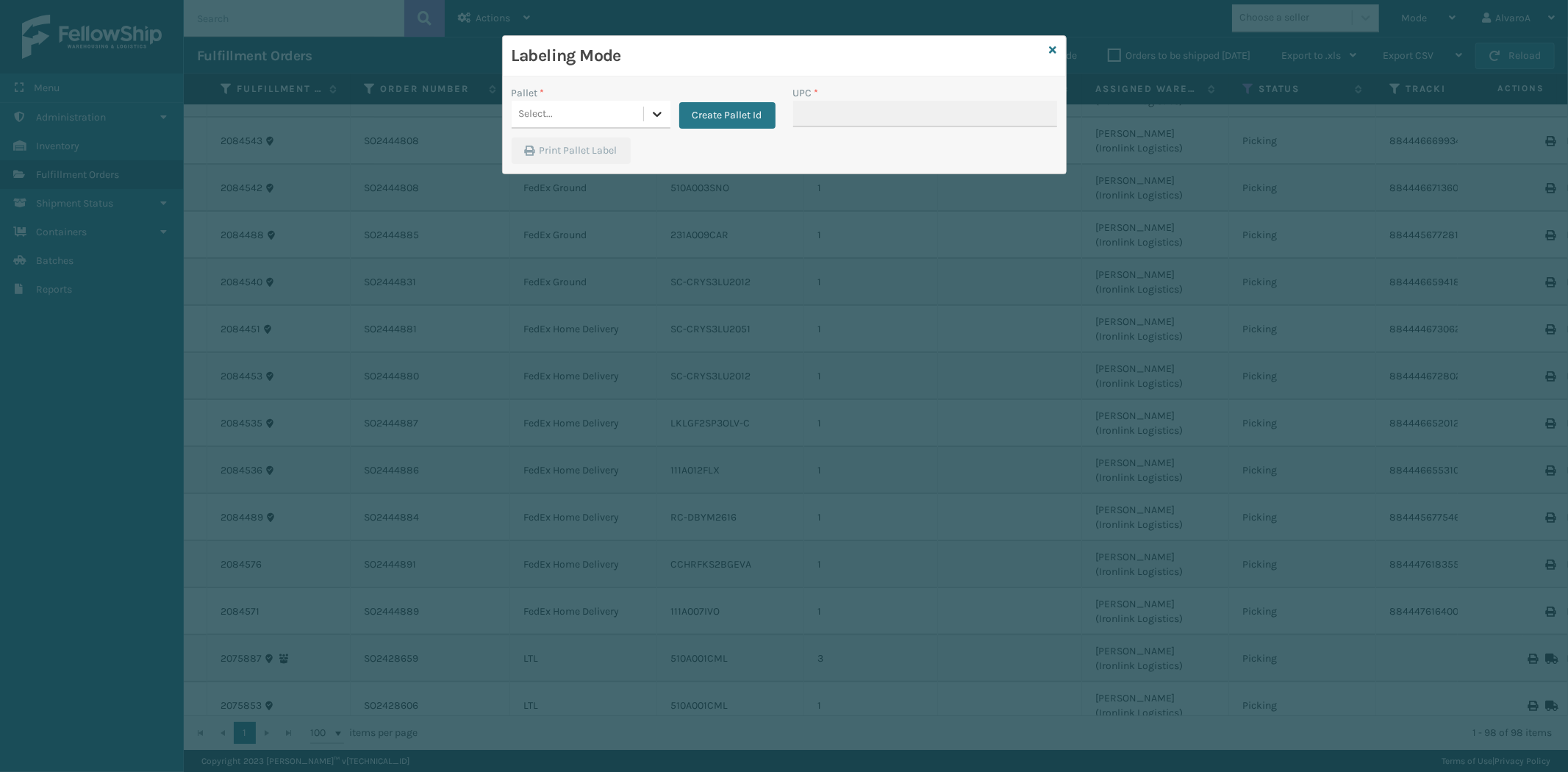
click at [657, 115] on icon at bounding box center [657, 114] width 9 height 5
click at [718, 116] on button "Create Pallet Id" at bounding box center [726, 115] width 96 height 26
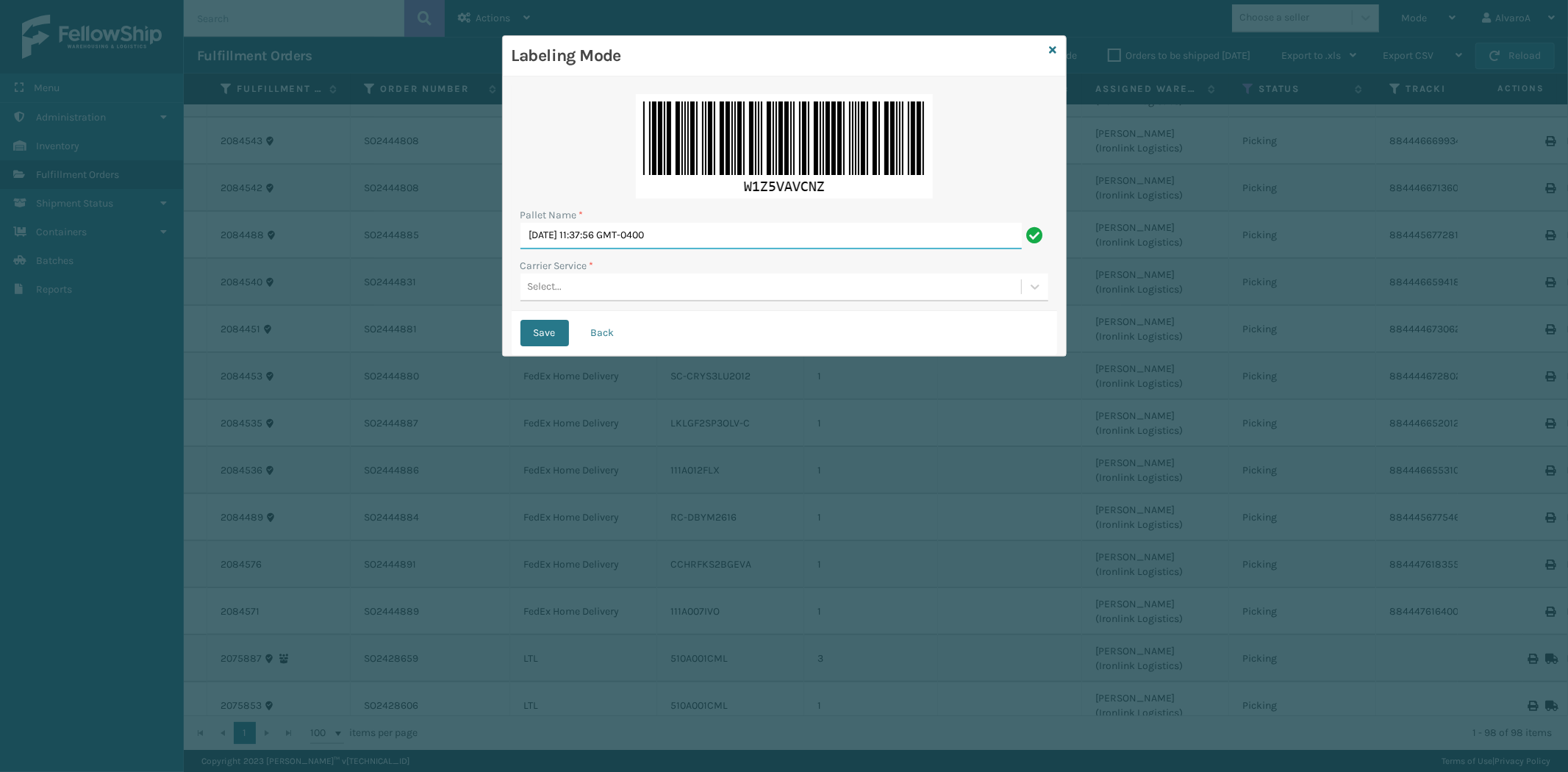
drag, startPoint x: 716, startPoint y: 228, endPoint x: 0, endPoint y: 284, distance: 718.2
click at [0, 288] on div "Labeling Mode Pallet Name * [DATE] 11:37:56 GMT-0400 Carrier Service * Select..…" at bounding box center [784, 386] width 1568 height 772
type input "LPN 508570#1"
click at [622, 295] on div "Select..." at bounding box center [771, 287] width 501 height 25
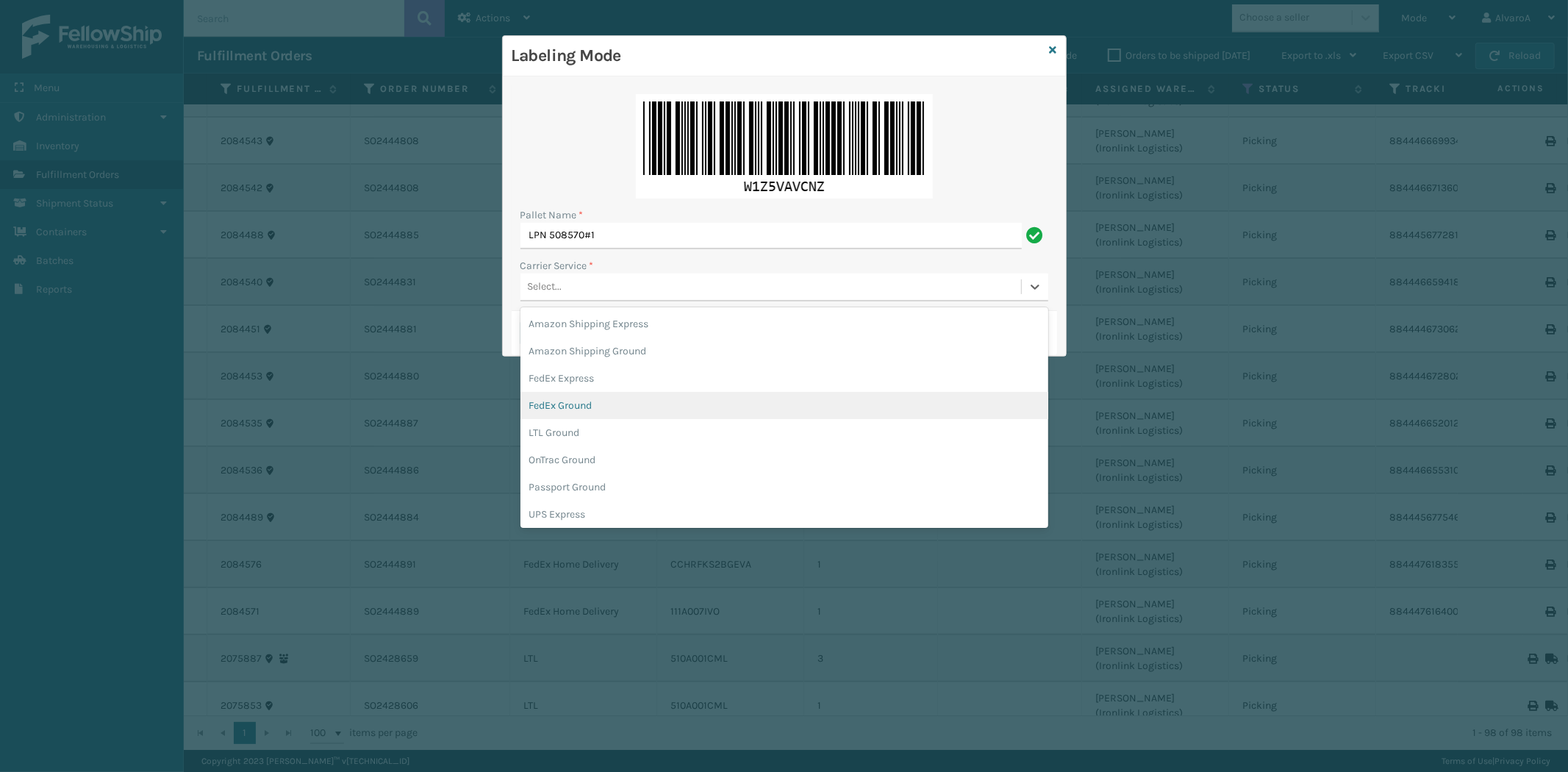
drag, startPoint x: 597, startPoint y: 398, endPoint x: 560, endPoint y: 328, distance: 79.2
click at [596, 397] on div "FedEx Ground" at bounding box center [785, 406] width 528 height 27
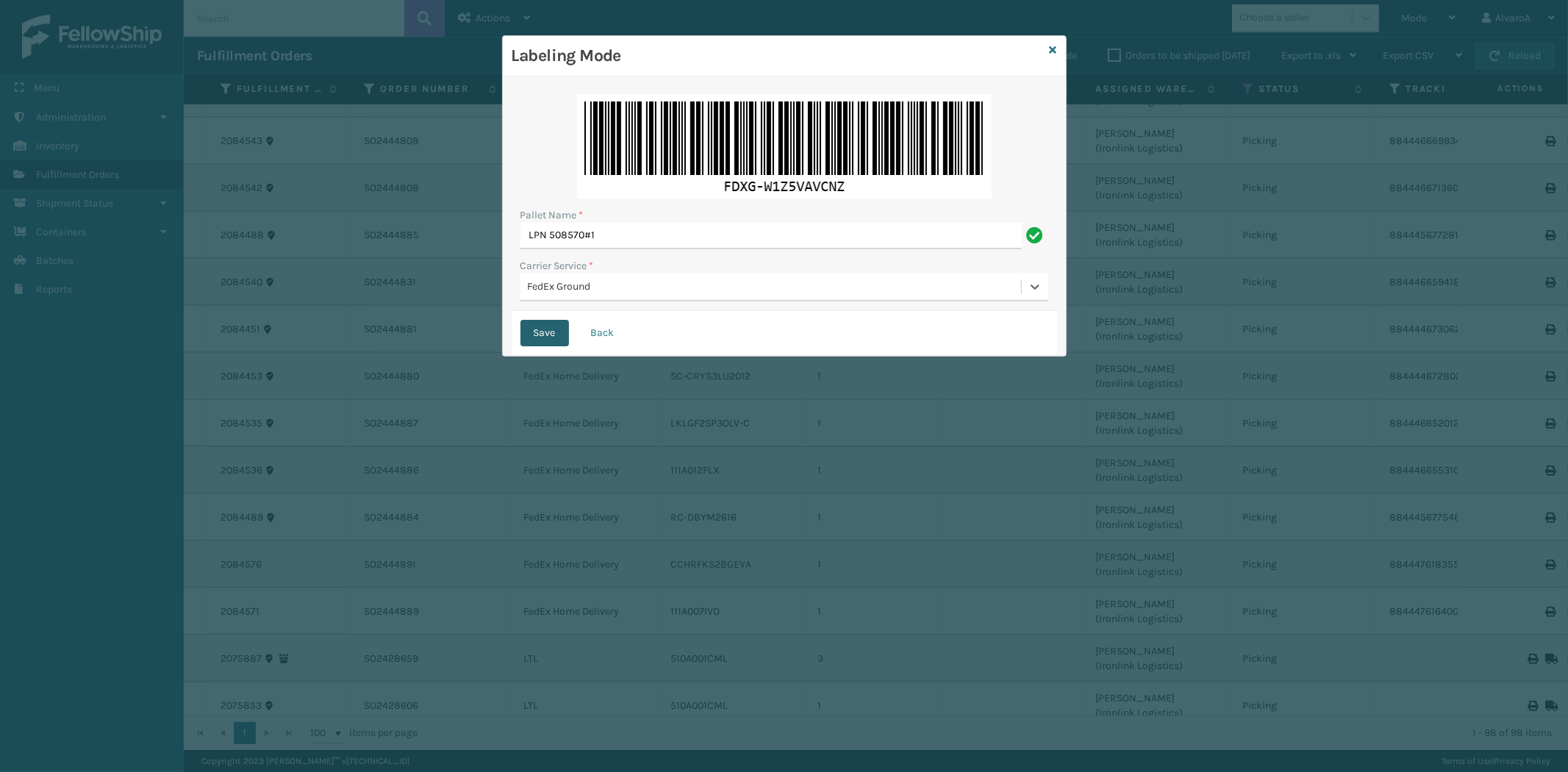
click at [537, 324] on button "Save" at bounding box center [545, 333] width 48 height 26
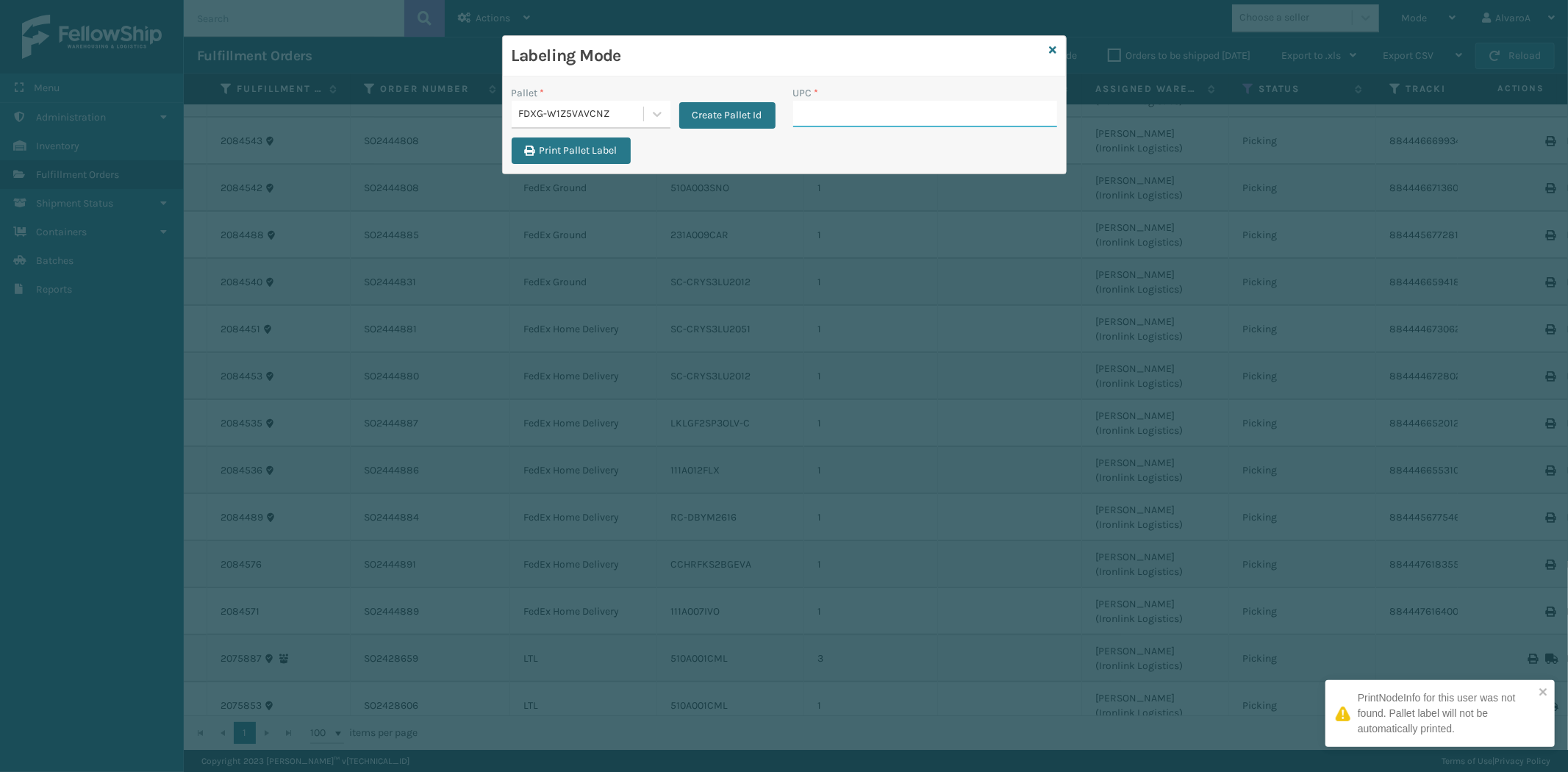
click at [817, 111] on input "UPC *" at bounding box center [925, 113] width 264 height 26
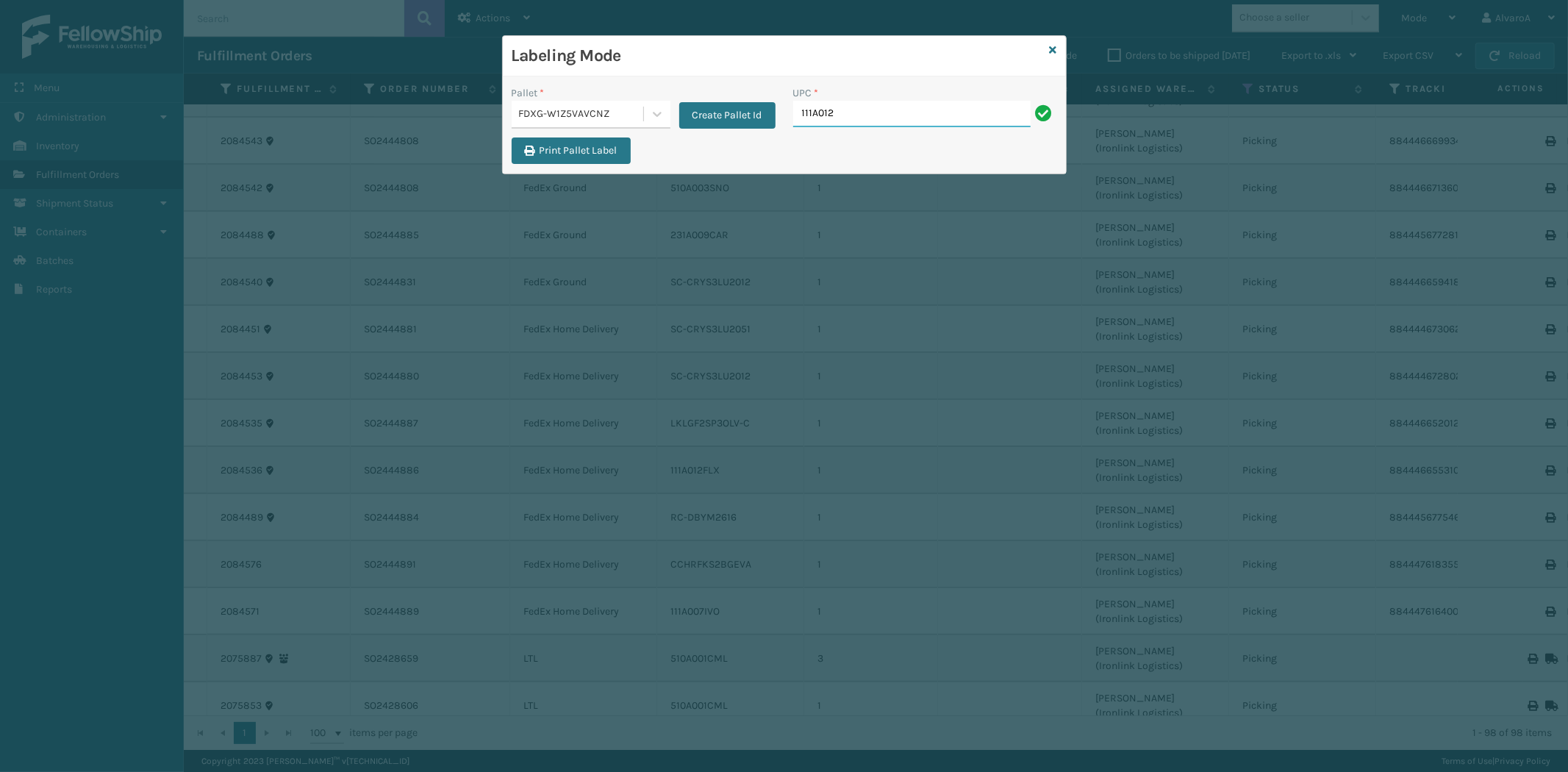
type input "111A012FLX"
type input "231A009CAR"
type input "510A003SNO"
type input "LKLGF2SP3OLV-C"
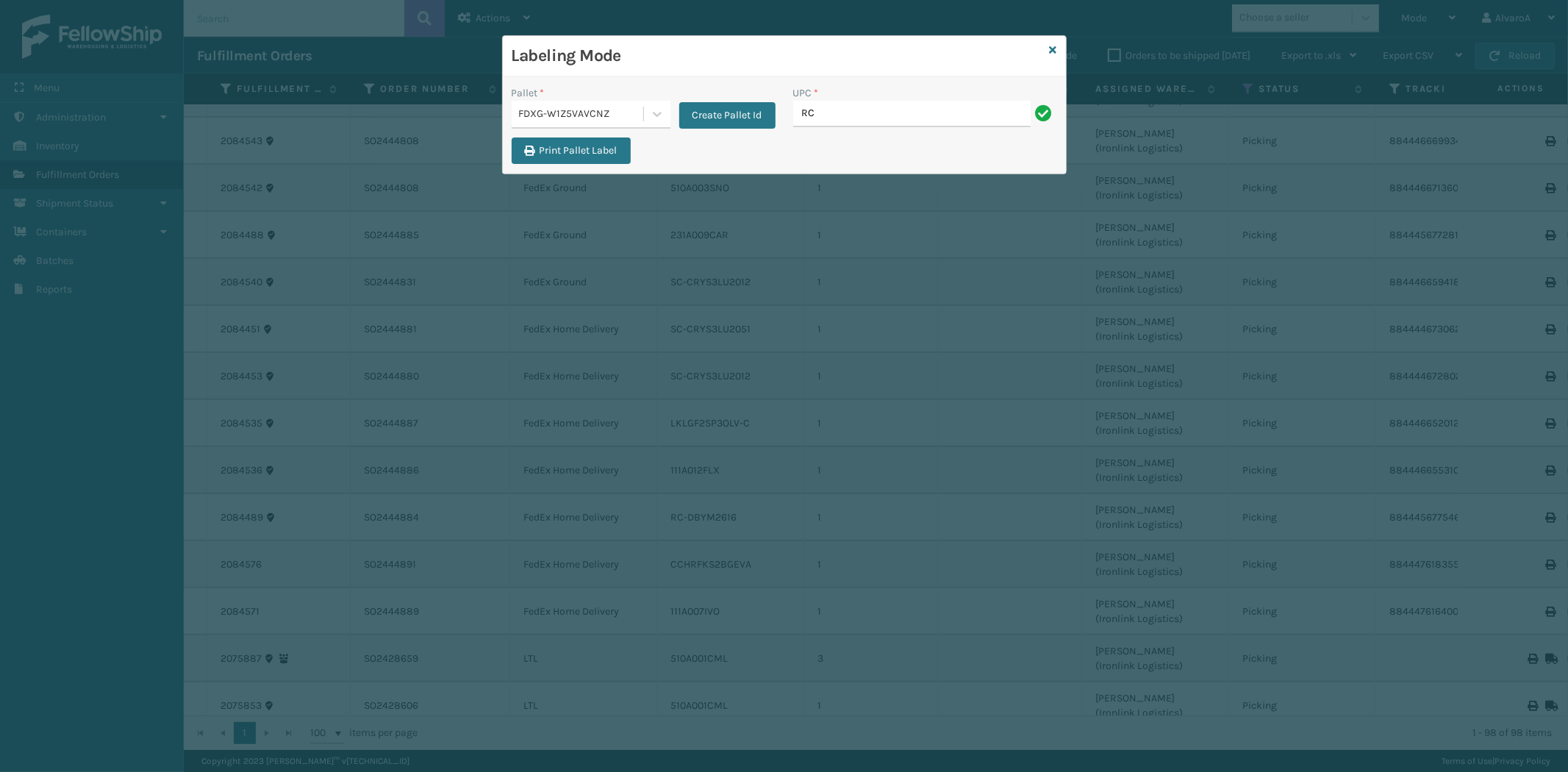
type input "RC-DBYM2616"
type input "SC-CRYS3LU2012"
type input "SC-CRYS3LU2051"
click at [1054, 47] on icon at bounding box center [1054, 49] width 7 height 10
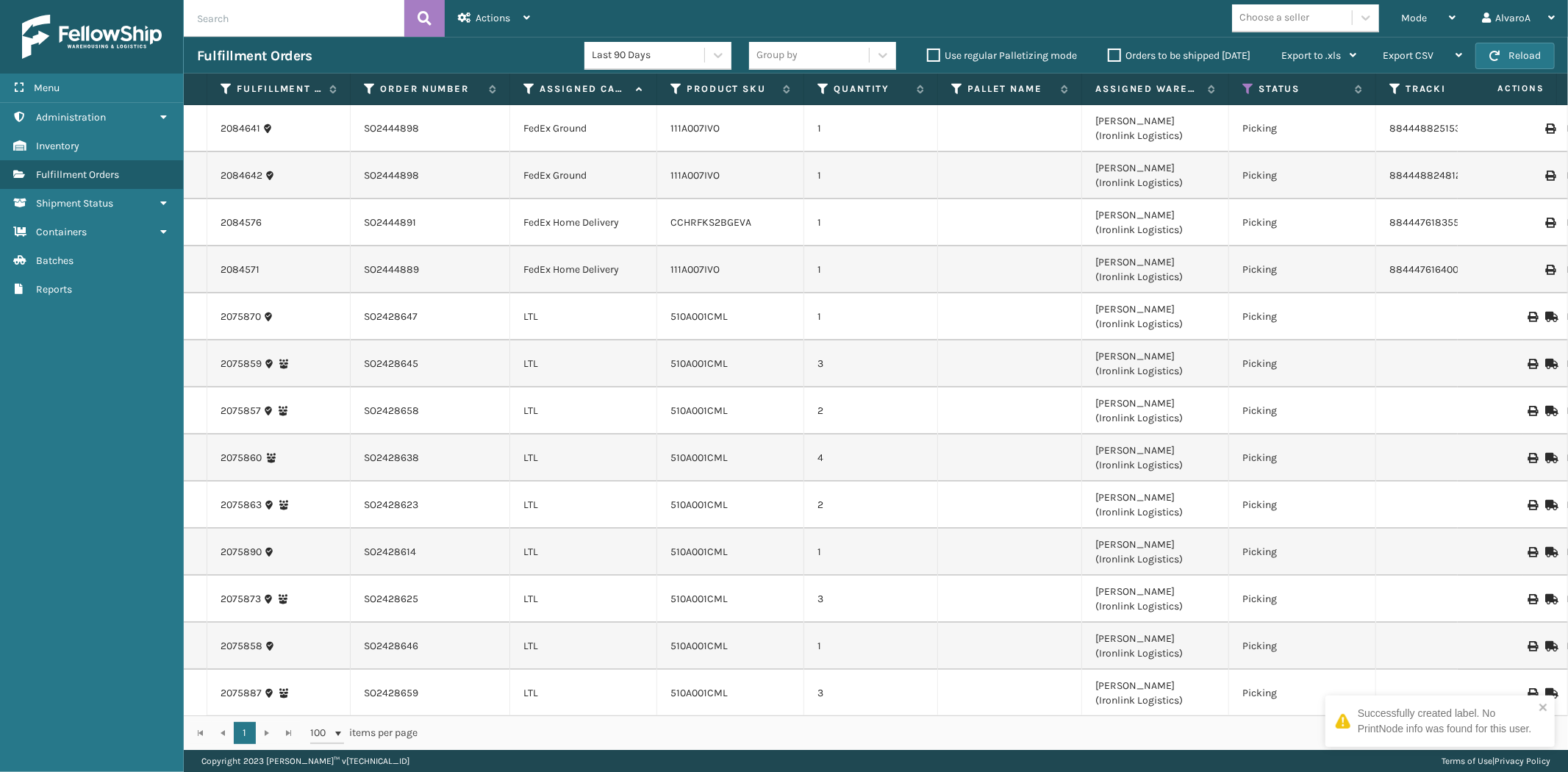
click at [1421, 22] on span "Mode" at bounding box center [1414, 18] width 26 height 13
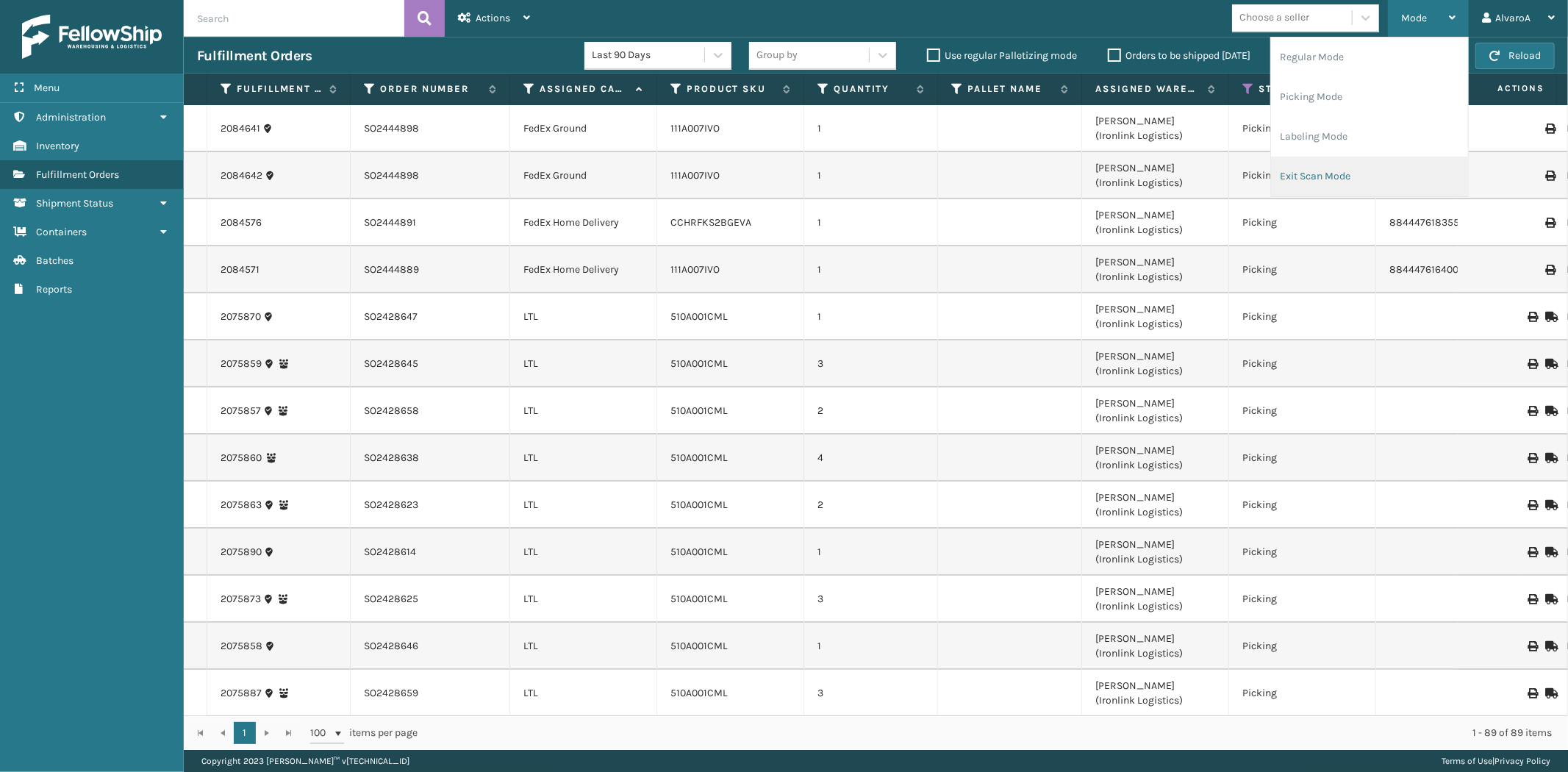
click at [1333, 171] on li "Exit Scan Mode" at bounding box center [1370, 175] width 197 height 39
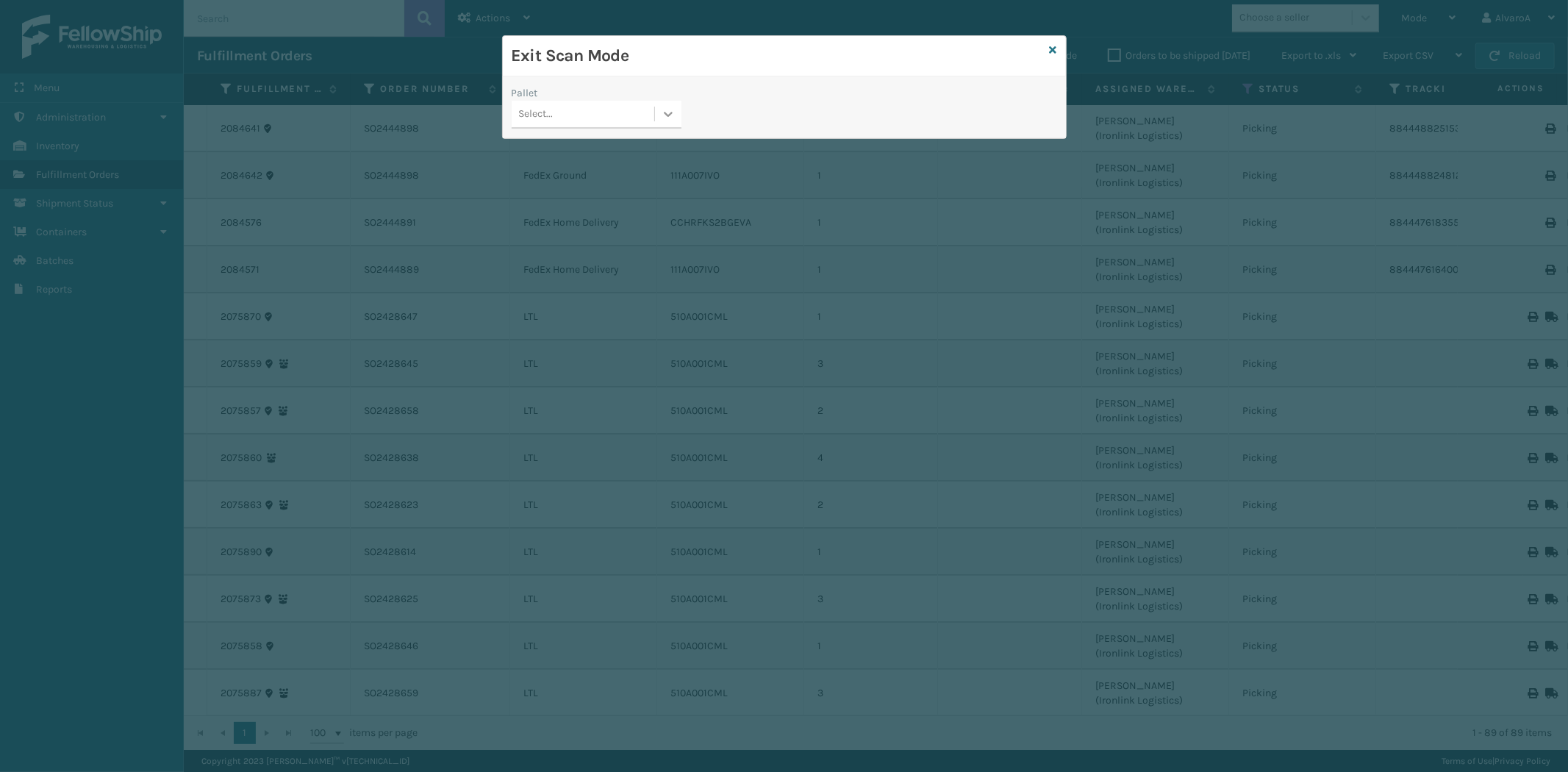
click at [678, 112] on div at bounding box center [668, 113] width 26 height 26
drag, startPoint x: 550, startPoint y: 206, endPoint x: 754, endPoint y: 142, distance: 213.8
click at [550, 206] on div "FDXG-W1Z5VAVCNZ" at bounding box center [597, 206] width 170 height 27
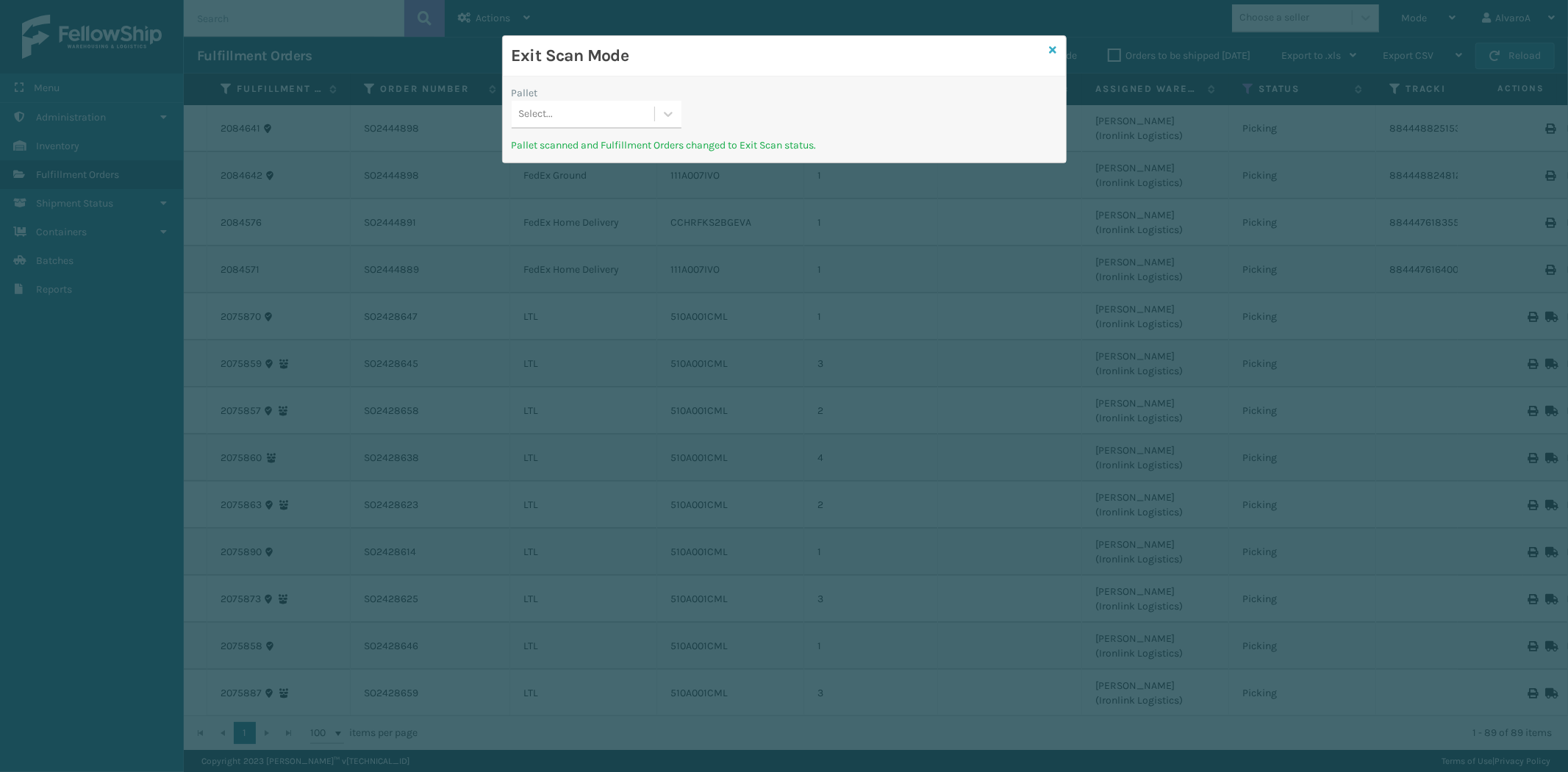
click at [1051, 54] on icon at bounding box center [1054, 49] width 7 height 10
